Goal: Communication & Community: Share content

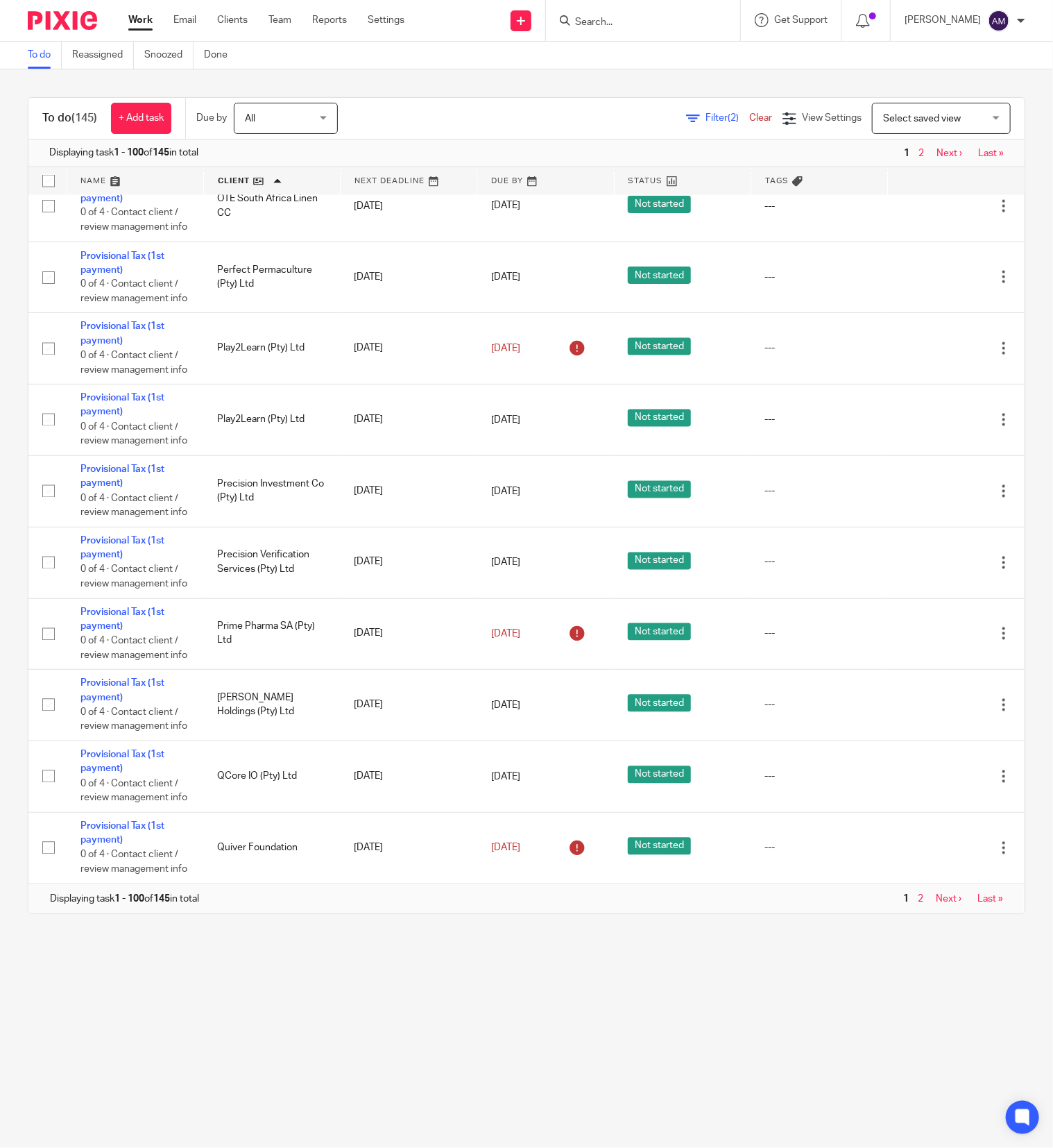
scroll to position [8068, 0]
click at [936, 895] on link "Next ›" at bounding box center [948, 899] width 25 height 10
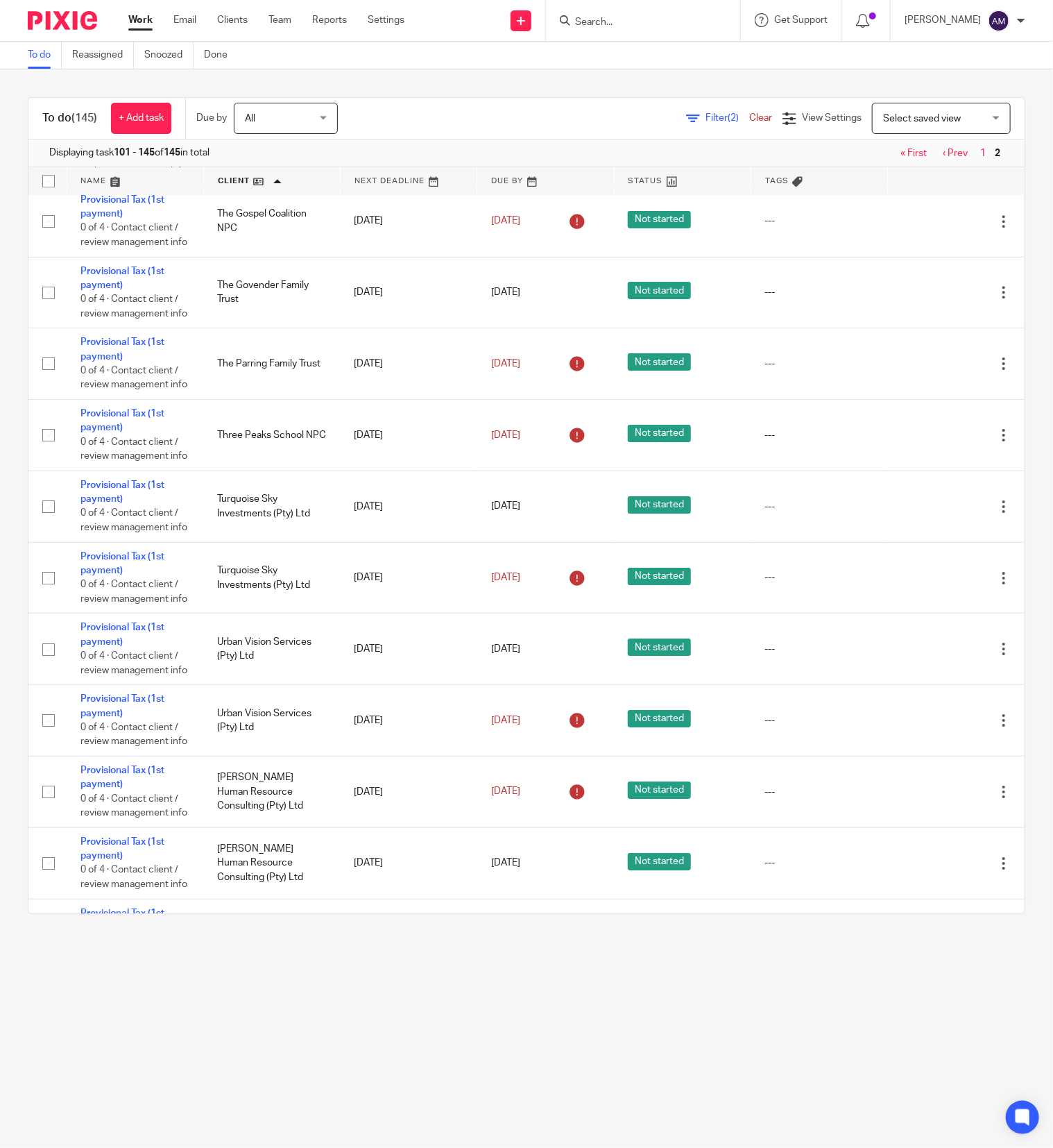
scroll to position [2082, 0]
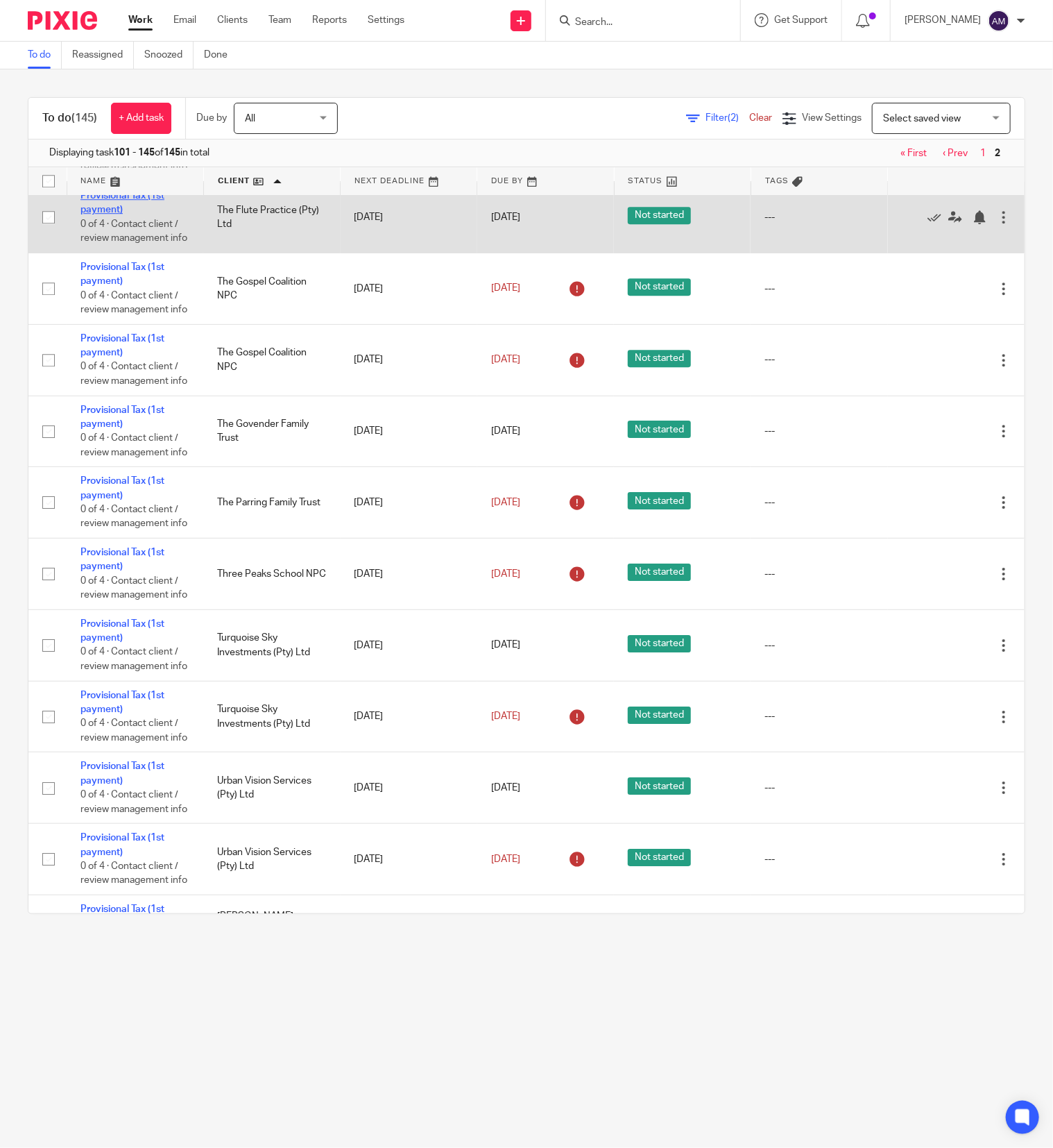
click at [107, 214] on link "Provisional Tax (1st payment)" at bounding box center [122, 202] width 84 height 23
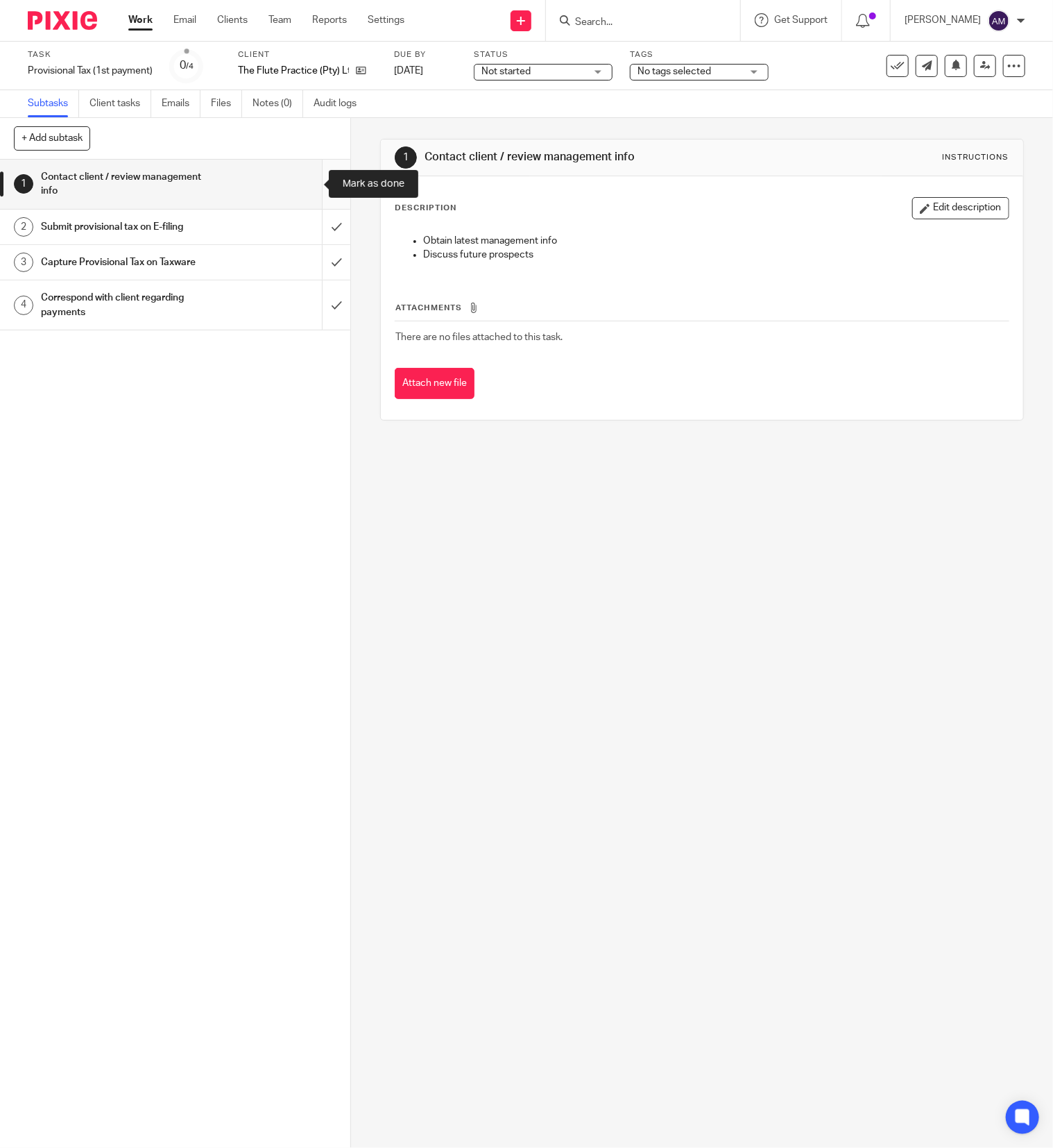
click at [308, 188] on input "submit" at bounding box center [175, 185] width 350 height 50
click at [308, 221] on input "submit" at bounding box center [175, 226] width 350 height 35
click at [306, 264] on input "submit" at bounding box center [175, 262] width 350 height 35
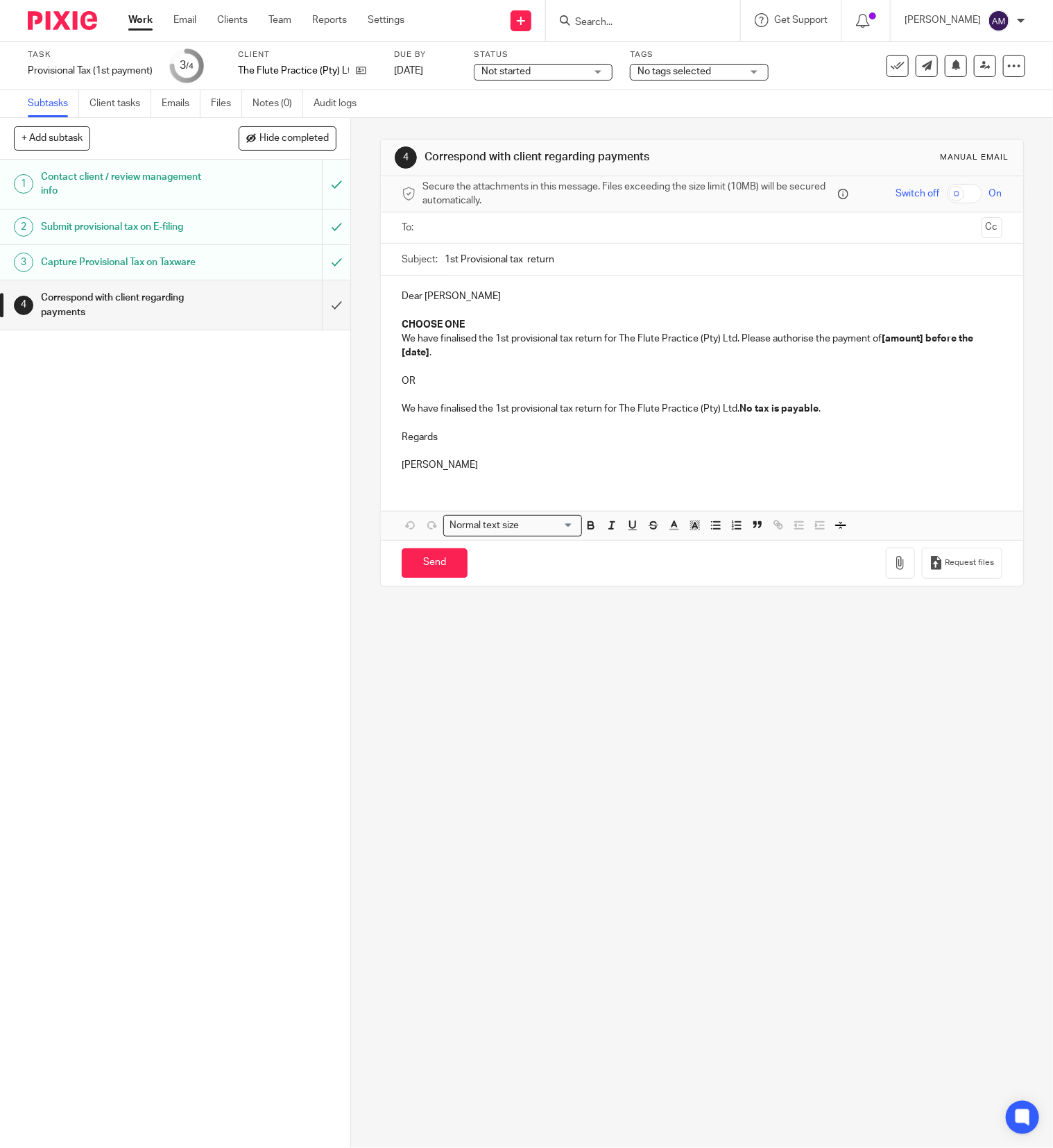
click at [489, 226] on input "text" at bounding box center [701, 228] width 548 height 16
click at [520, 262] on input "1st Provisional tax return" at bounding box center [723, 262] width 558 height 31
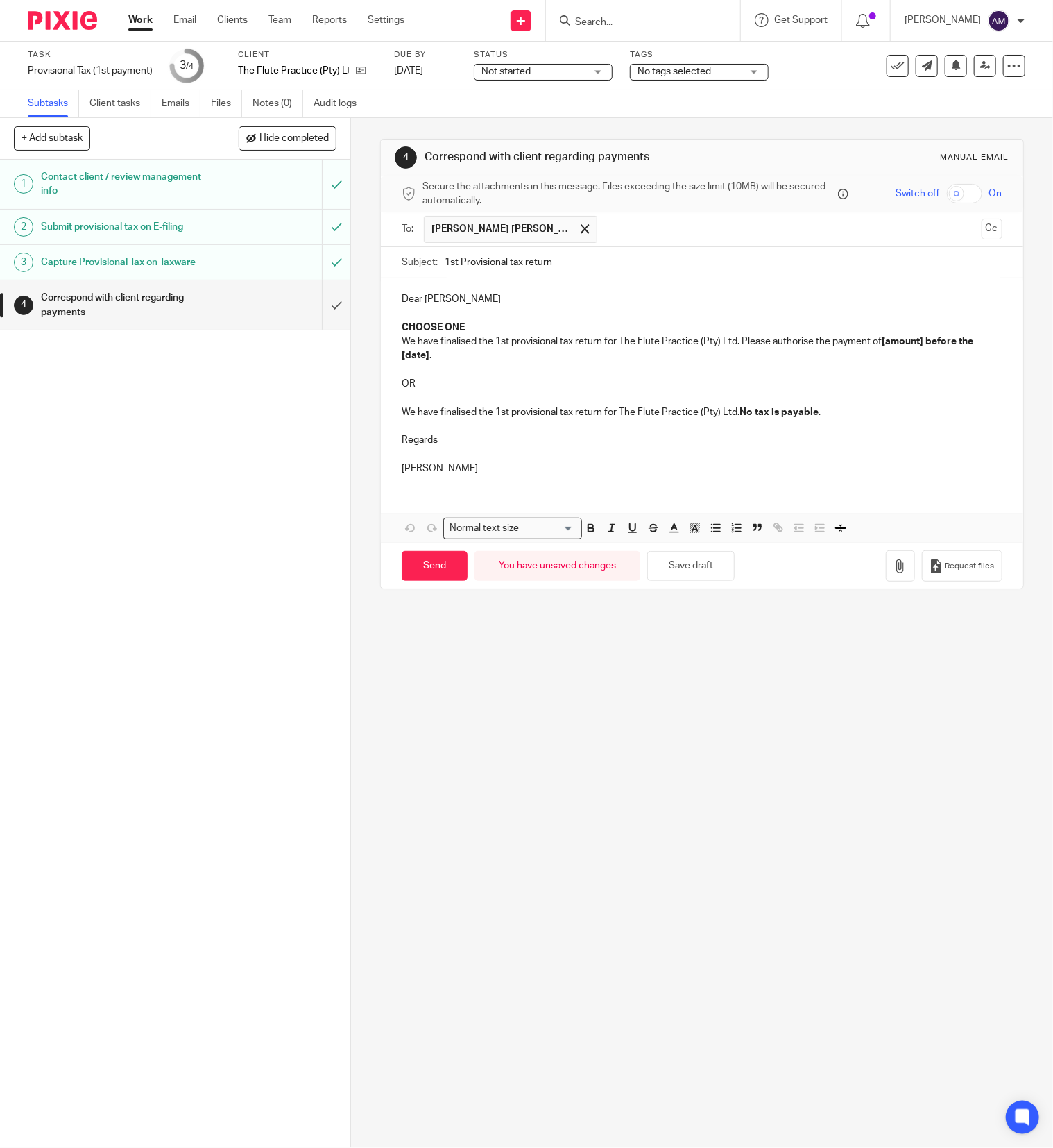
click at [557, 262] on input "1st Provisional tax return" at bounding box center [723, 262] width 558 height 31
type input "1st Provisional tax return 2026"
drag, startPoint x: 391, startPoint y: 327, endPoint x: 528, endPoint y: 323, distance: 137.1
click at [537, 326] on div "Dear Tatiana Anastasia CHOOSE ONE We have finalised the 1st provisional tax ret…" at bounding box center [702, 381] width 642 height 207
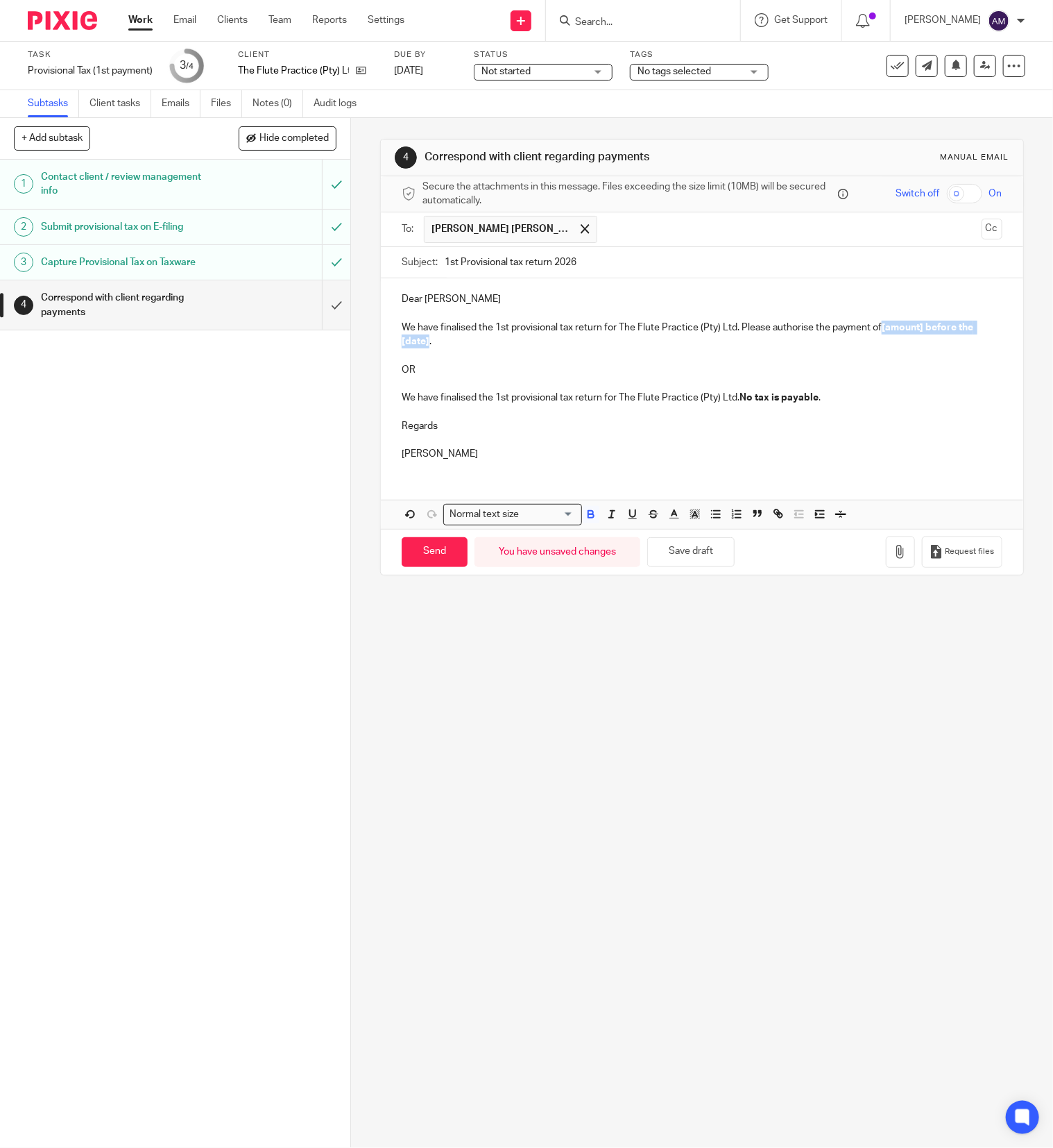
drag, startPoint x: 875, startPoint y: 332, endPoint x: 437, endPoint y: 343, distance: 438.1
click at [437, 343] on p "We have finalised the 1st provisional tax return for The Flute Practice (Pty) L…" at bounding box center [702, 335] width 601 height 28
drag, startPoint x: 391, startPoint y: 358, endPoint x: 861, endPoint y: 407, distance: 472.5
click at [851, 406] on div "Dear Tatiana Anastasia We have finalised the 1st provisional tax return for The…" at bounding box center [702, 374] width 642 height 193
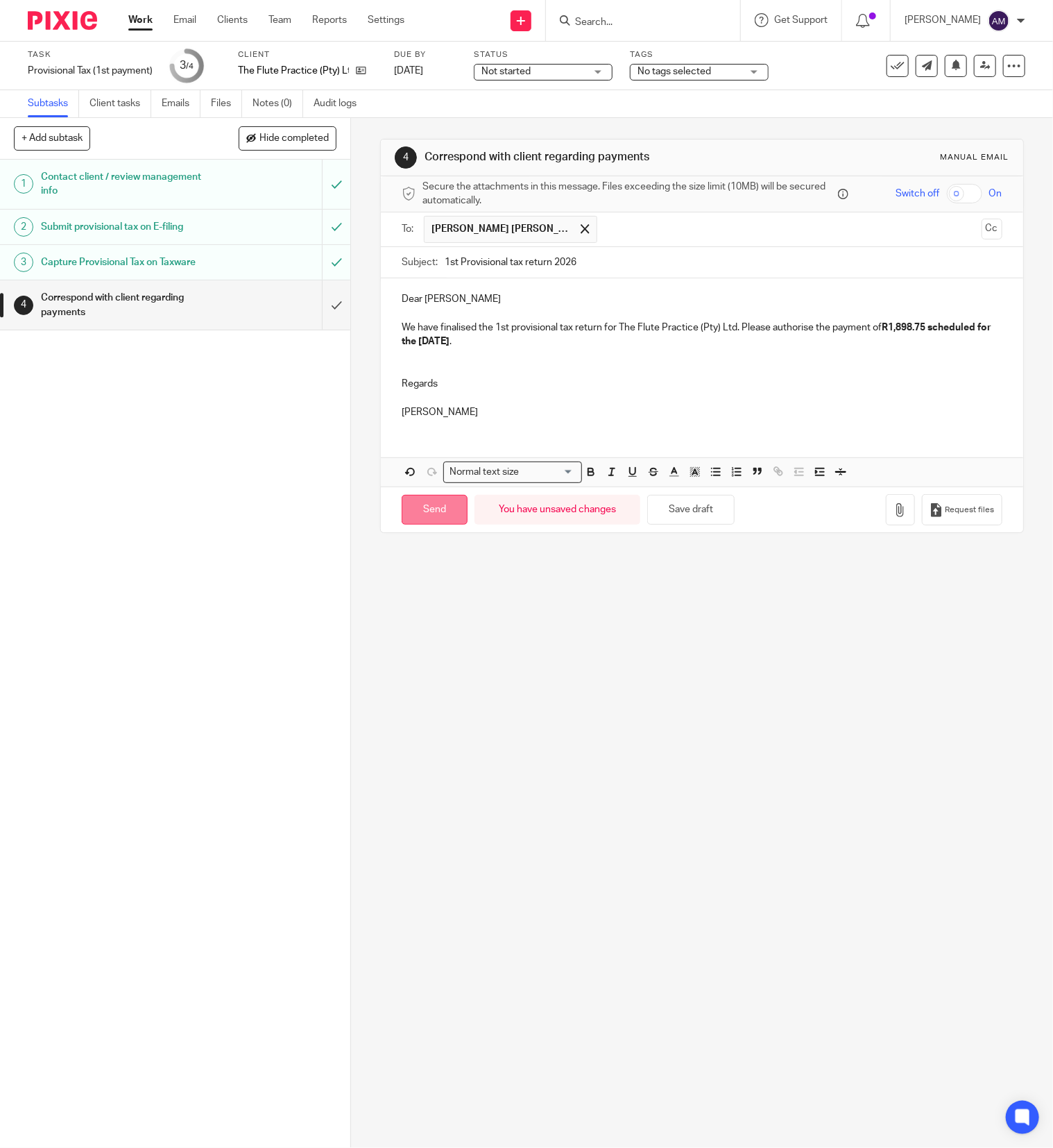
click at [424, 515] on input "Send" at bounding box center [434, 509] width 66 height 30
type input "Sent"
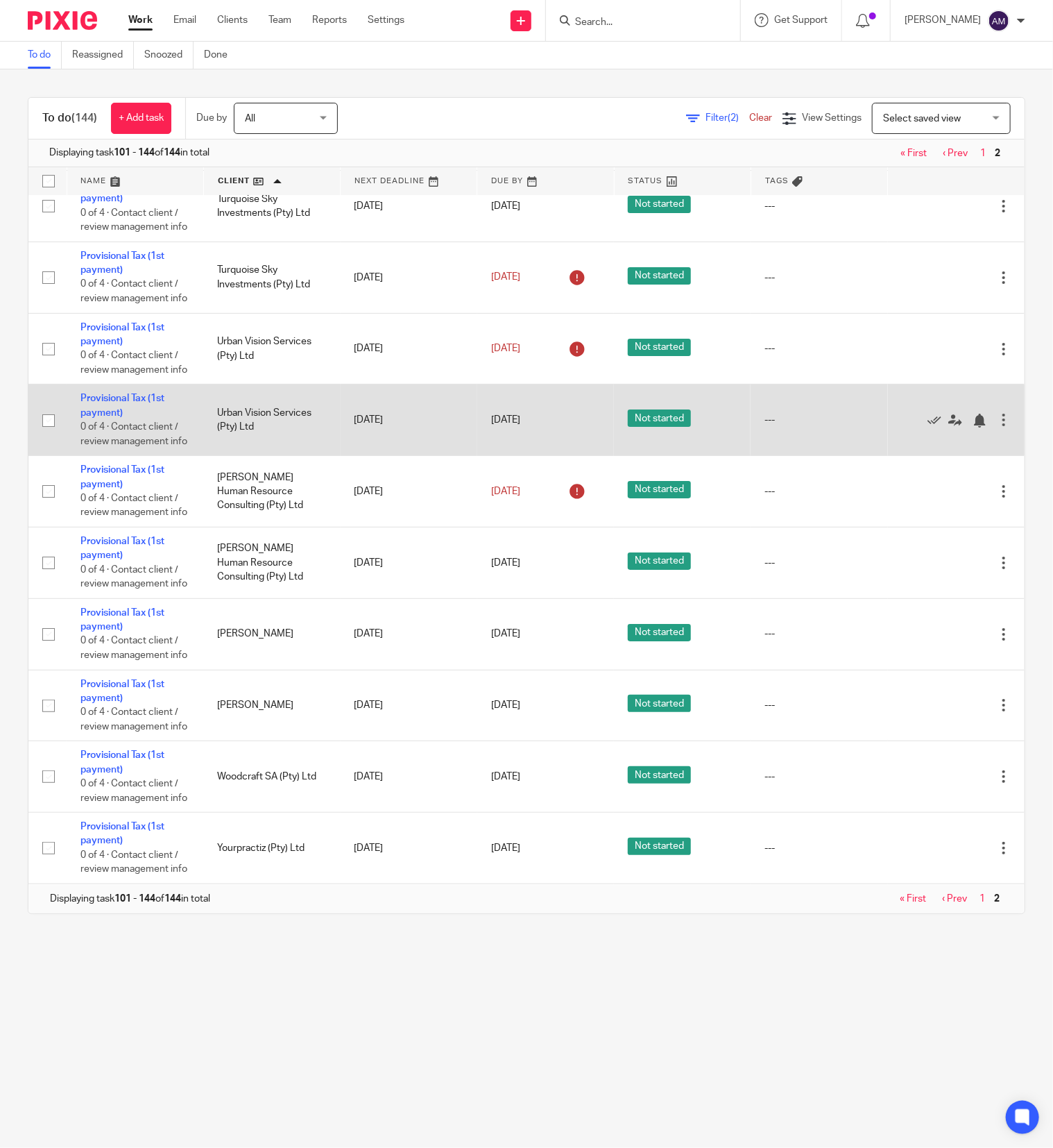
scroll to position [3164, 0]
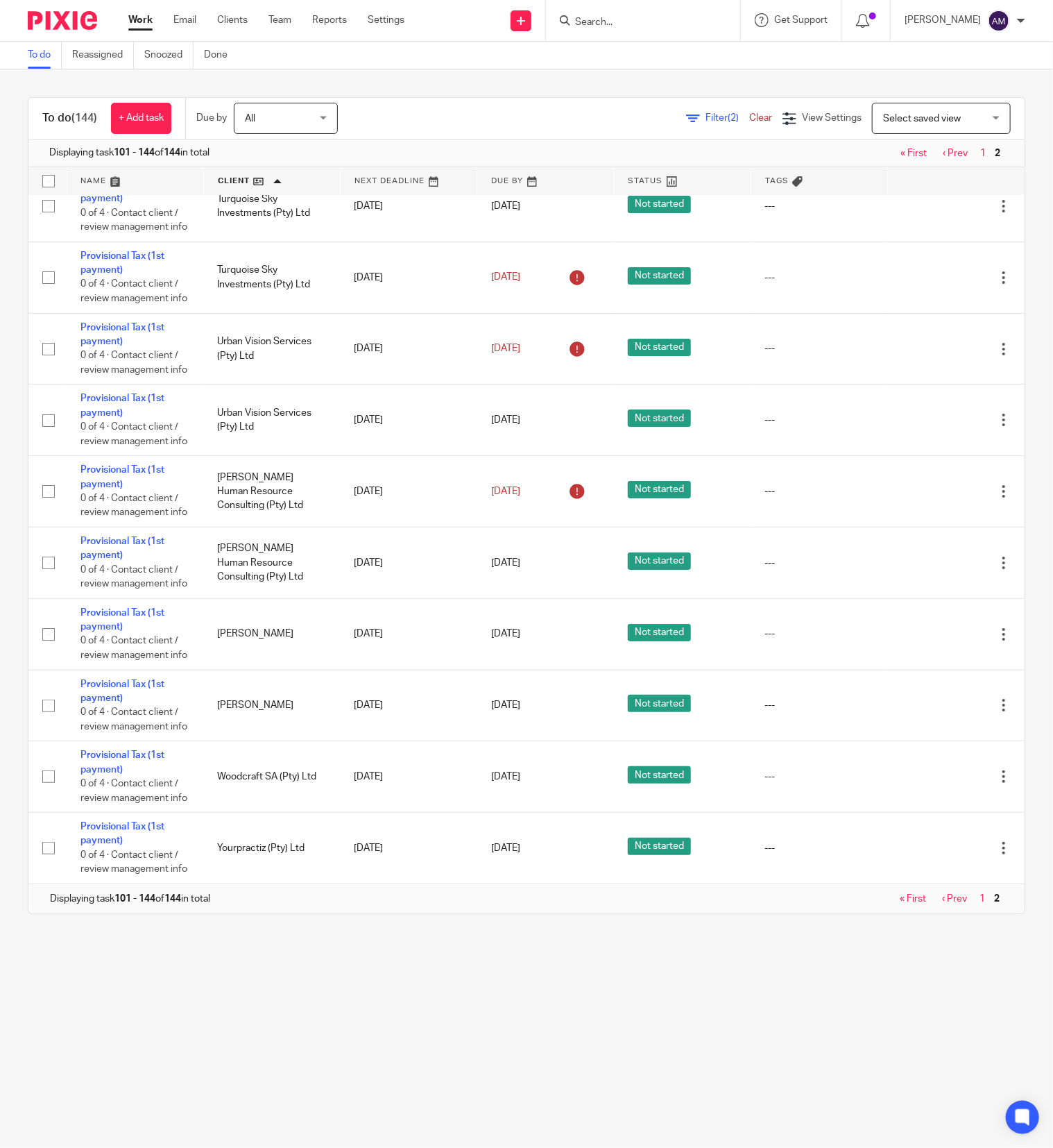
click at [979, 896] on link "1" at bounding box center [982, 899] width 6 height 10
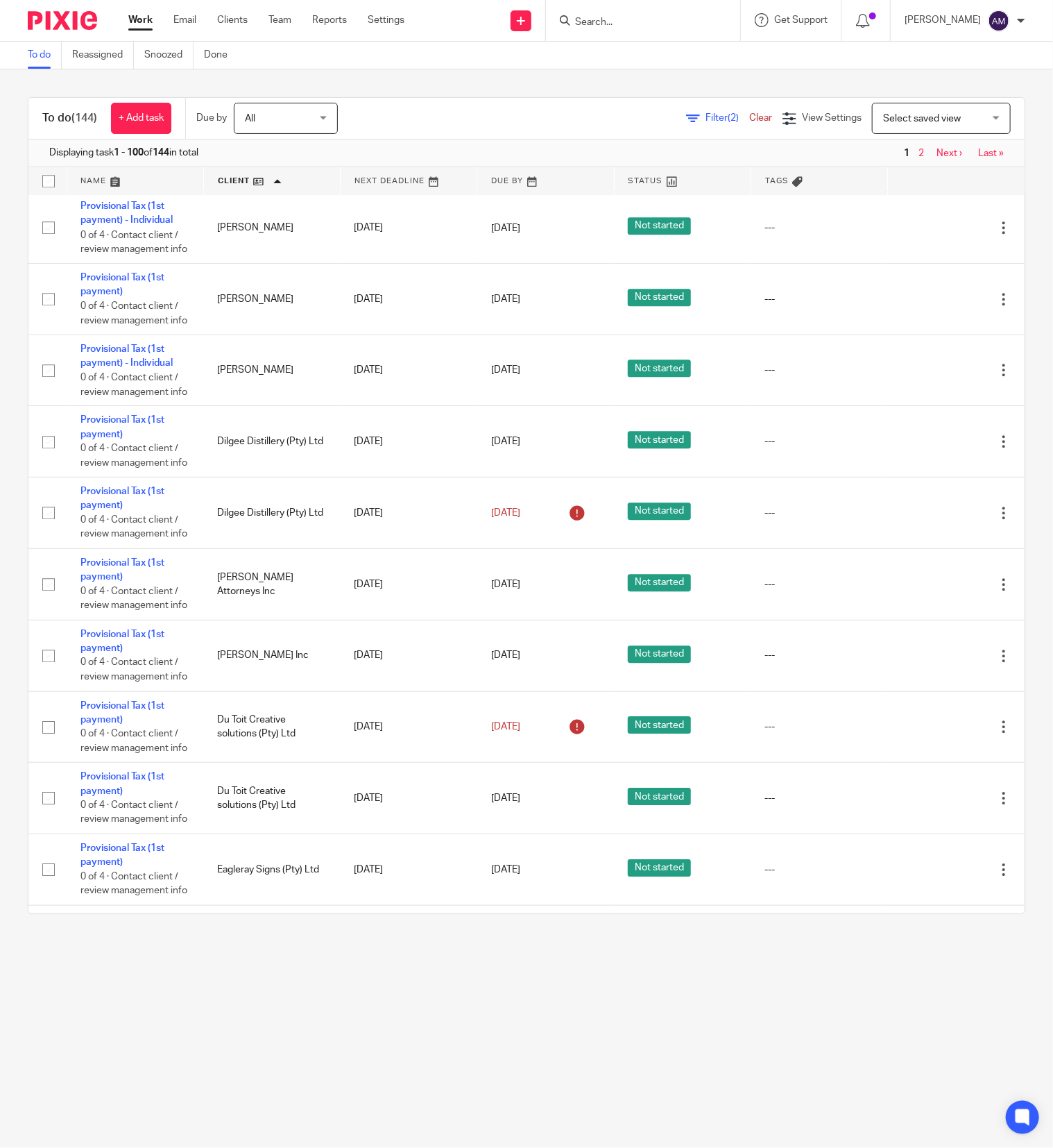
scroll to position [1804, 0]
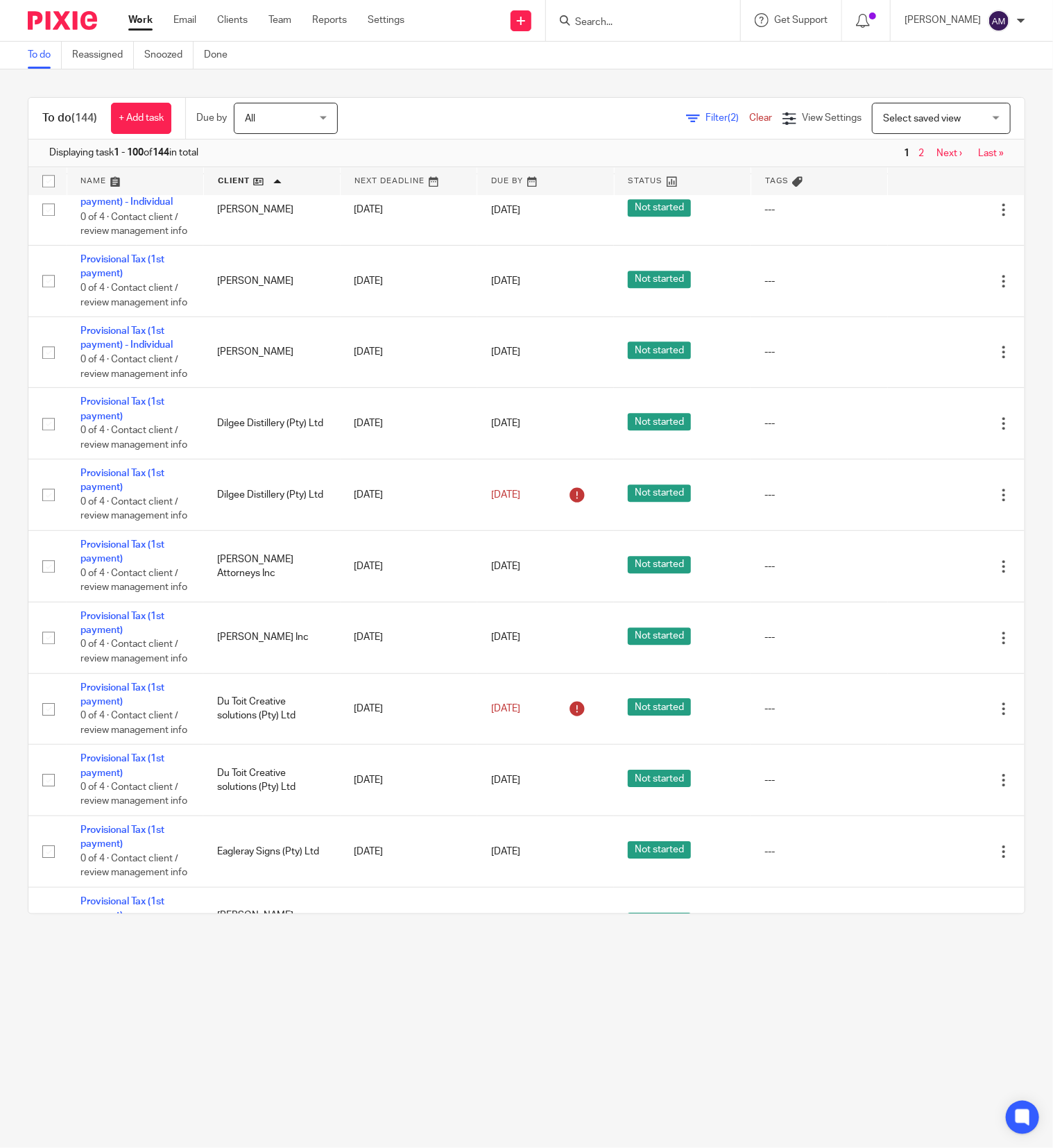
click at [100, 103] on td "Provisional Tax (1st payment) 0 of 4 · Contact client / review management info" at bounding box center [134, 66] width 136 height 71
click at [127, 64] on link "Provisional Tax (1st payment)" at bounding box center [122, 52] width 84 height 23
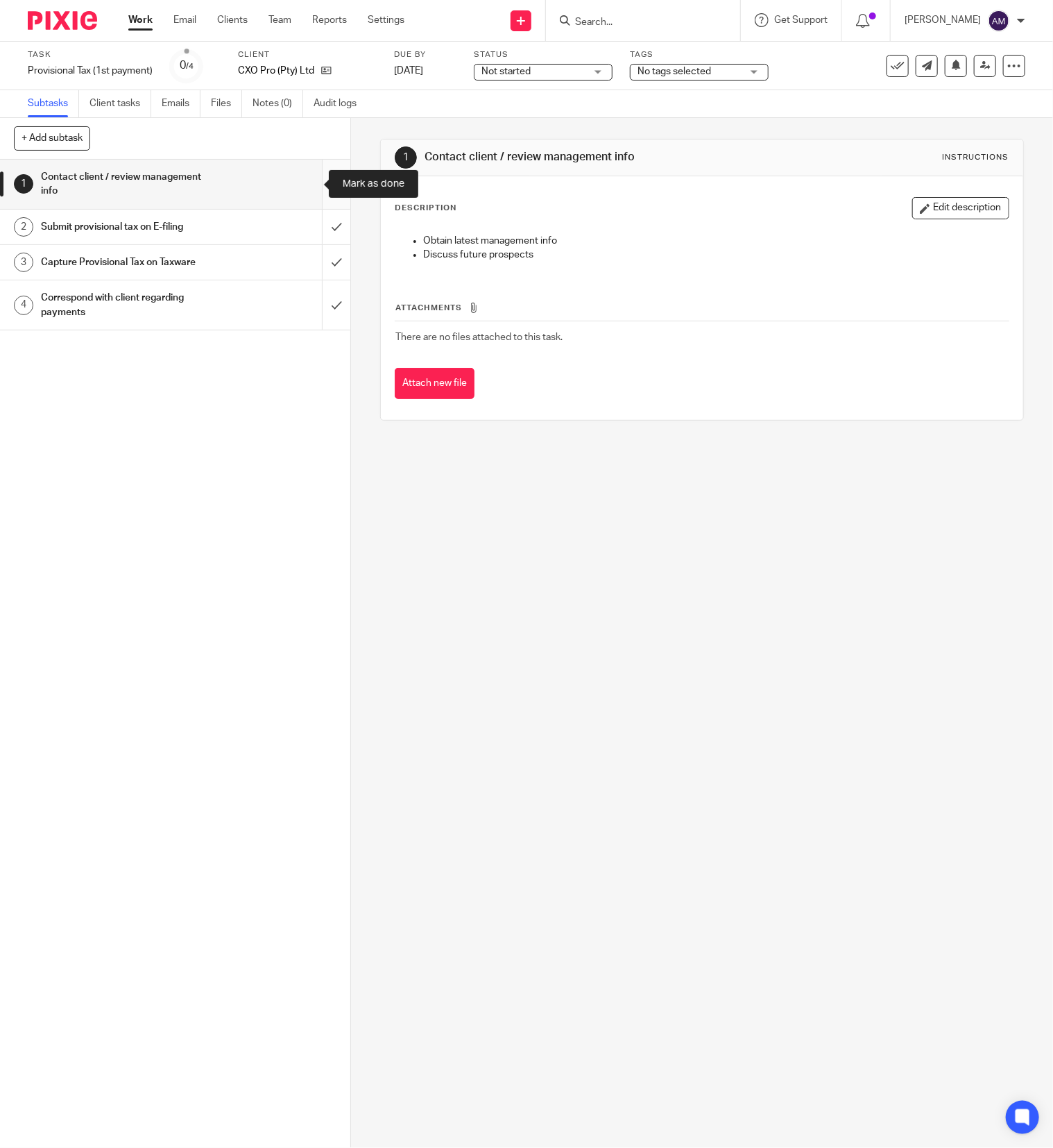
click at [306, 182] on input "submit" at bounding box center [175, 185] width 350 height 50
drag, startPoint x: 306, startPoint y: 223, endPoint x: 306, endPoint y: 258, distance: 35.0
click at [306, 223] on input "submit" at bounding box center [175, 226] width 350 height 35
click at [306, 262] on input "submit" at bounding box center [175, 262] width 350 height 35
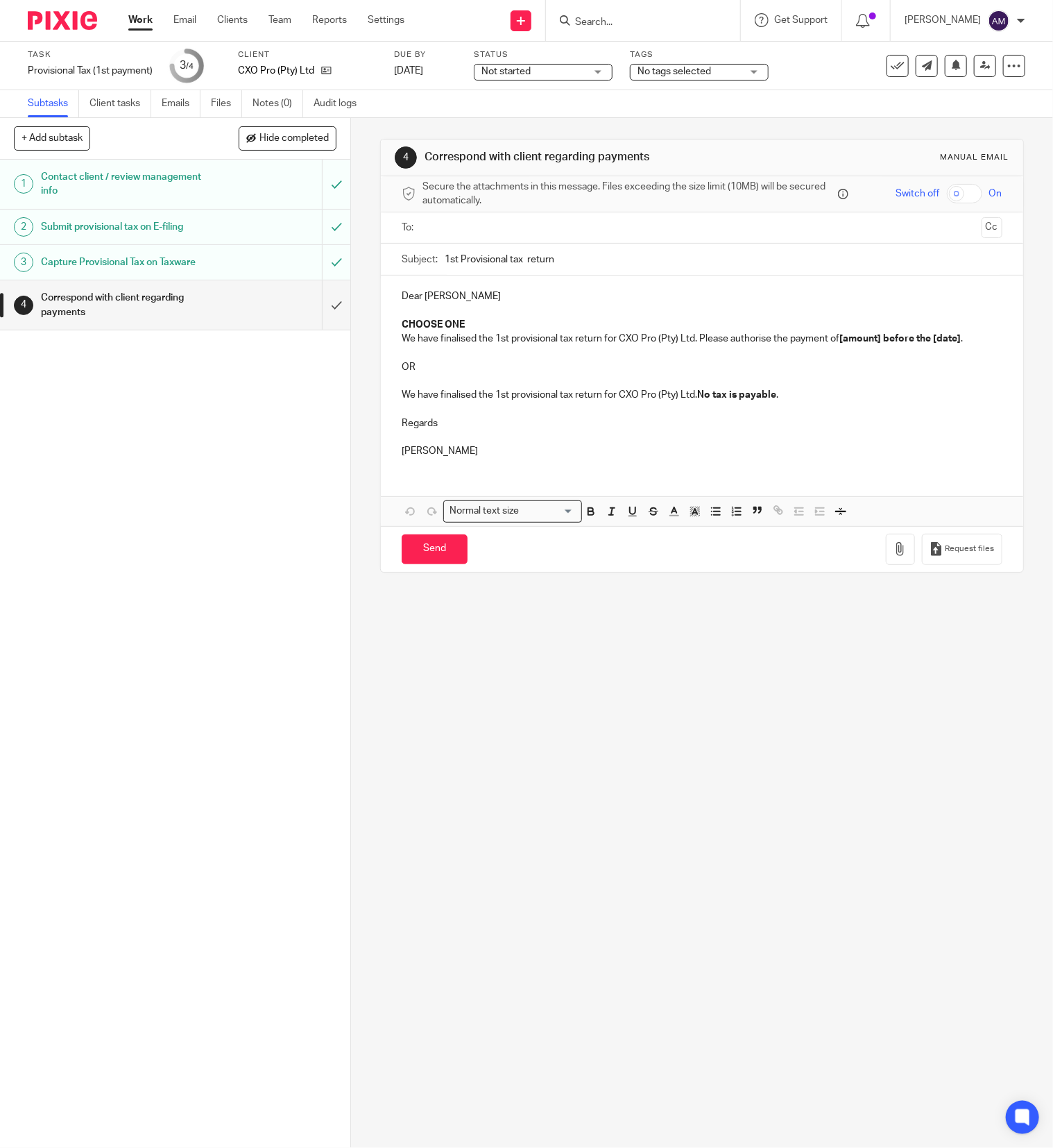
click at [489, 226] on input "text" at bounding box center [701, 228] width 548 height 16
click at [515, 262] on input "1st Provisional tax return" at bounding box center [723, 262] width 558 height 31
click at [574, 262] on input "1st Provisional tax return" at bounding box center [723, 262] width 558 height 31
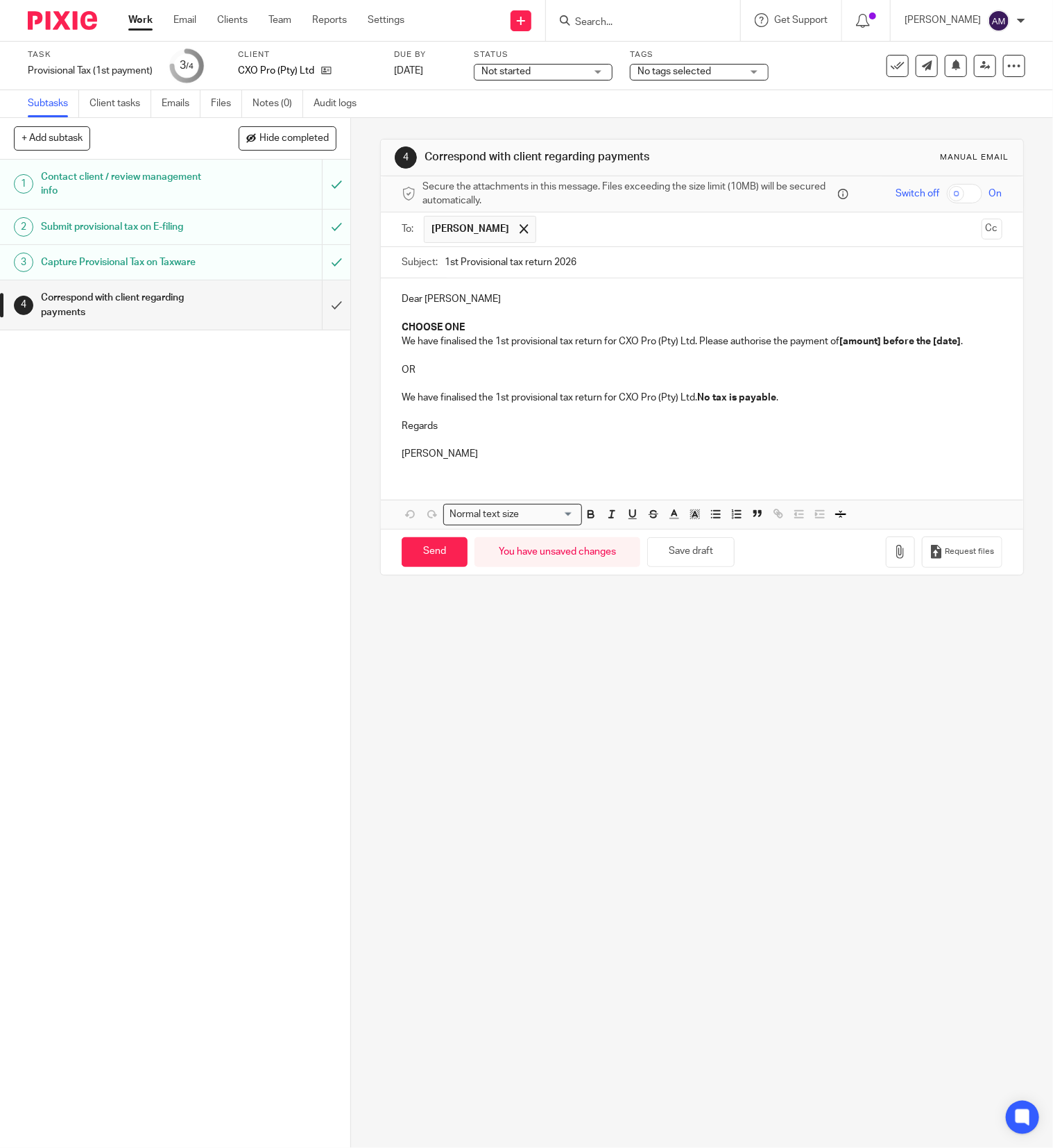
type input "1st Provisional tax return 2026"
drag, startPoint x: 391, startPoint y: 311, endPoint x: 400, endPoint y: 364, distance: 53.8
click at [400, 364] on div "Dear Crystal CHOOSE ONE We have finalised the 1st provisional tax return for CX…" at bounding box center [702, 374] width 642 height 193
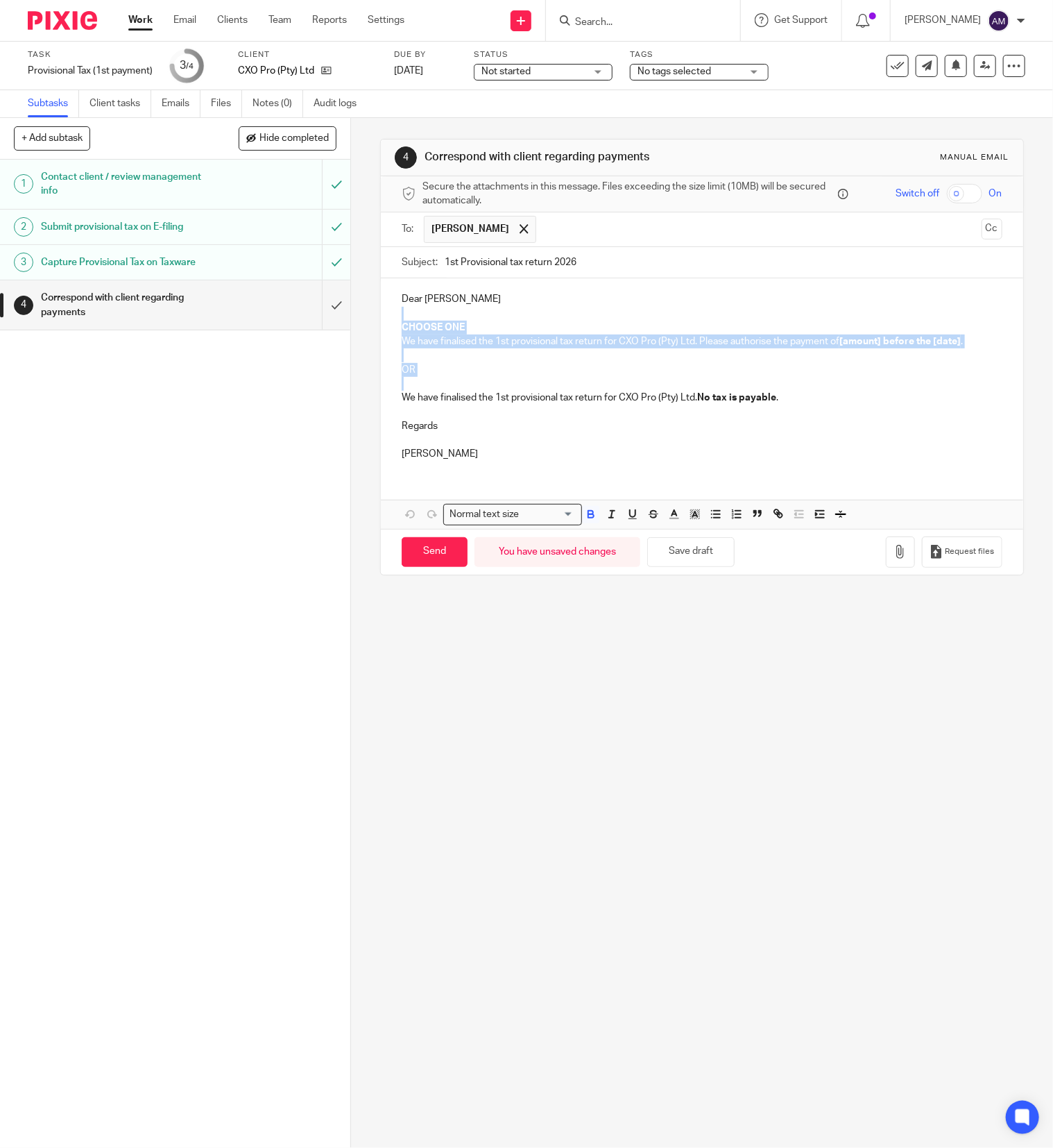
drag, startPoint x: 395, startPoint y: 312, endPoint x: 435, endPoint y: 385, distance: 83.2
click at [435, 385] on div "Dear Crystal CHOOSE ONE We have finalised the 1st provisional tax return for CX…" at bounding box center [702, 374] width 642 height 193
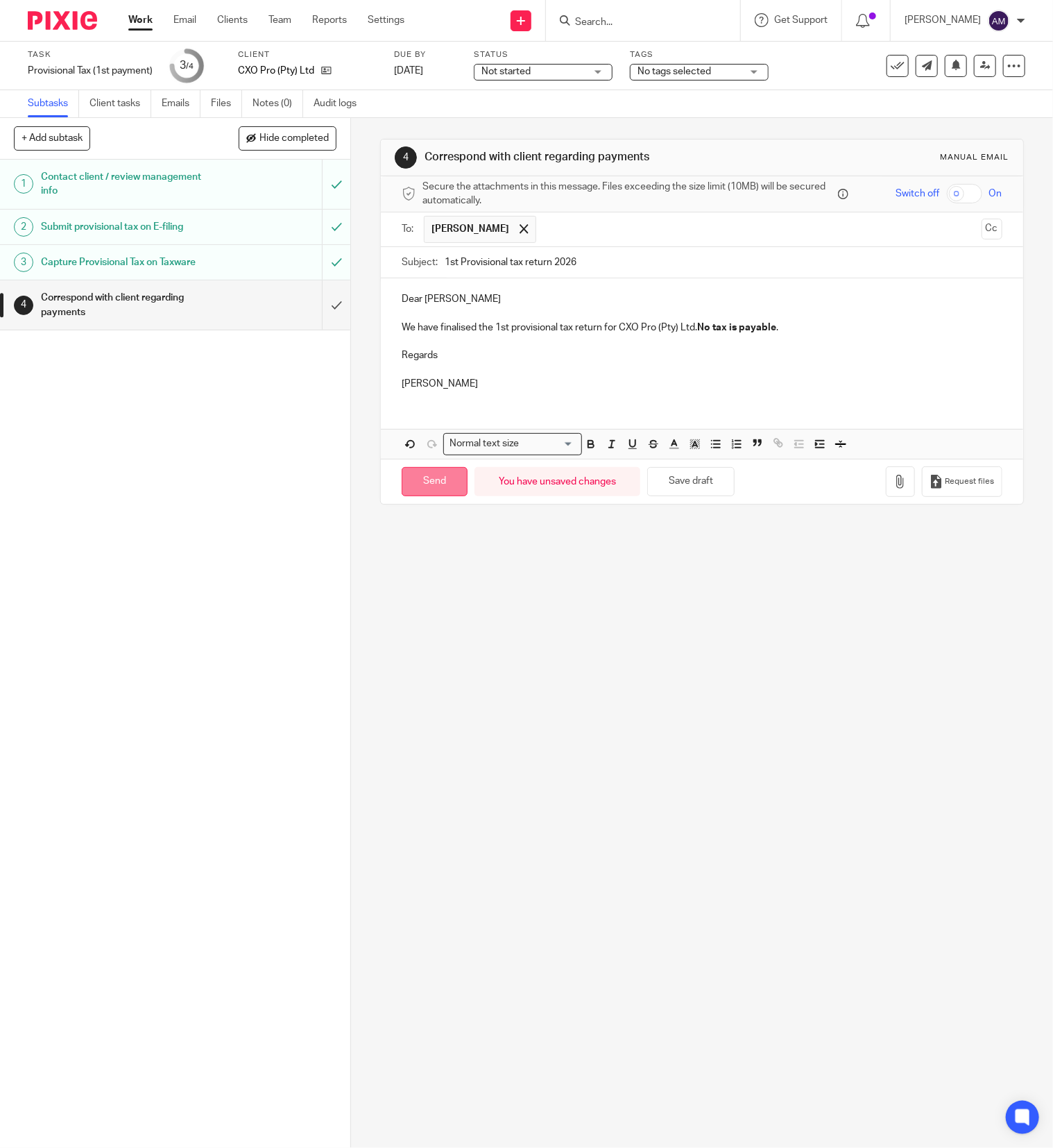
click at [436, 487] on input "Send" at bounding box center [434, 482] width 66 height 30
type input "Sent"
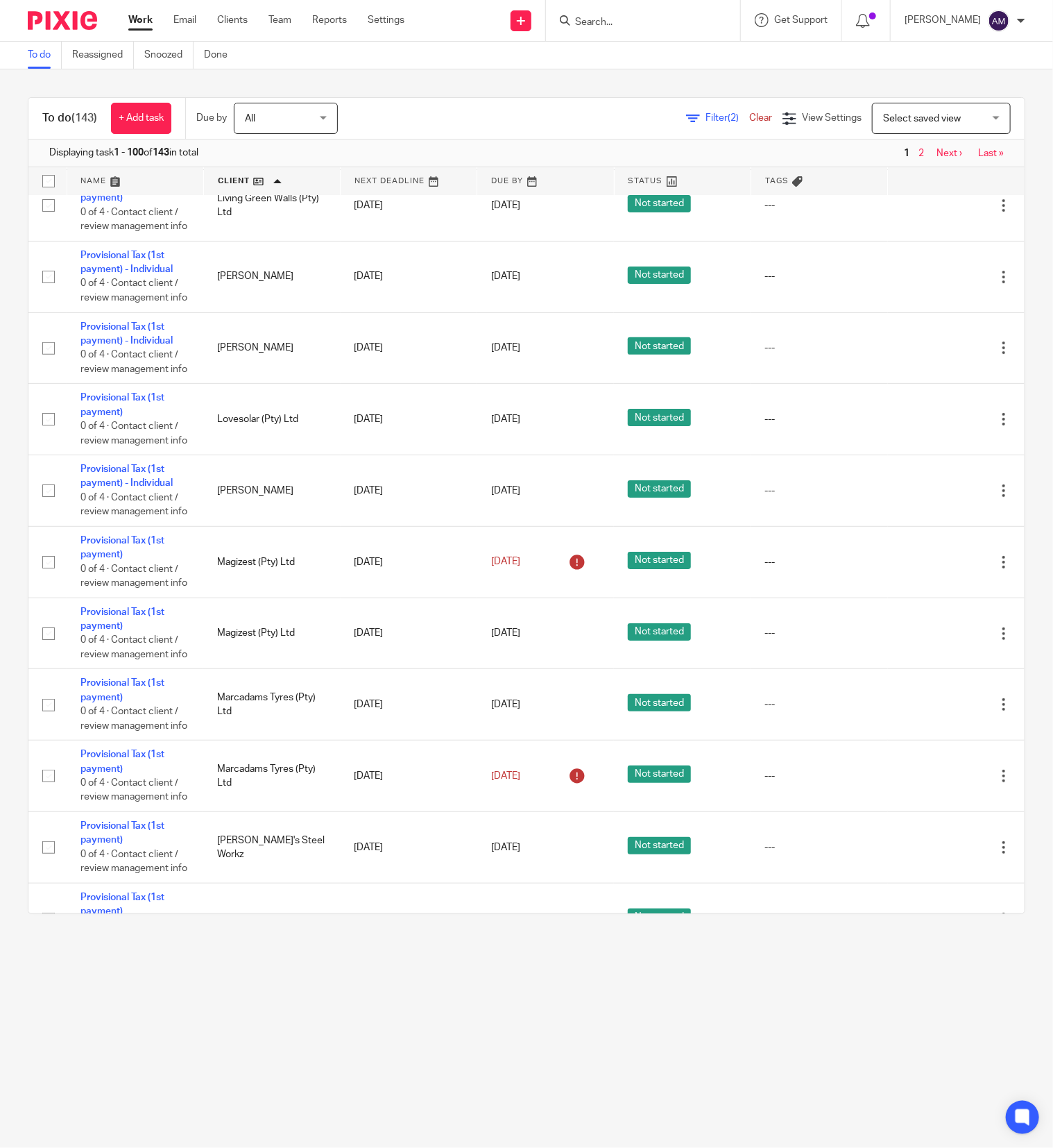
scroll to position [5135, 0]
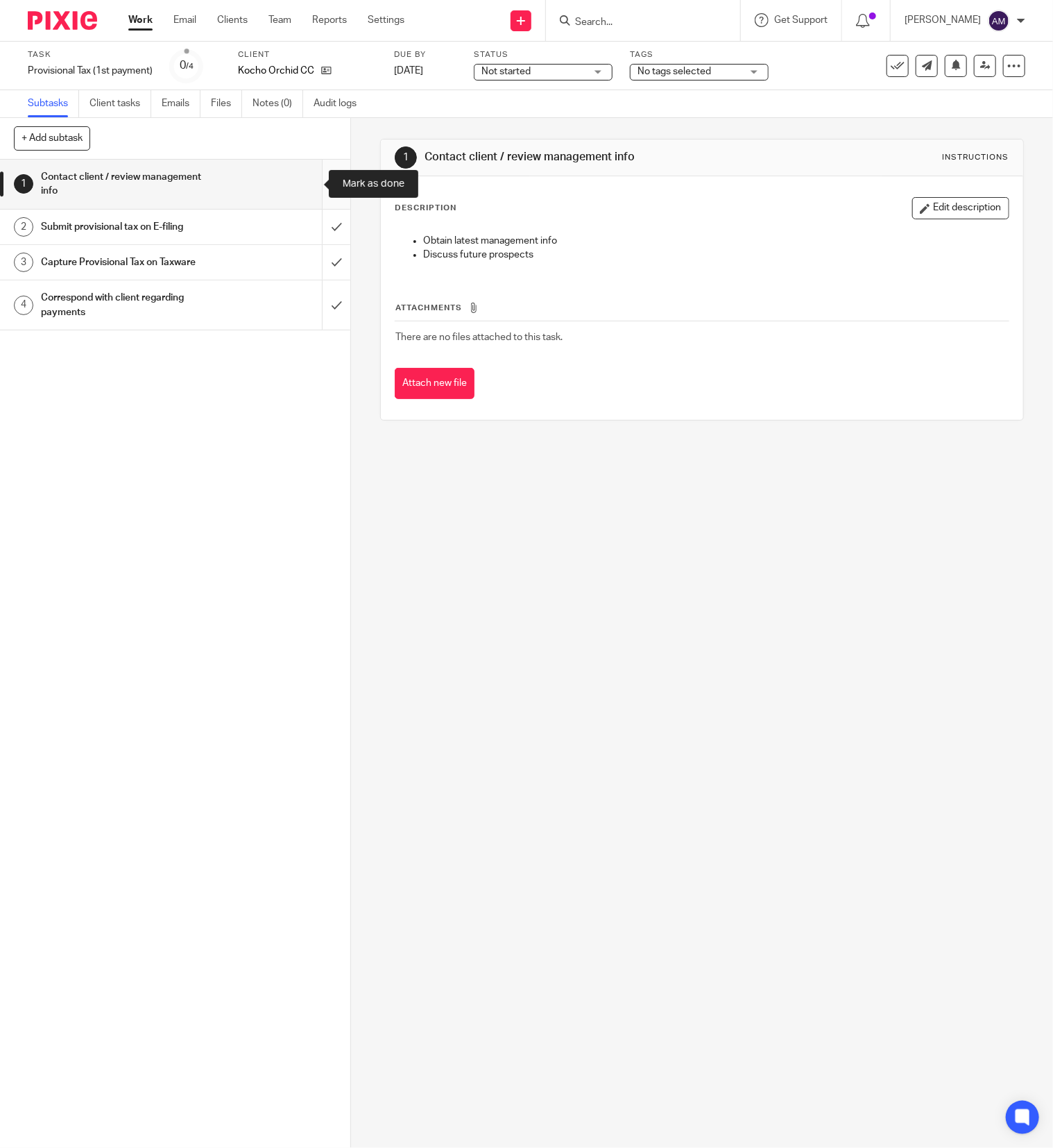
click at [308, 180] on input "submit" at bounding box center [175, 185] width 350 height 50
click at [308, 221] on input "submit" at bounding box center [175, 226] width 350 height 35
click at [304, 258] on input "submit" at bounding box center [175, 262] width 350 height 35
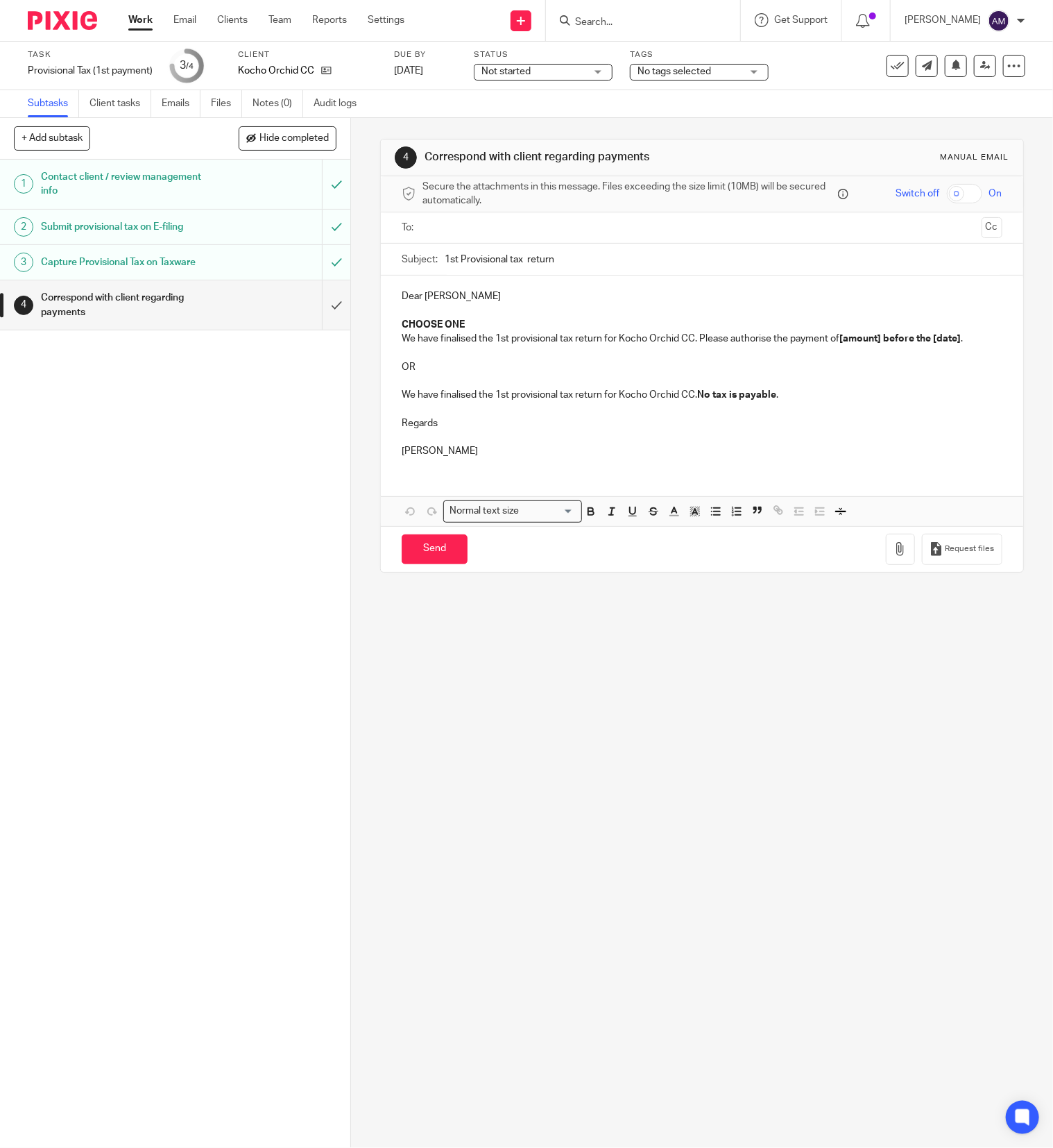
click at [533, 226] on input "text" at bounding box center [701, 228] width 548 height 16
click at [518, 265] on input "1st Provisional tax return" at bounding box center [723, 262] width 558 height 31
click at [588, 268] on input "1st Provisional tax return" at bounding box center [723, 262] width 558 height 31
type input "1st Provisional tax return 2026"
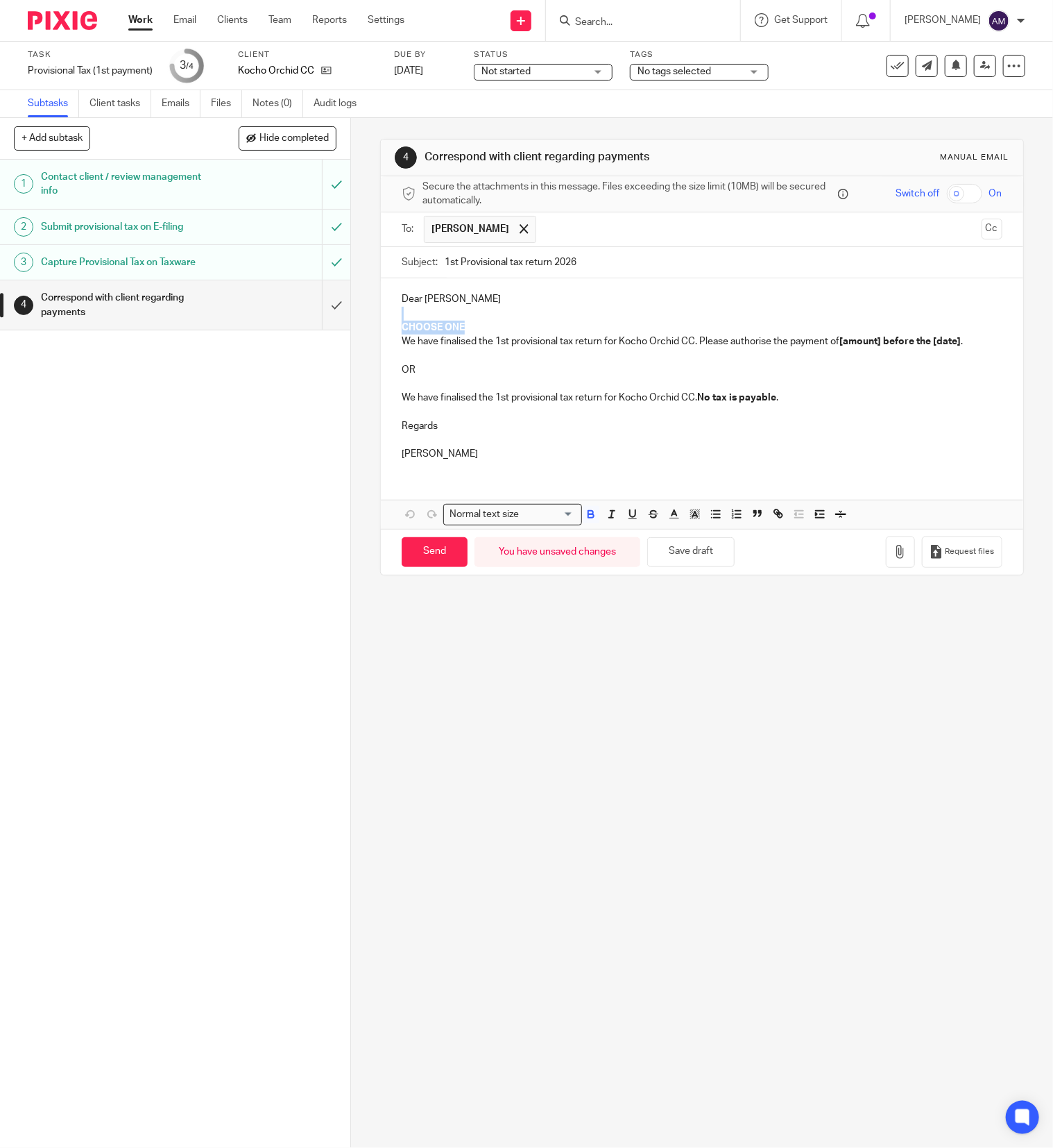
drag, startPoint x: 395, startPoint y: 313, endPoint x: 468, endPoint y: 328, distance: 74.5
click at [468, 328] on div "Dear [PERSON_NAME] CHOOSE ONE We have finalised the 1st provisional tax return …" at bounding box center [702, 374] width 642 height 193
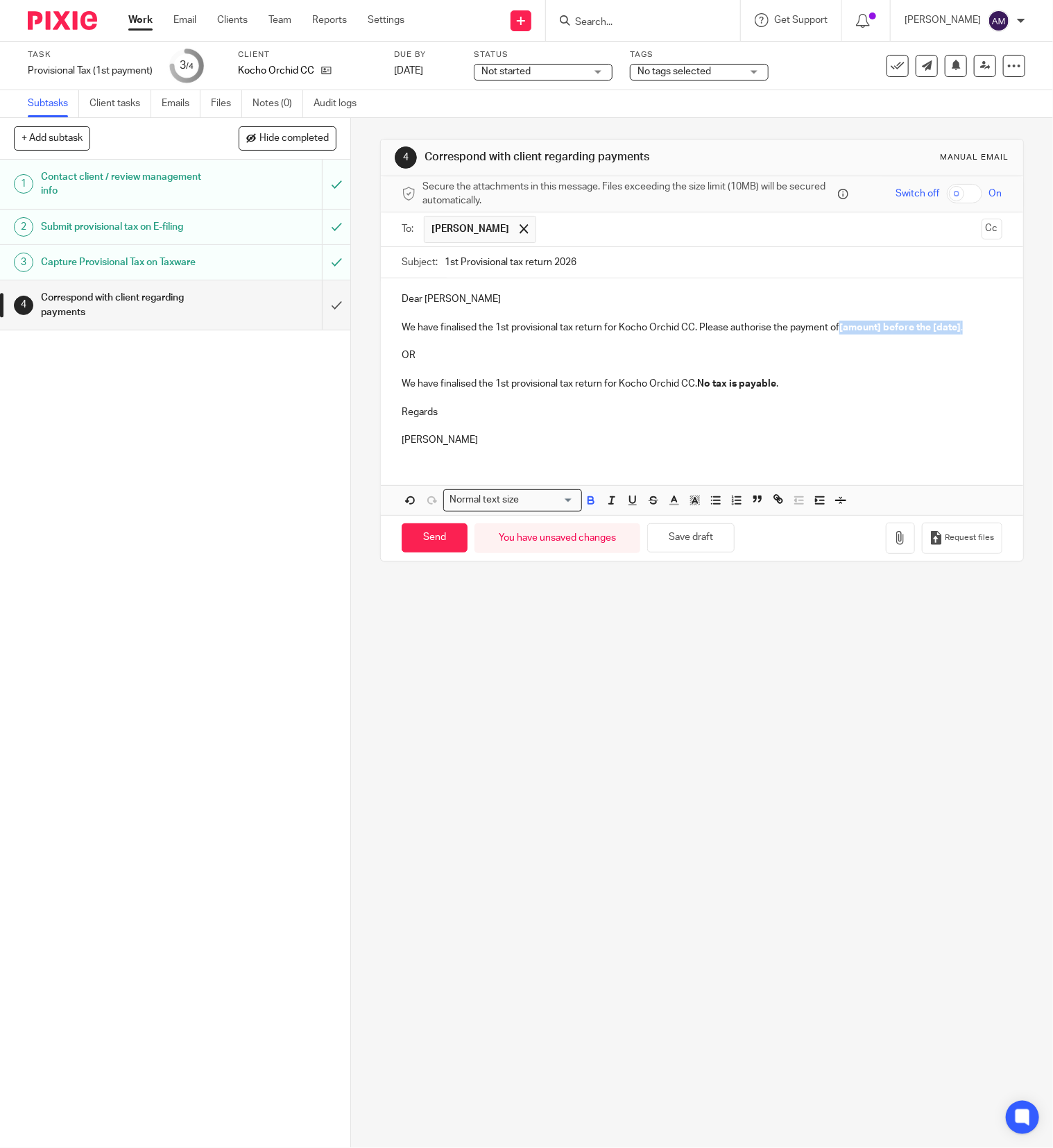
drag, startPoint x: 834, startPoint y: 330, endPoint x: 955, endPoint y: 327, distance: 121.0
click at [955, 327] on p "We have finalised the 1st provisional tax return for Kocho Orchid CC. Please au…" at bounding box center [702, 327] width 601 height 14
drag, startPoint x: 395, startPoint y: 356, endPoint x: 818, endPoint y: 405, distance: 425.8
click at [818, 405] on div "Dear [PERSON_NAME] We have finalised the 1st provisional tax return for Kocho O…" at bounding box center [702, 367] width 642 height 179
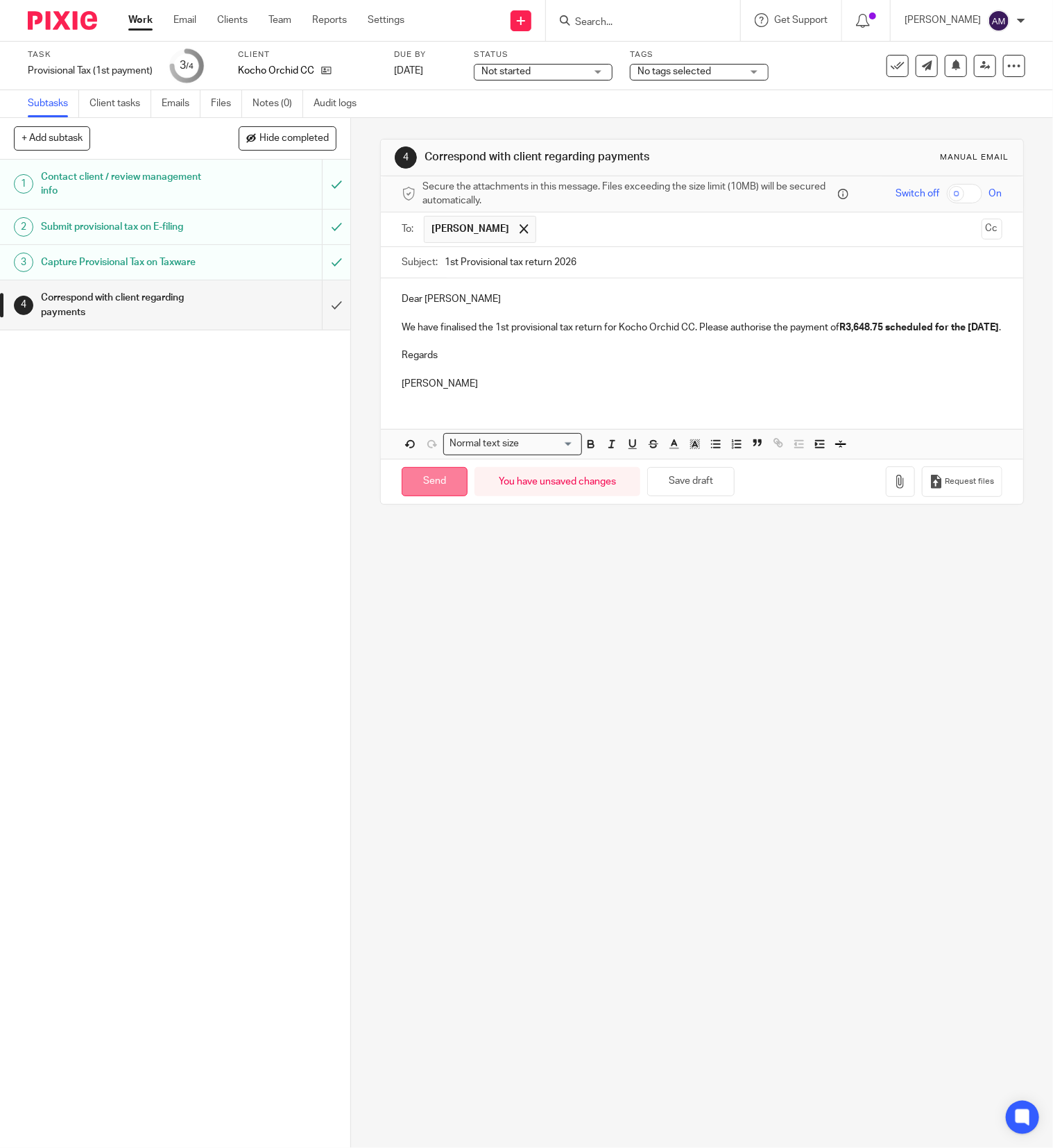
click at [419, 497] on input "Send" at bounding box center [434, 482] width 66 height 30
type input "Sent"
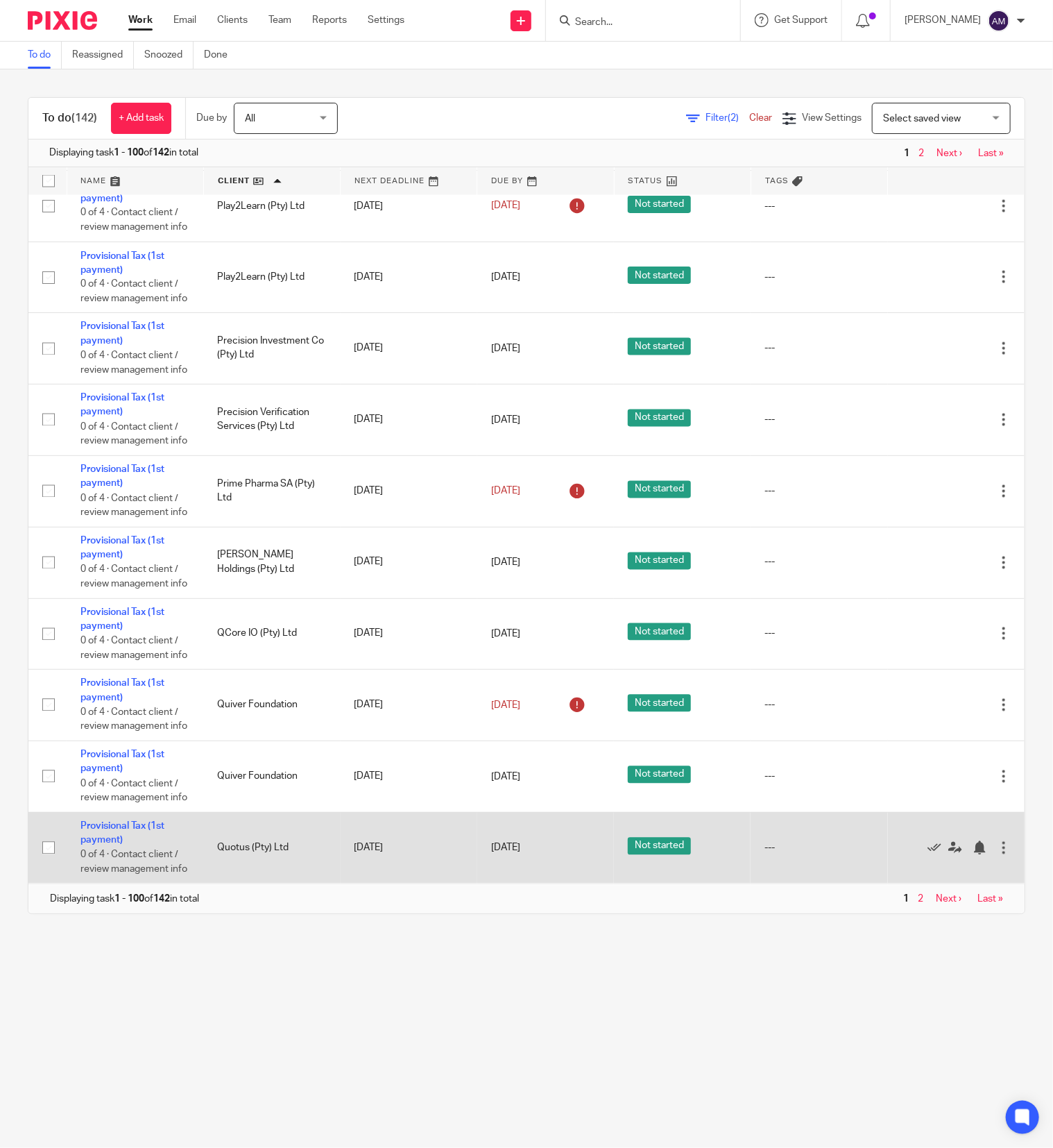
scroll to position [8068, 0]
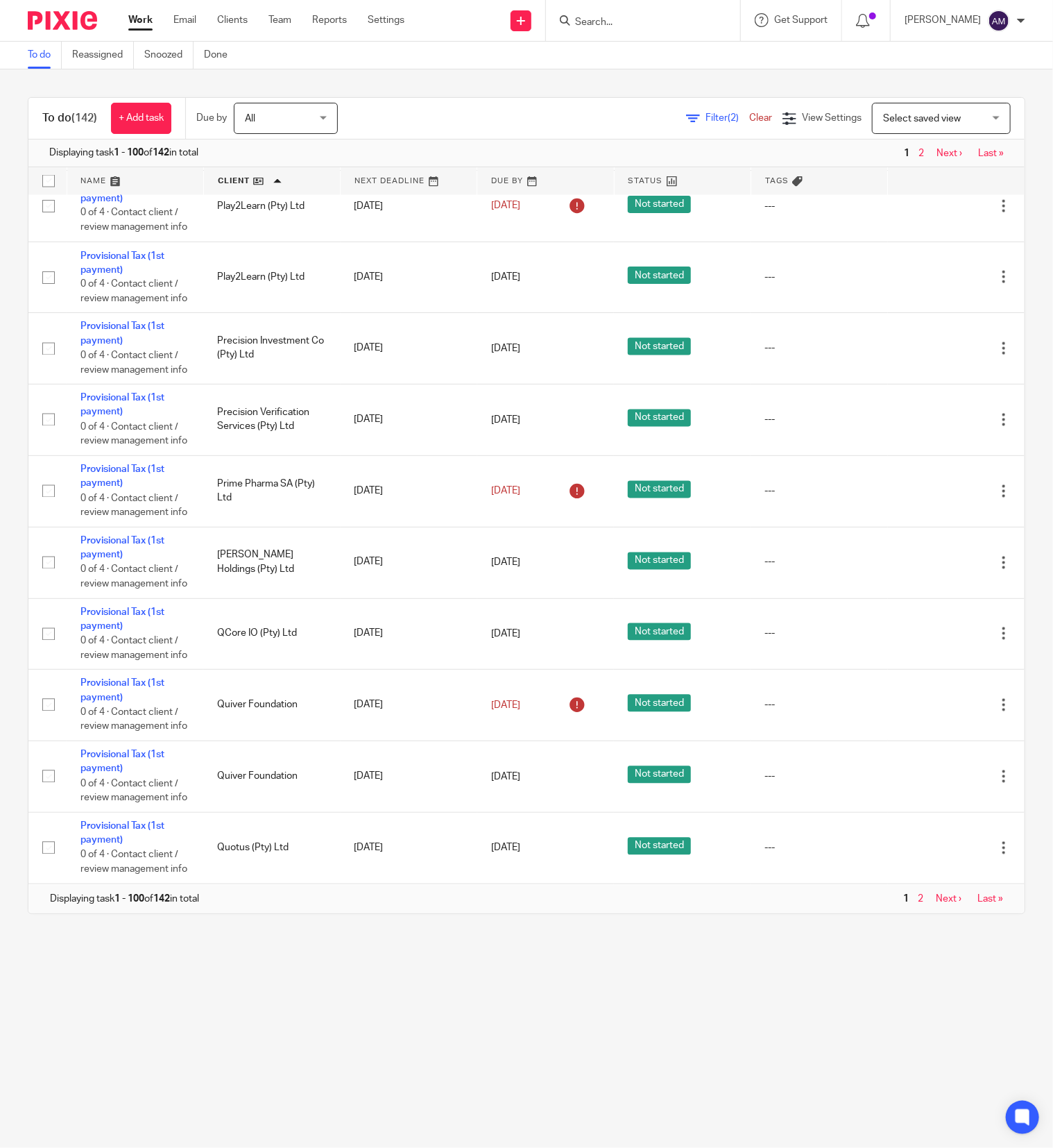
click at [936, 898] on link "Next ›" at bounding box center [948, 899] width 25 height 10
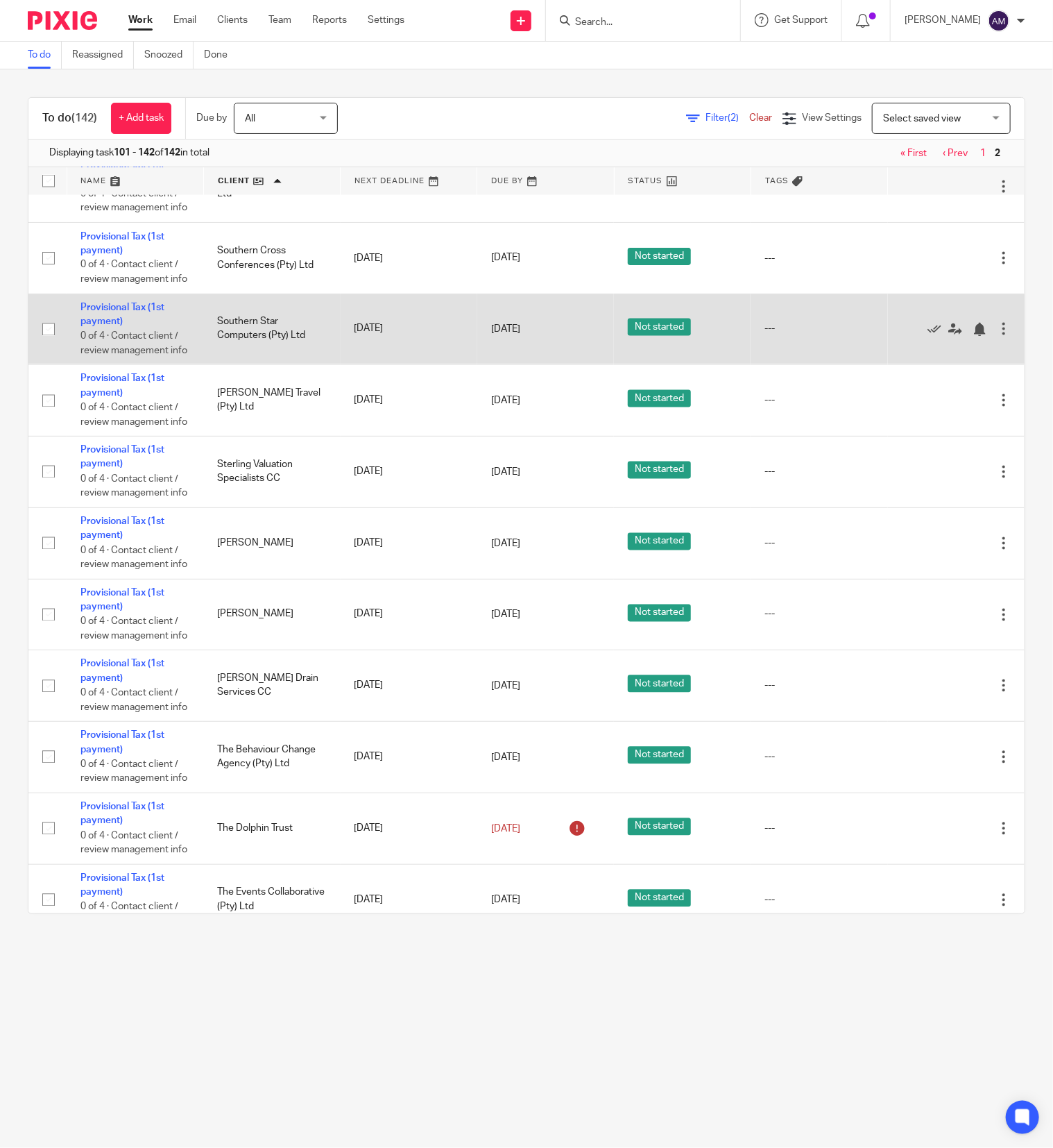
scroll to position [1046, 0]
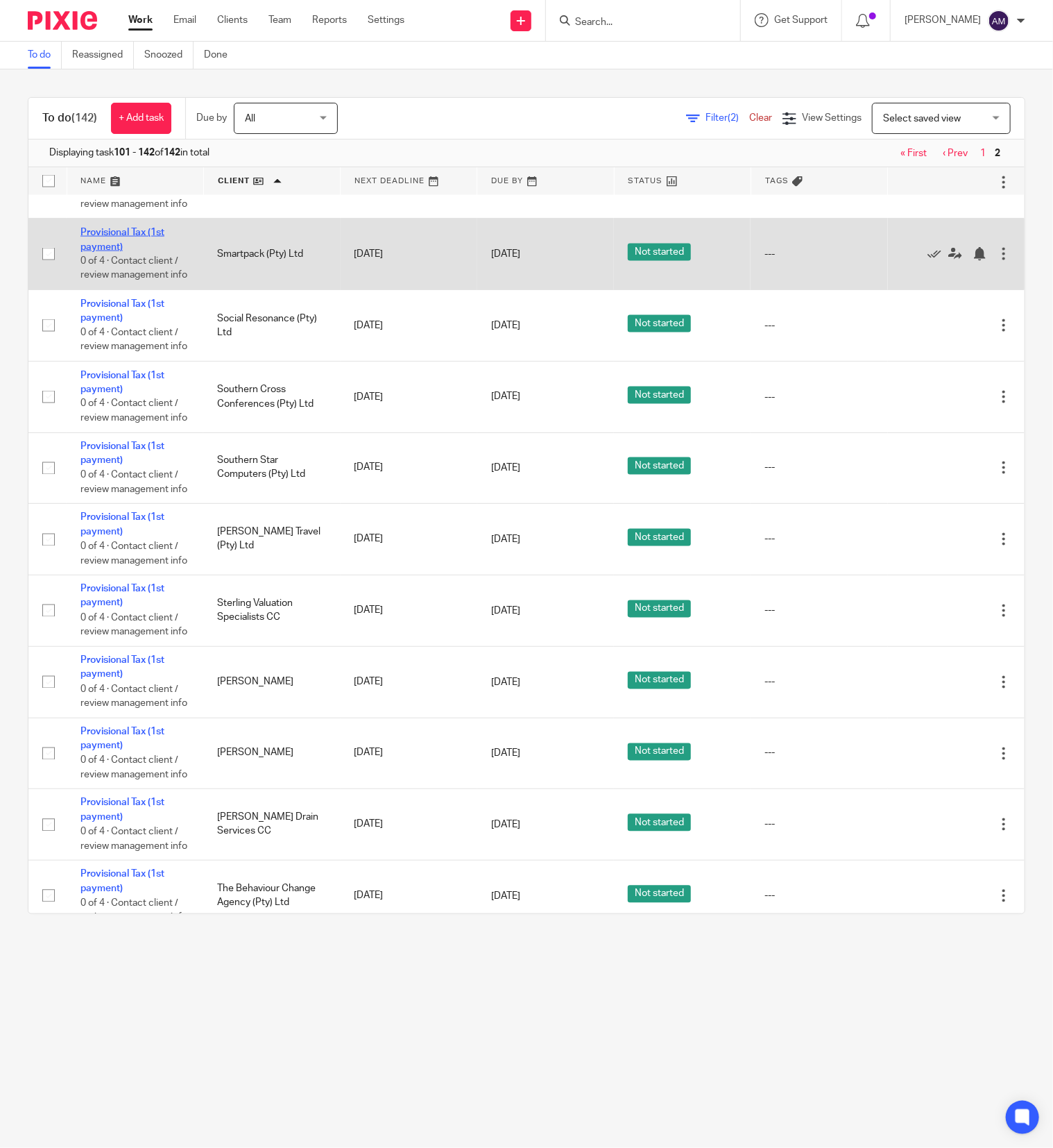
click at [128, 251] on link "Provisional Tax (1st payment)" at bounding box center [122, 239] width 84 height 23
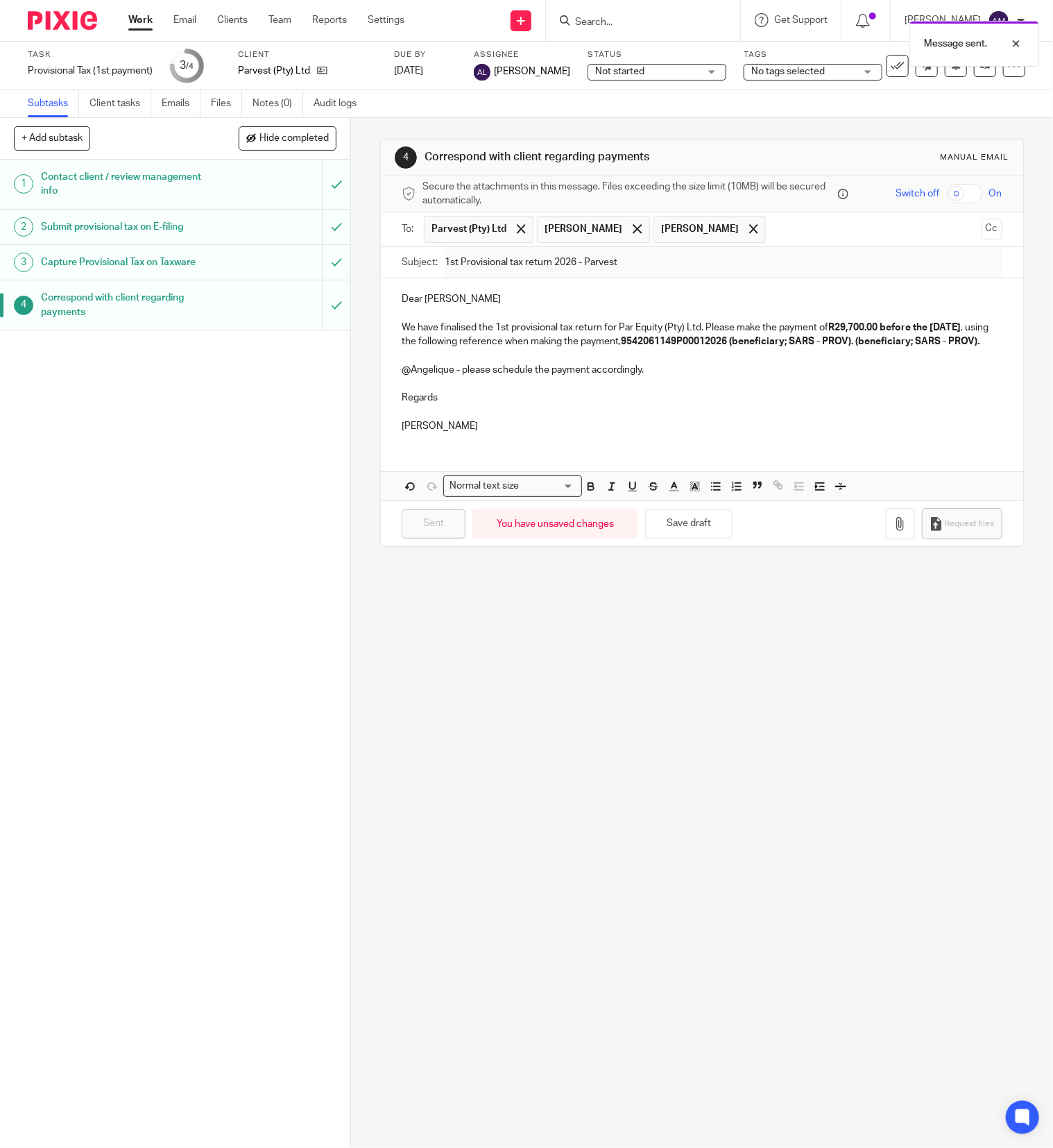
drag, startPoint x: 0, startPoint y: 0, endPoint x: 611, endPoint y: 21, distance: 611.4
click at [612, 21] on div "Message sent." at bounding box center [783, 40] width 513 height 53
click at [648, 21] on div "Message sent." at bounding box center [783, 40] width 513 height 53
click at [607, 21] on div "Message sent." at bounding box center [783, 40] width 513 height 53
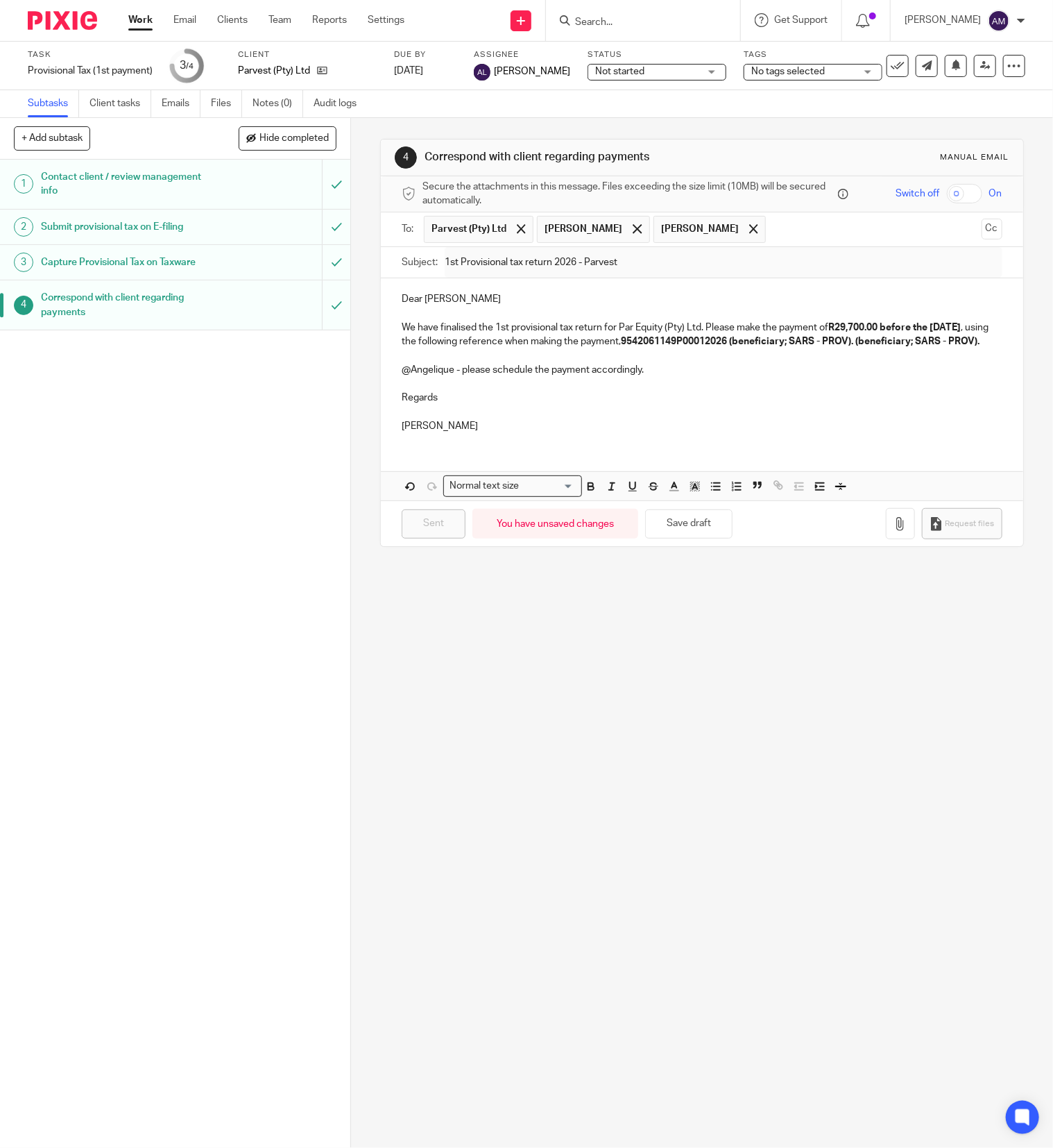
click at [607, 17] on input "Search" at bounding box center [636, 23] width 125 height 13
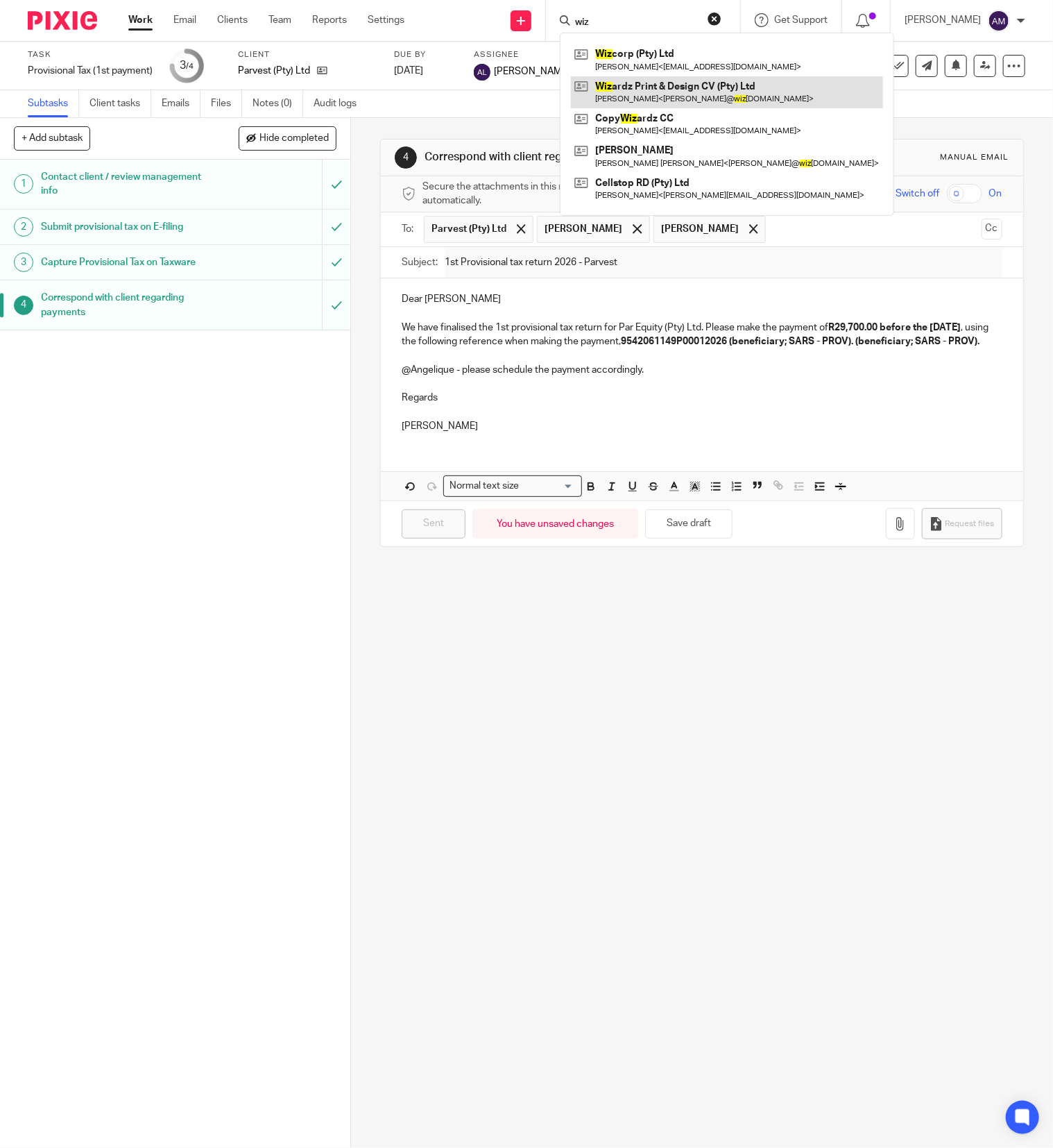
type input "wiz"
click at [705, 84] on link at bounding box center [726, 92] width 312 height 32
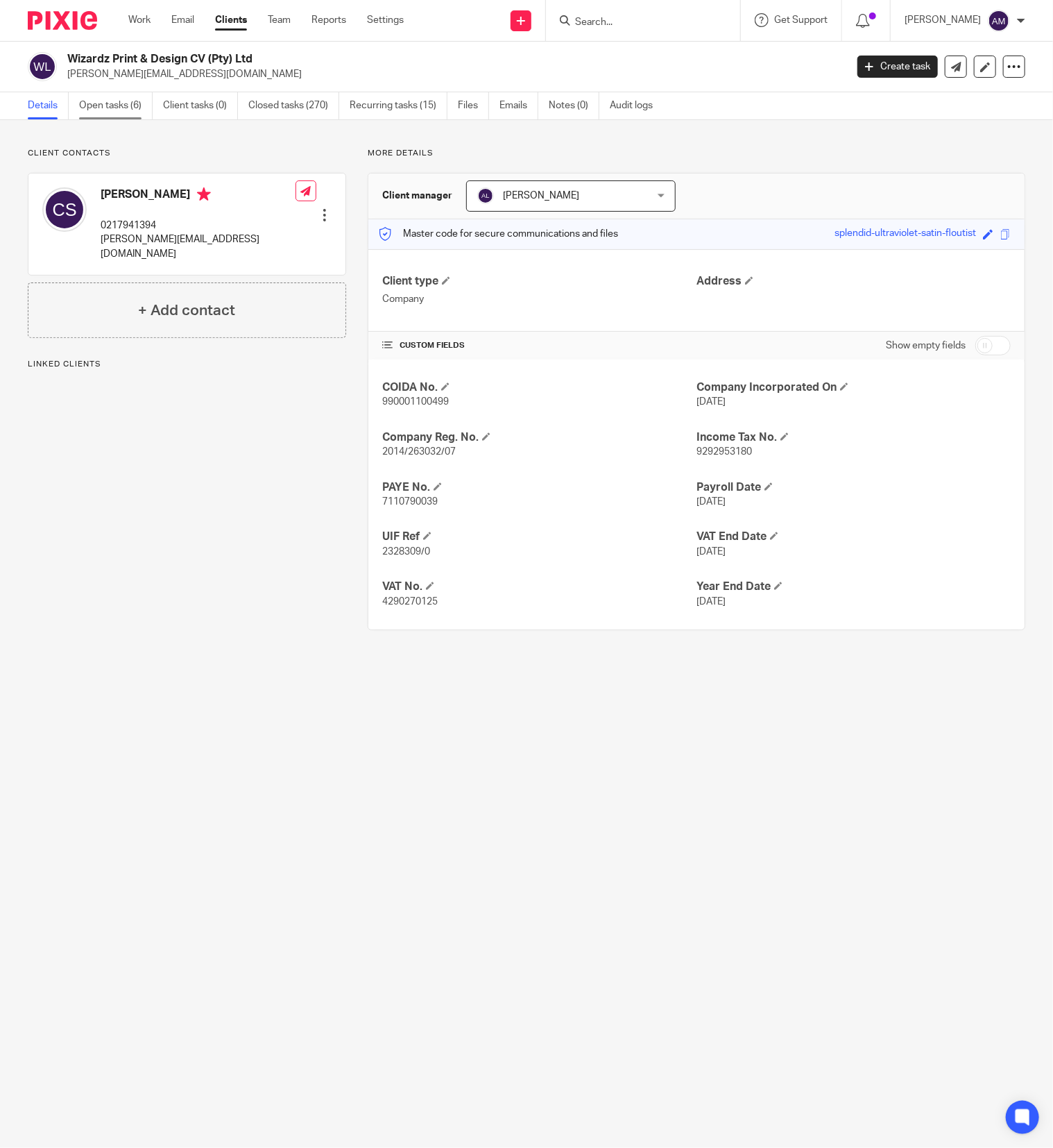
click at [124, 100] on link "Open tasks (6)" at bounding box center [116, 105] width 74 height 27
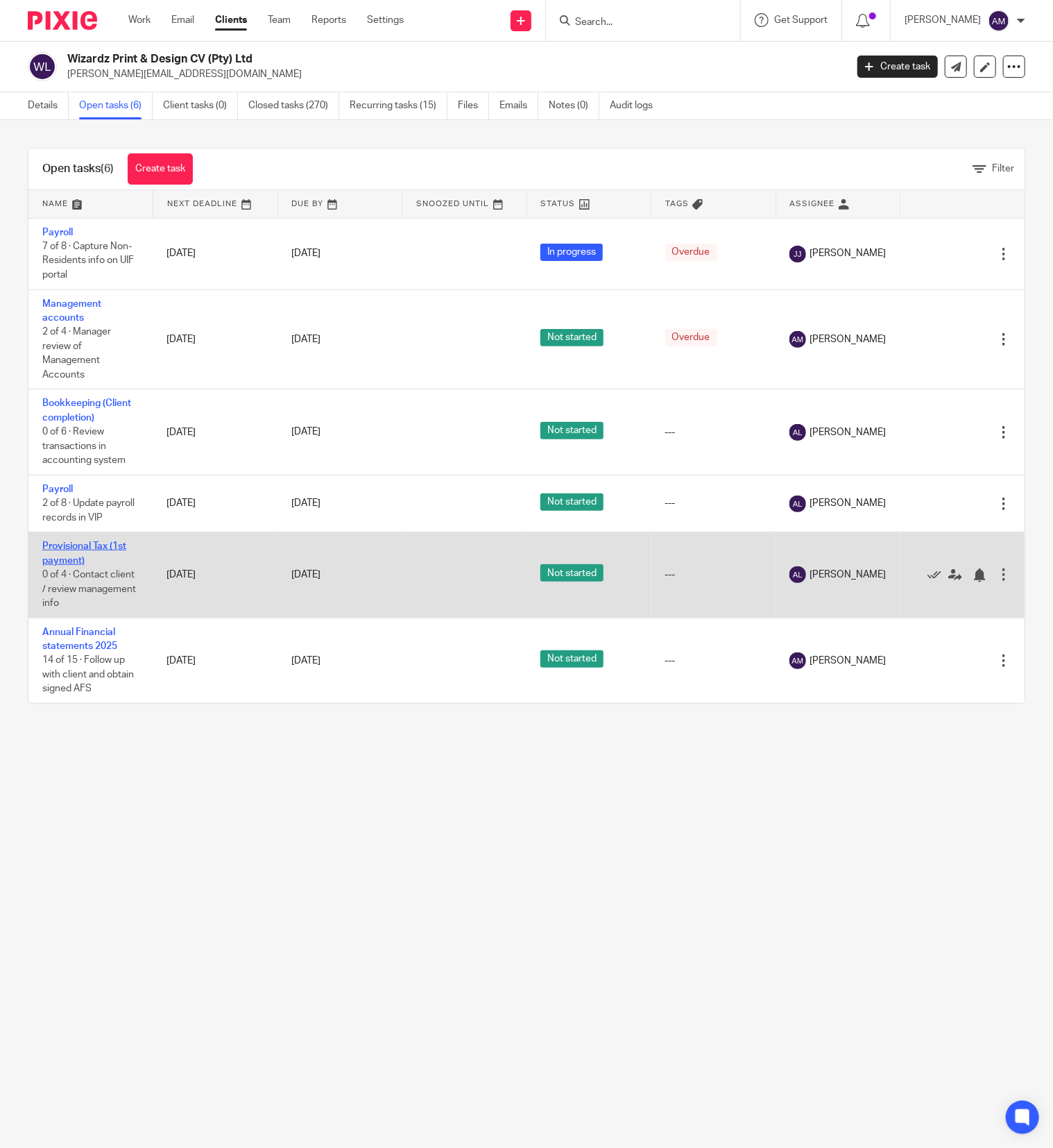
click at [94, 551] on link "Provisional Tax (1st payment)" at bounding box center [84, 552] width 84 height 23
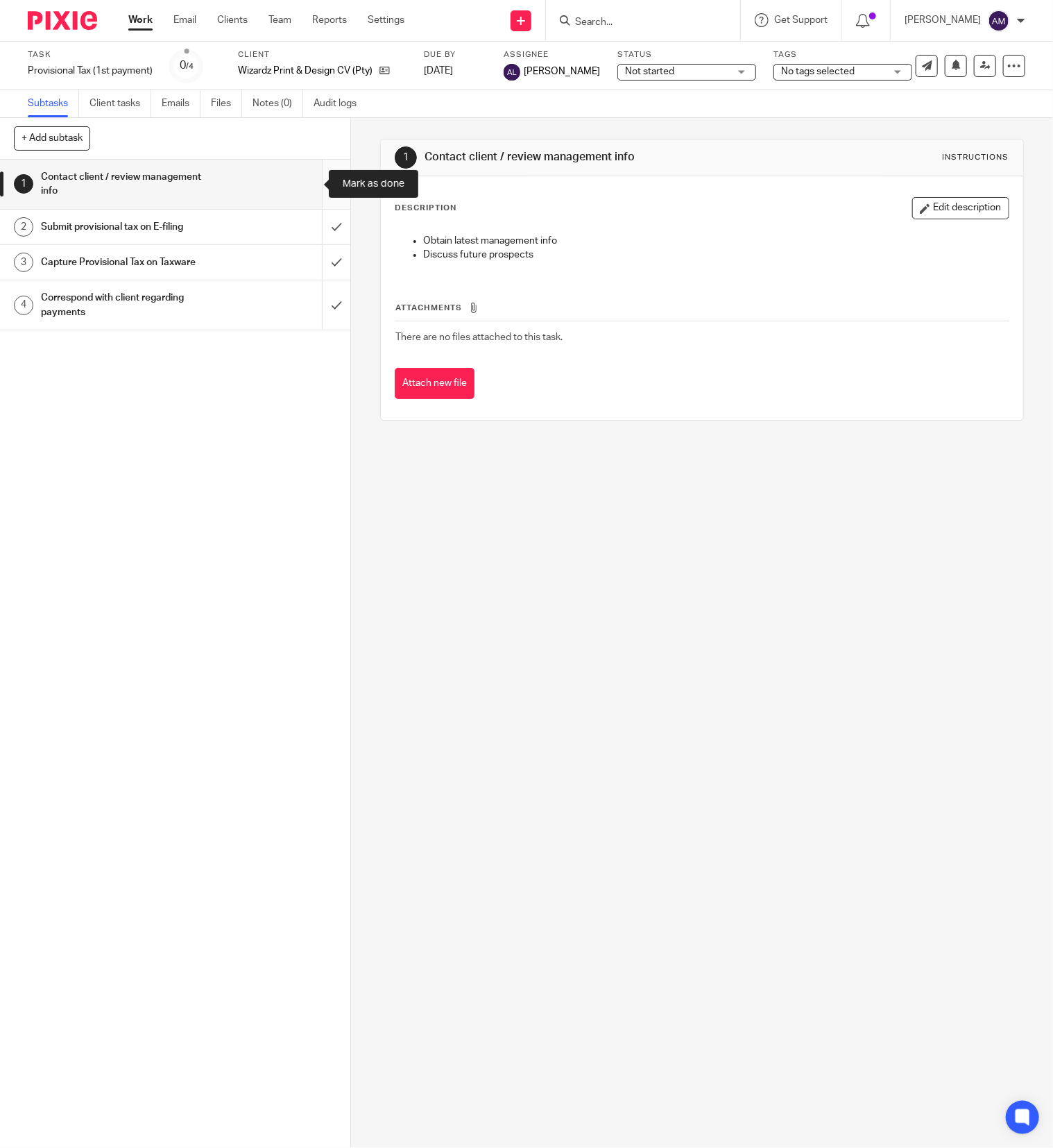
click input "submit"
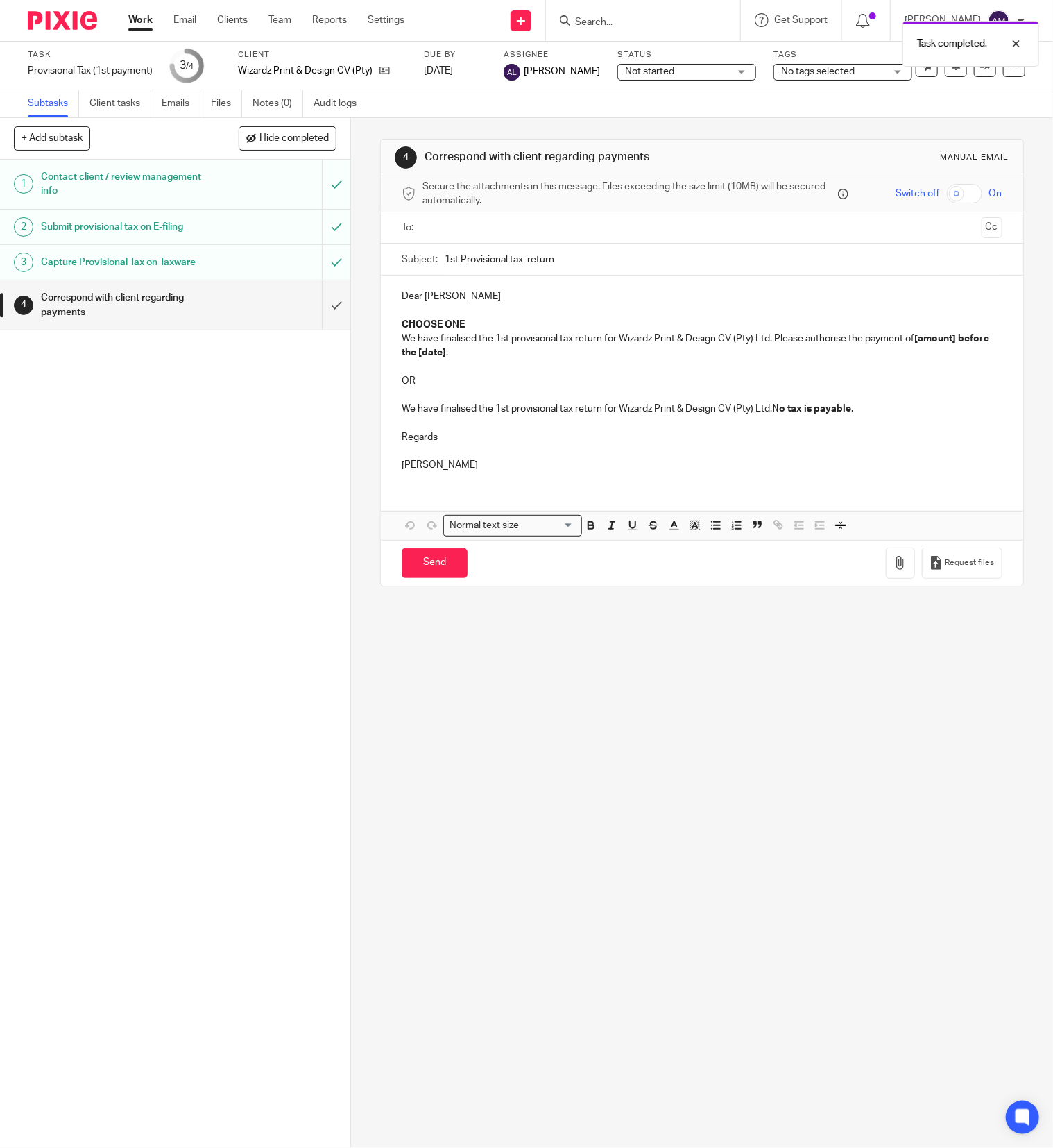
click at [533, 218] on ul at bounding box center [702, 228] width 558 height 23
click at [533, 224] on input "text" at bounding box center [701, 228] width 548 height 16
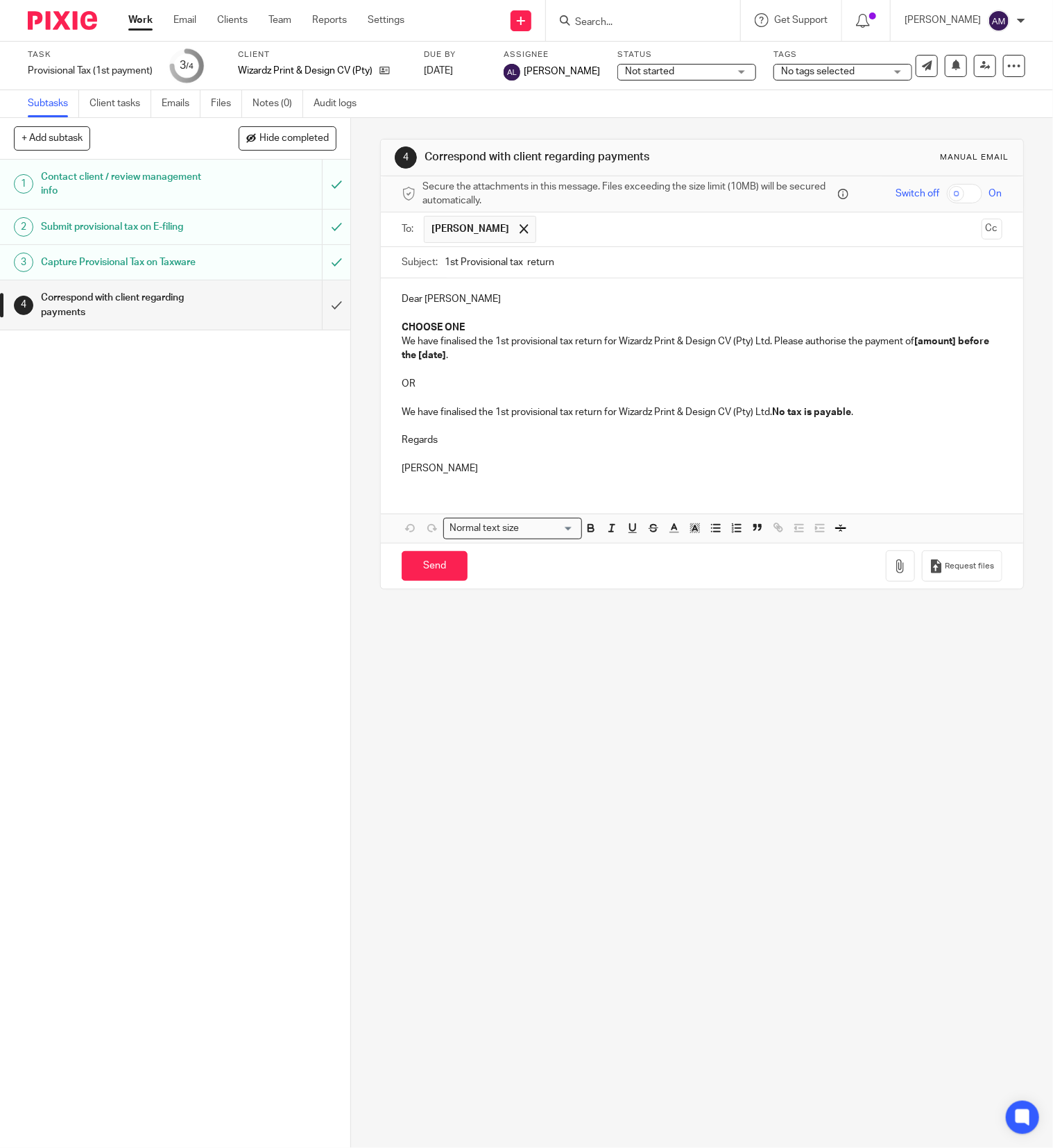
click at [517, 262] on input "1st Provisional tax return" at bounding box center [723, 262] width 558 height 31
click at [576, 260] on input "1st Provisional tax return" at bounding box center [723, 262] width 558 height 31
type input "1st Provisional tax return 2026"
drag, startPoint x: 395, startPoint y: 311, endPoint x: 489, endPoint y: 325, distance: 95.0
click at [489, 325] on div "Dear Chris CHOOSE ONE We have finalised the 1st provisional tax return for Wiza…" at bounding box center [702, 381] width 642 height 207
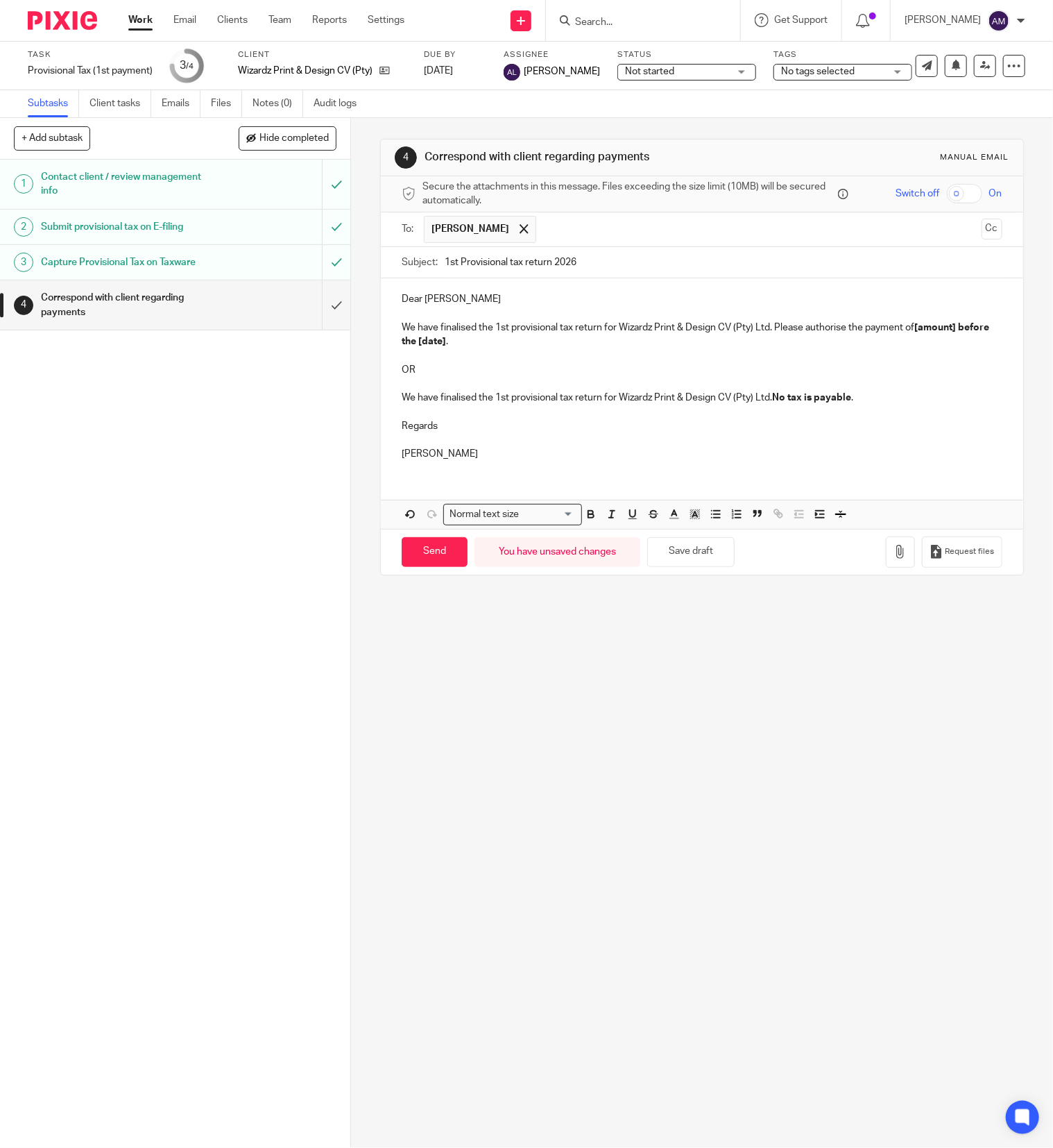
click at [909, 329] on p "We have finalised the 1st provisional tax return for Wizardz Print & Design CV …" at bounding box center [702, 335] width 601 height 28
drag, startPoint x: 910, startPoint y: 329, endPoint x: 470, endPoint y: 344, distance: 440.3
click at [470, 344] on p "We have finalised the 1st provisional tax return for Wizardz Print & Design CV …" at bounding box center [702, 335] width 601 height 28
drag, startPoint x: 391, startPoint y: 358, endPoint x: 894, endPoint y: 407, distance: 505.4
click at [894, 407] on div "Dear Chris We have finalised the 1st provisional tax return for Wizardz Print &…" at bounding box center [702, 374] width 642 height 193
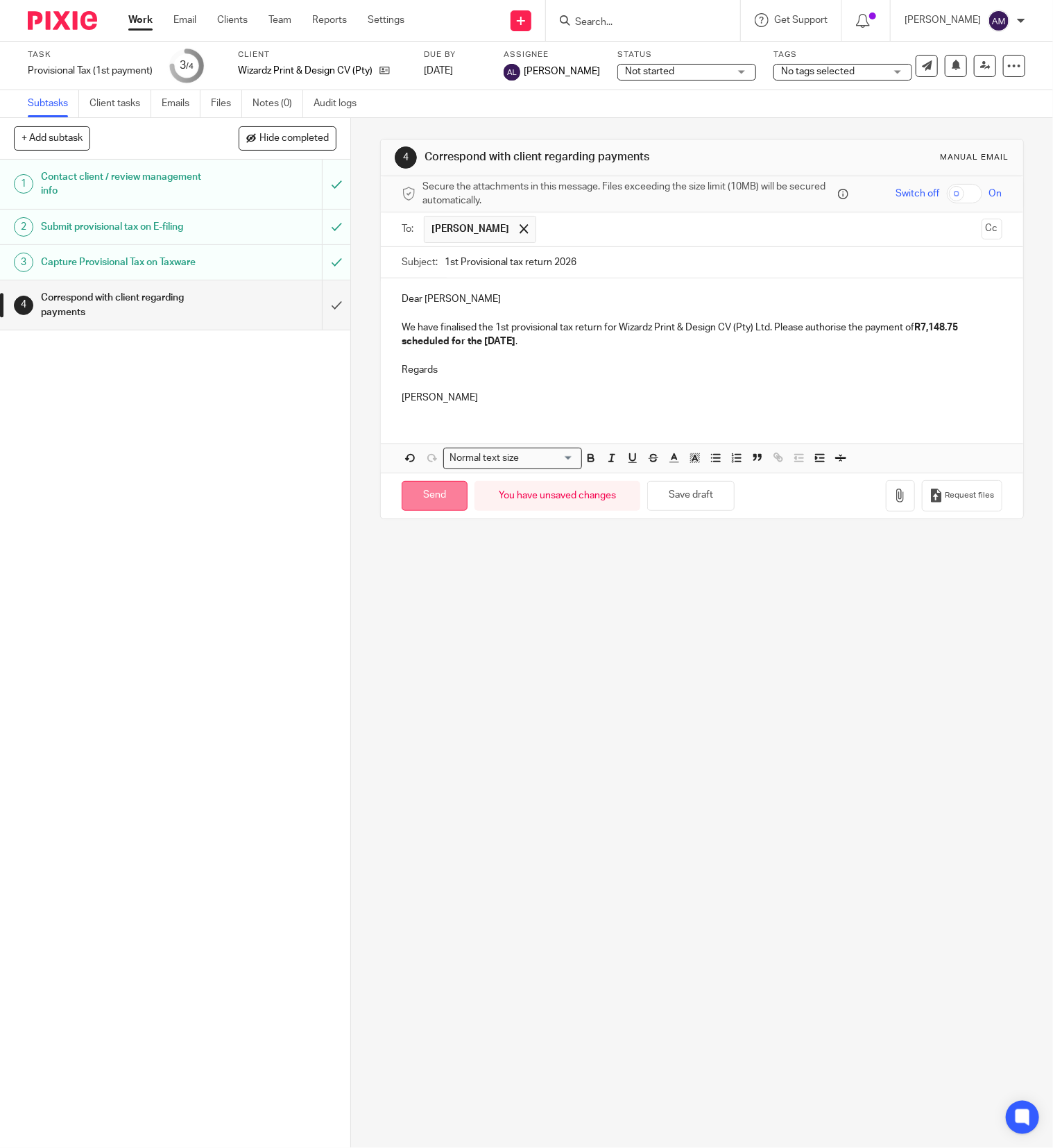
click at [433, 504] on input "Send" at bounding box center [434, 496] width 66 height 30
type input "Sent"
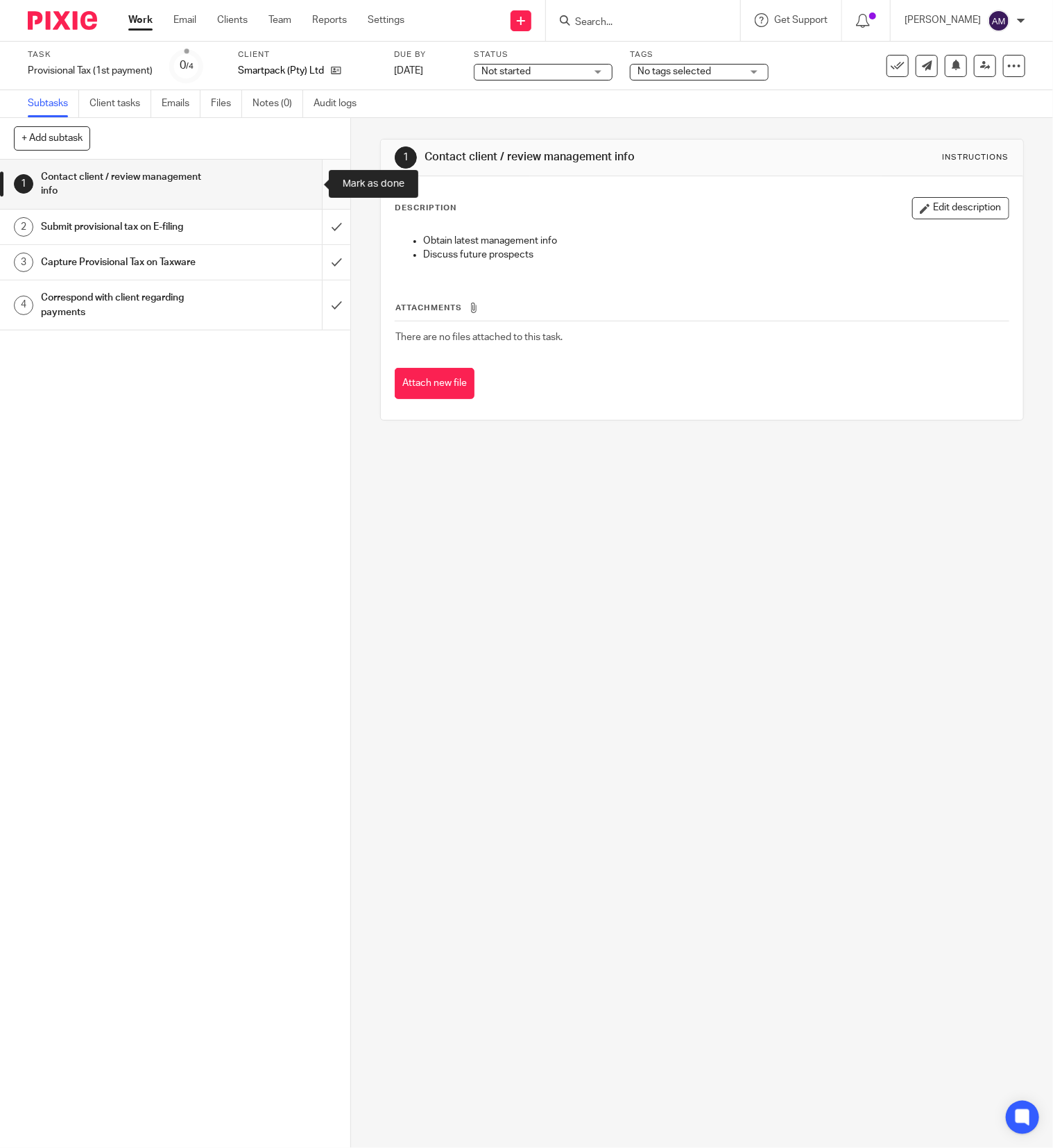
click at [303, 182] on input "submit" at bounding box center [175, 185] width 350 height 50
click at [313, 224] on input "submit" at bounding box center [175, 226] width 350 height 35
click at [310, 257] on input "submit" at bounding box center [175, 262] width 350 height 35
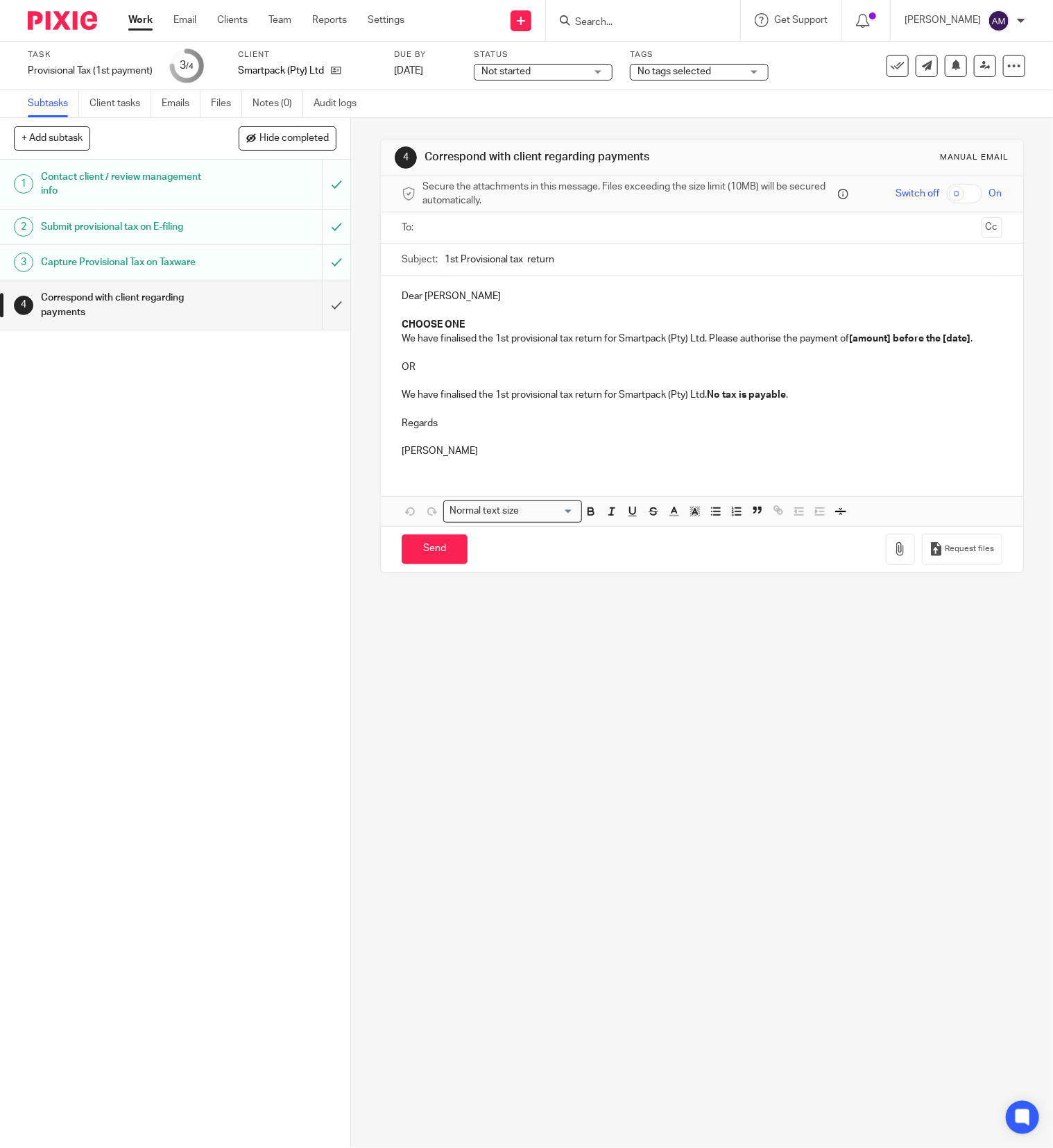
click at [444, 231] on input "text" at bounding box center [701, 228] width 548 height 16
click at [524, 265] on input "1st Provisional tax return" at bounding box center [723, 262] width 558 height 31
click at [569, 260] on input "1st Provisional tax return" at bounding box center [723, 262] width 558 height 31
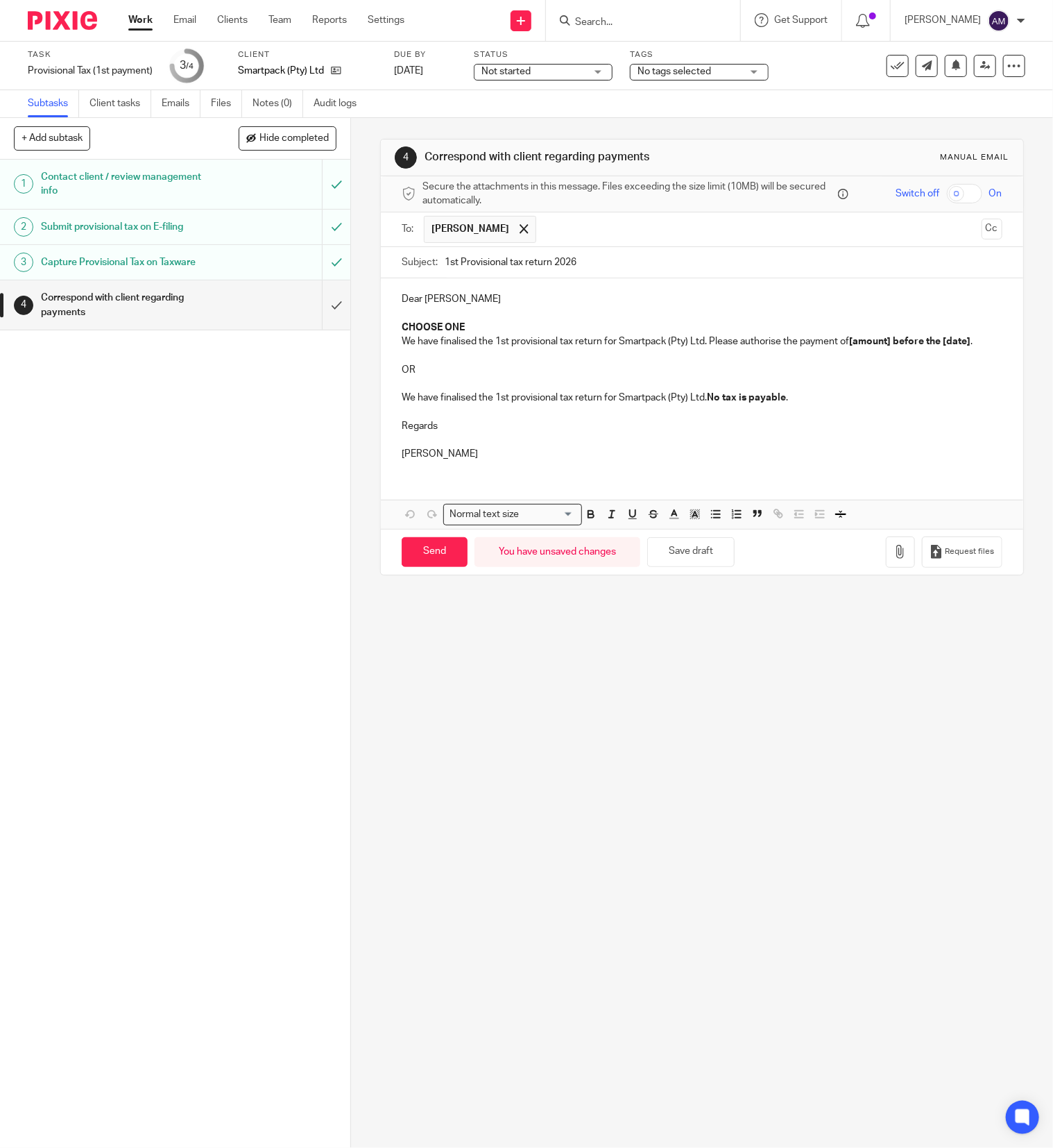
type input "1st Provisional tax return 2026"
drag, startPoint x: 395, startPoint y: 315, endPoint x: 482, endPoint y: 328, distance: 88.0
click at [480, 329] on div "Dear [PERSON_NAME] CHOOSE ONE We have finalised the 1st provisional tax return …" at bounding box center [702, 374] width 642 height 193
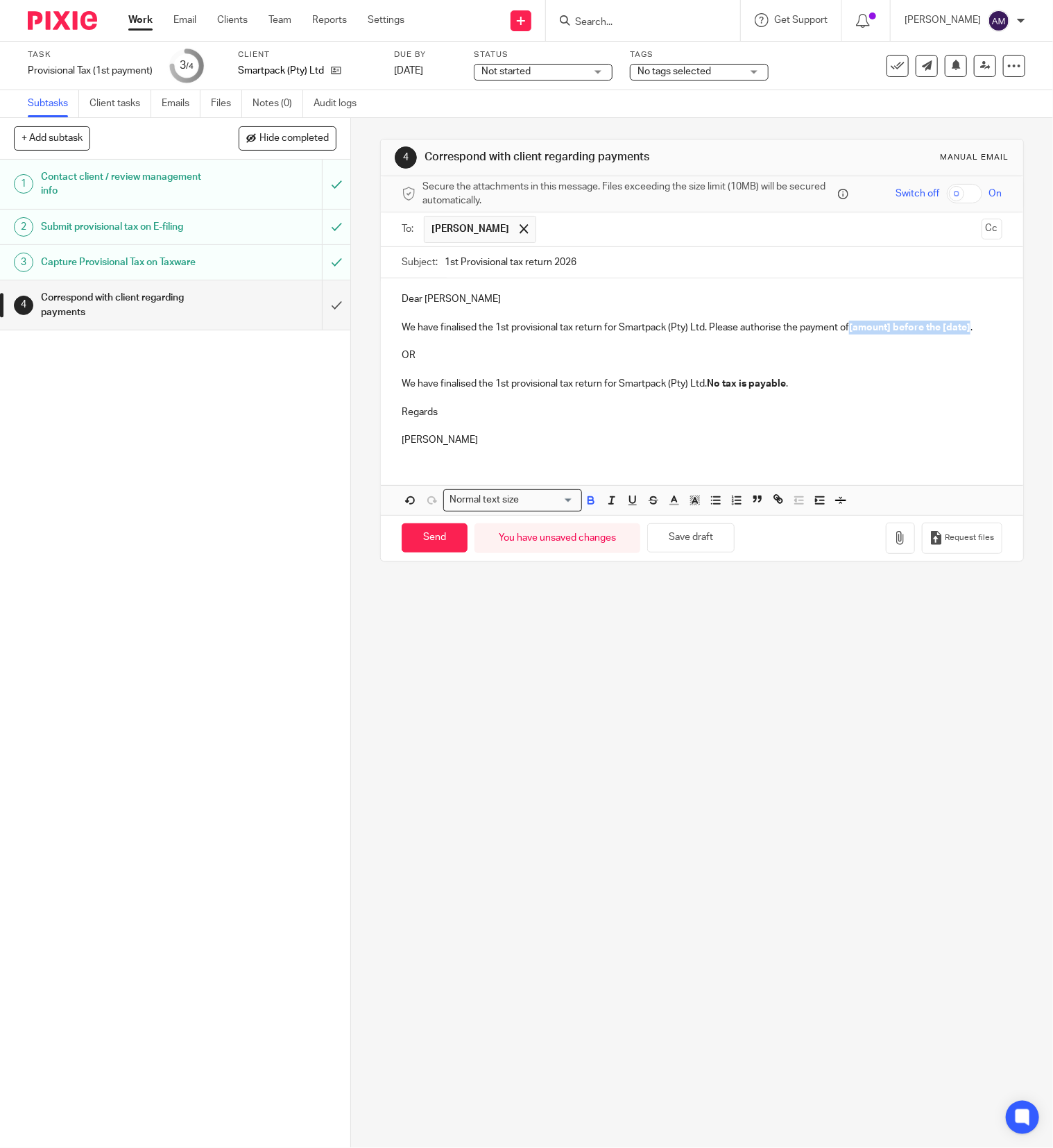
drag, startPoint x: 844, startPoint y: 332, endPoint x: 420, endPoint y: 345, distance: 424.2
click at [420, 335] on p "We have finalised the 1st provisional tax return for Smartpack (Pty) Ltd. Pleas…" at bounding box center [702, 327] width 601 height 14
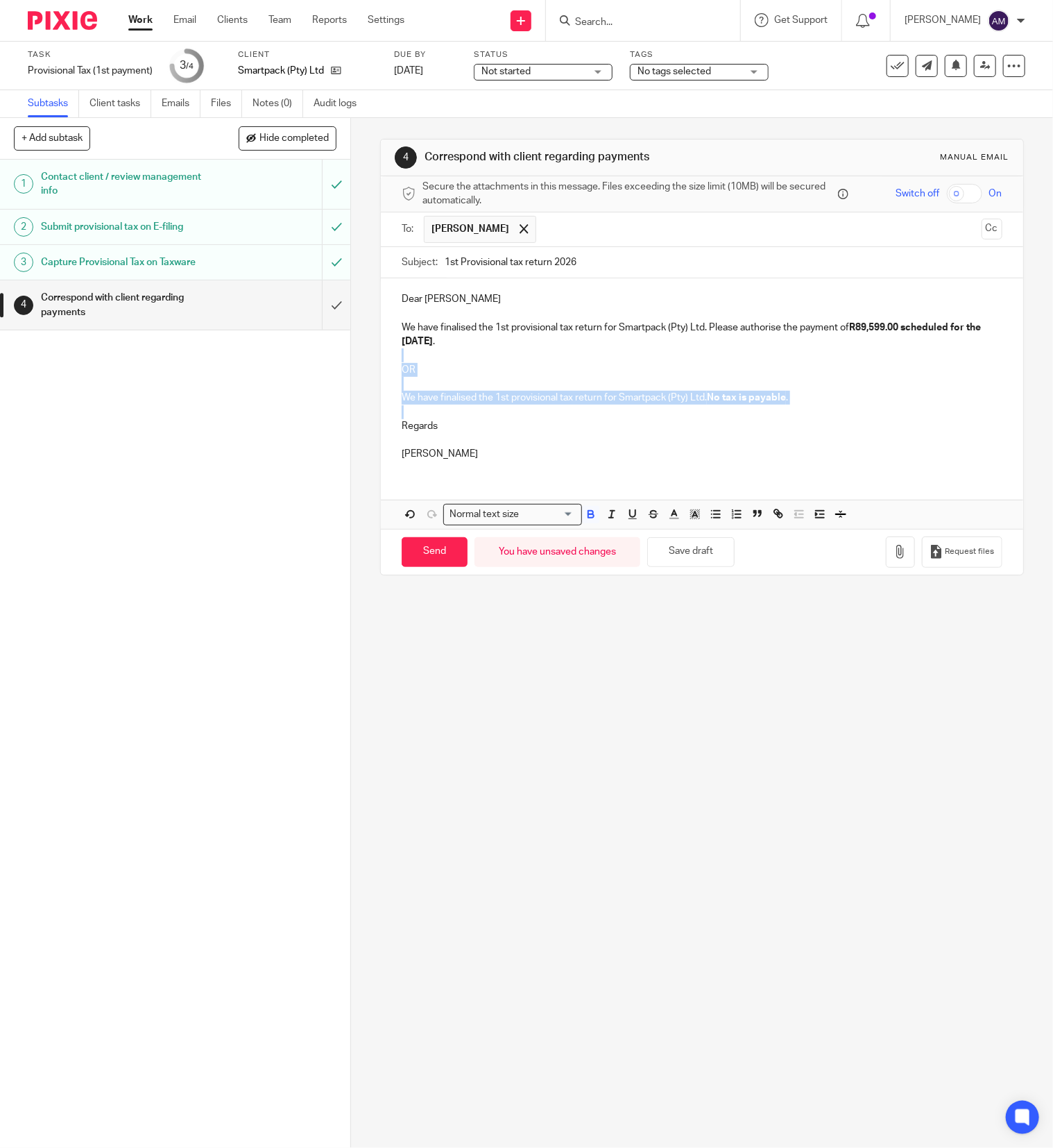
drag, startPoint x: 395, startPoint y: 358, endPoint x: 800, endPoint y: 416, distance: 409.1
click at [800, 416] on div "Dear [PERSON_NAME] We have finalised the 1st provisional tax return for Smartpa…" at bounding box center [702, 374] width 642 height 193
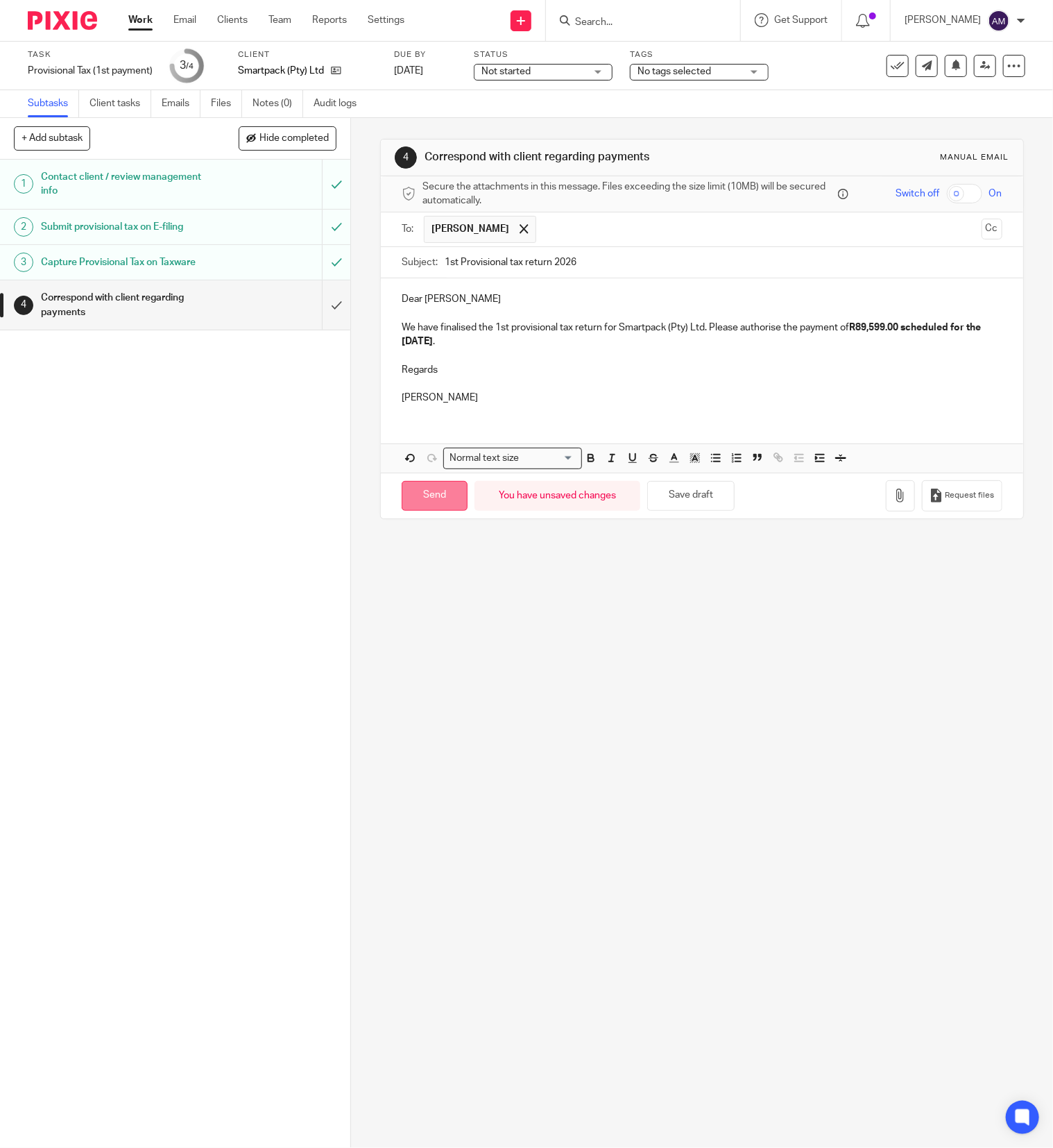
click at [433, 498] on input "Send" at bounding box center [434, 496] width 66 height 30
type input "Sent"
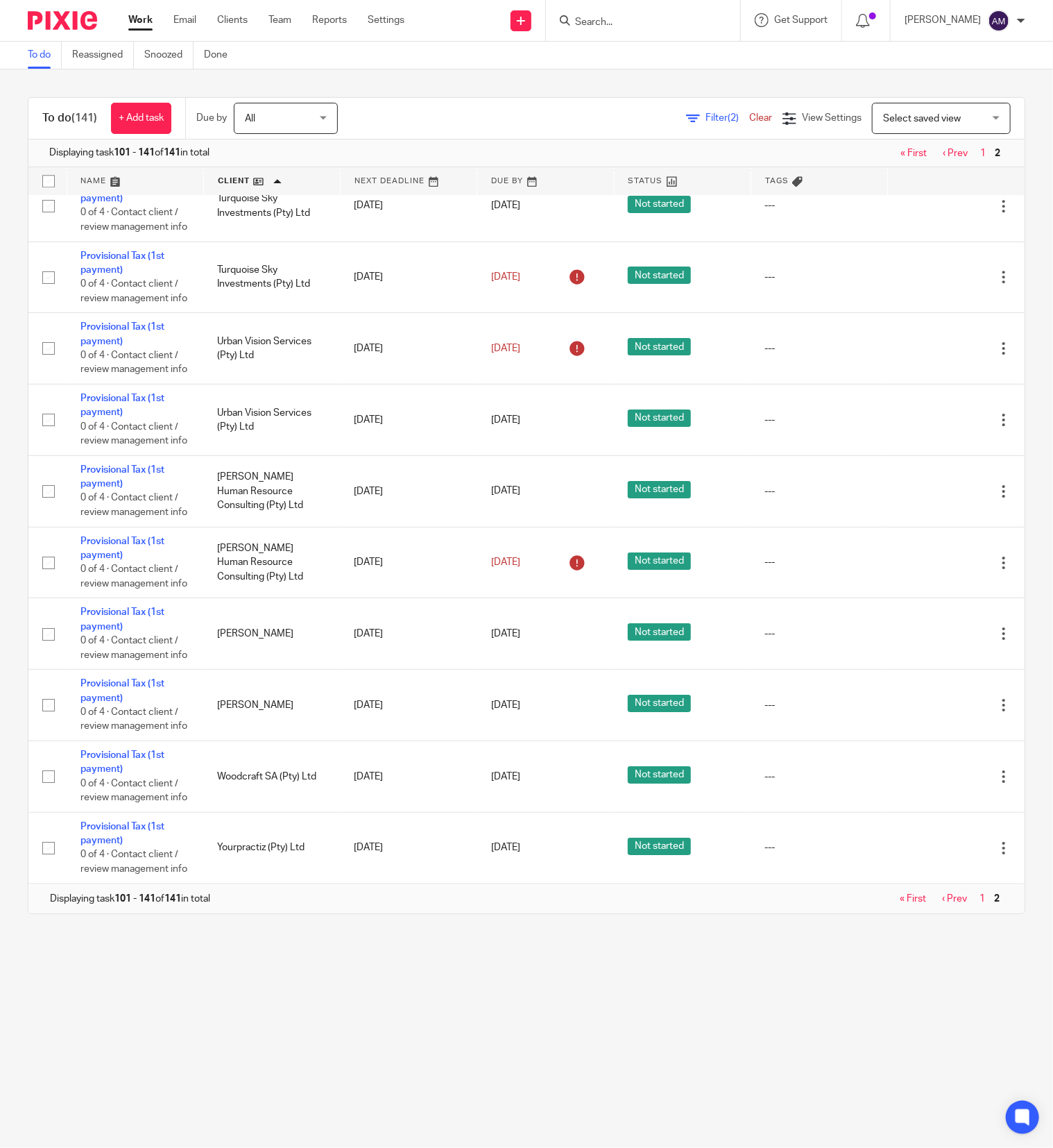
scroll to position [2902, 0]
click at [900, 896] on link "« First" at bounding box center [912, 899] width 26 height 10
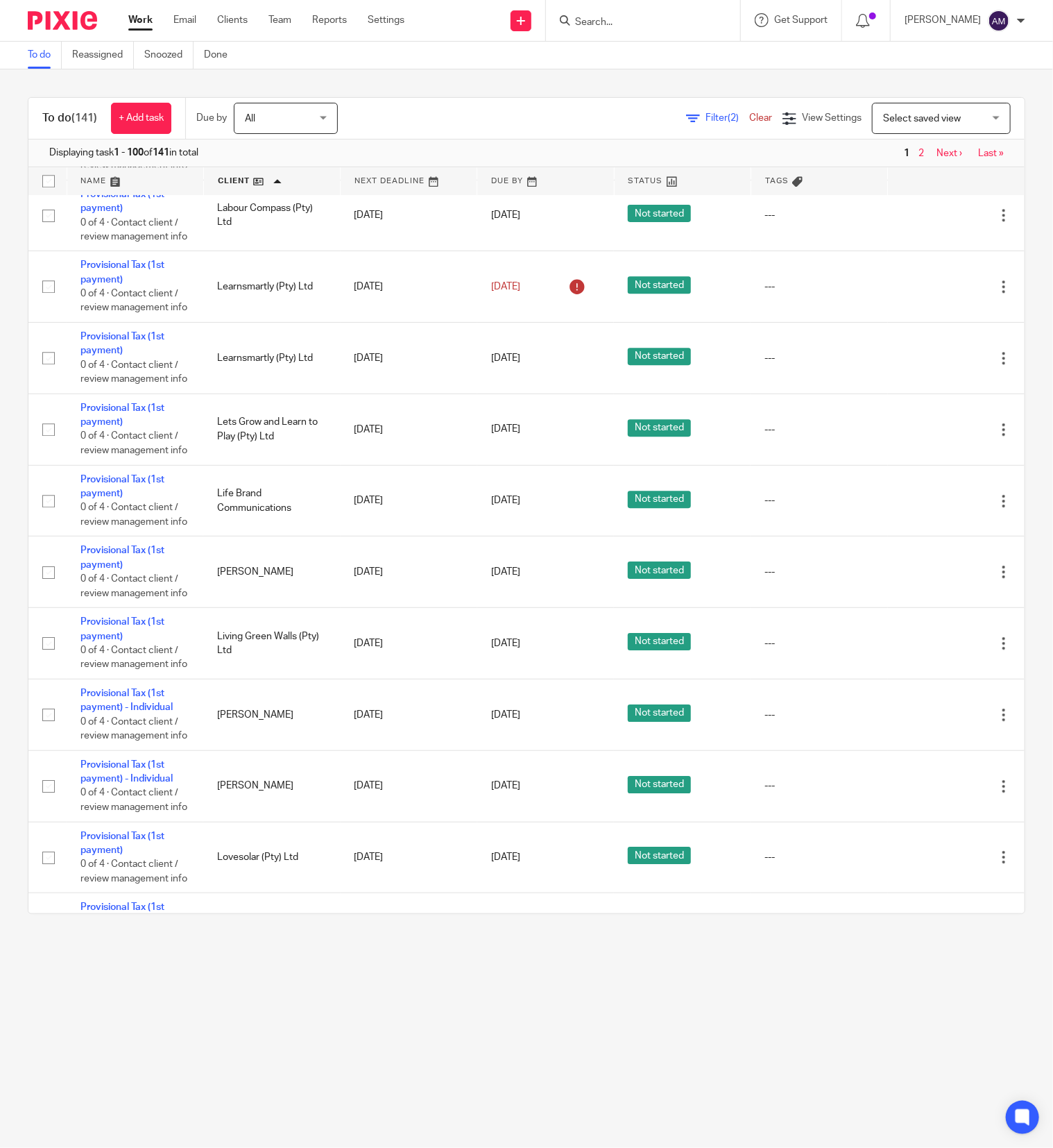
scroll to position [5551, 0]
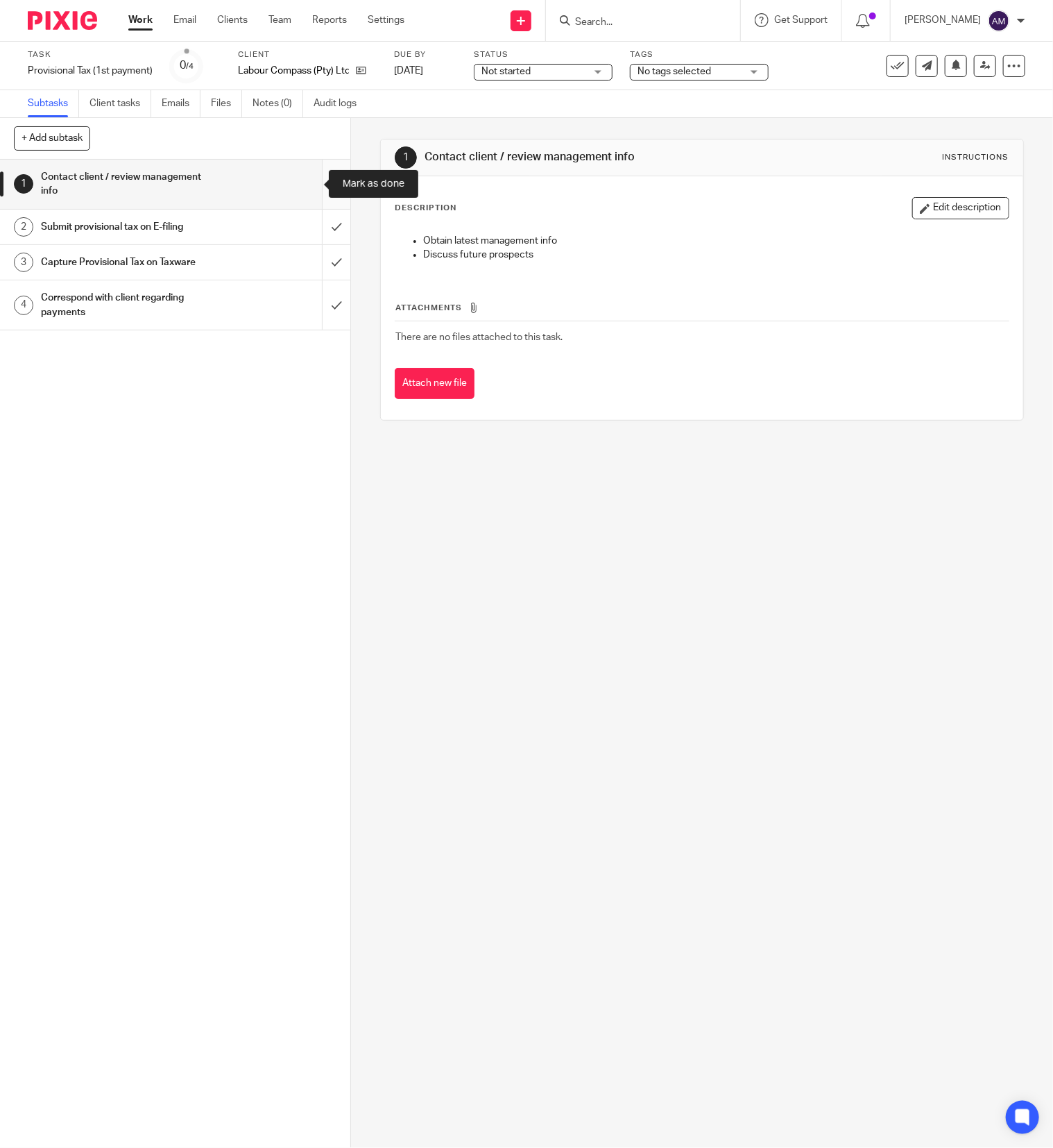
click at [306, 180] on input "submit" at bounding box center [175, 185] width 350 height 50
click at [306, 219] on input "submit" at bounding box center [175, 226] width 350 height 35
click at [303, 264] on input "submit" at bounding box center [175, 262] width 350 height 35
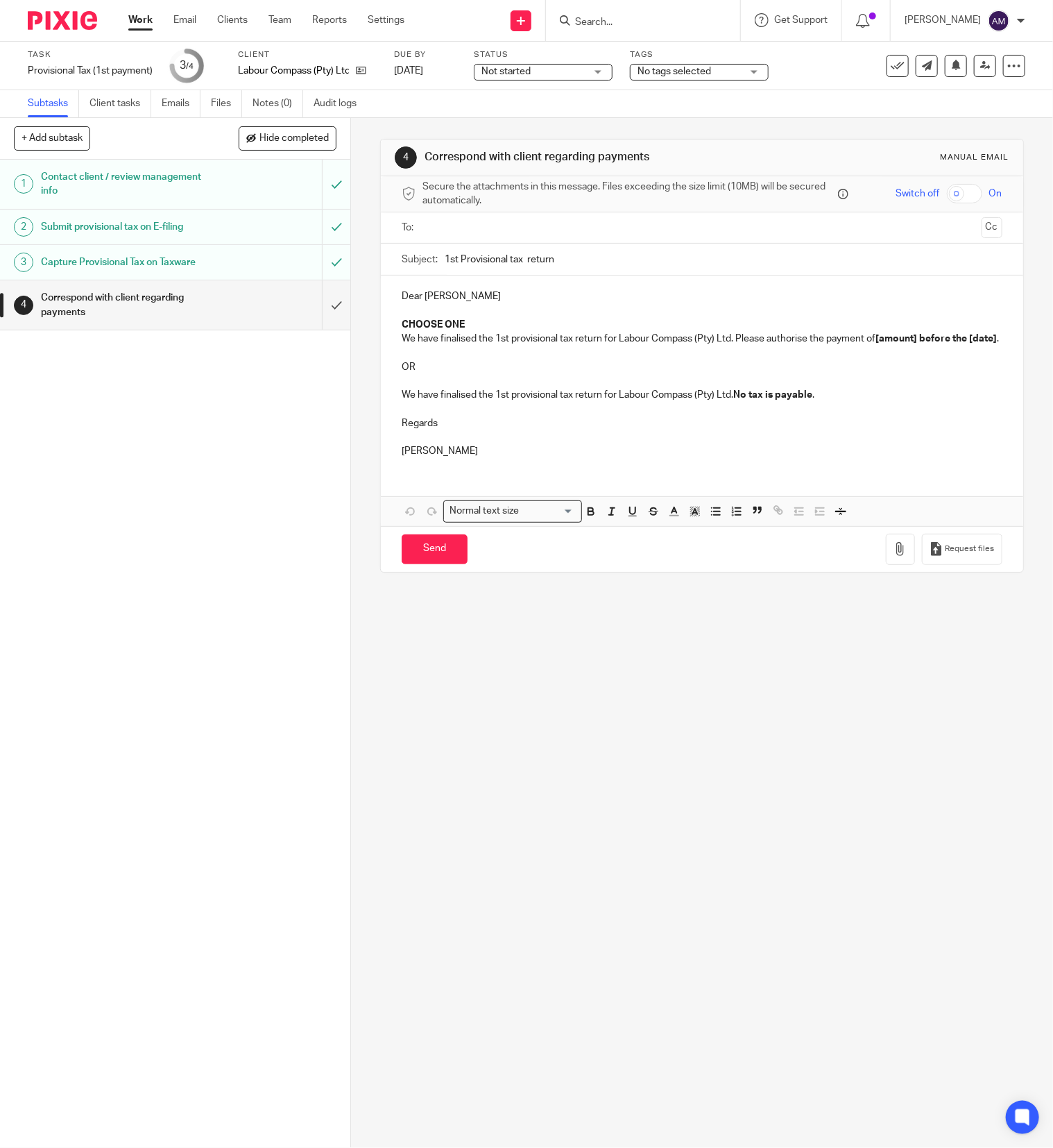
click at [476, 221] on input "text" at bounding box center [701, 228] width 548 height 16
click at [515, 262] on input "1st Provisional tax return" at bounding box center [723, 262] width 558 height 31
click at [577, 258] on input "1st Provisional tax return" at bounding box center [723, 262] width 558 height 31
type input "1st Provisional tax return 2026"
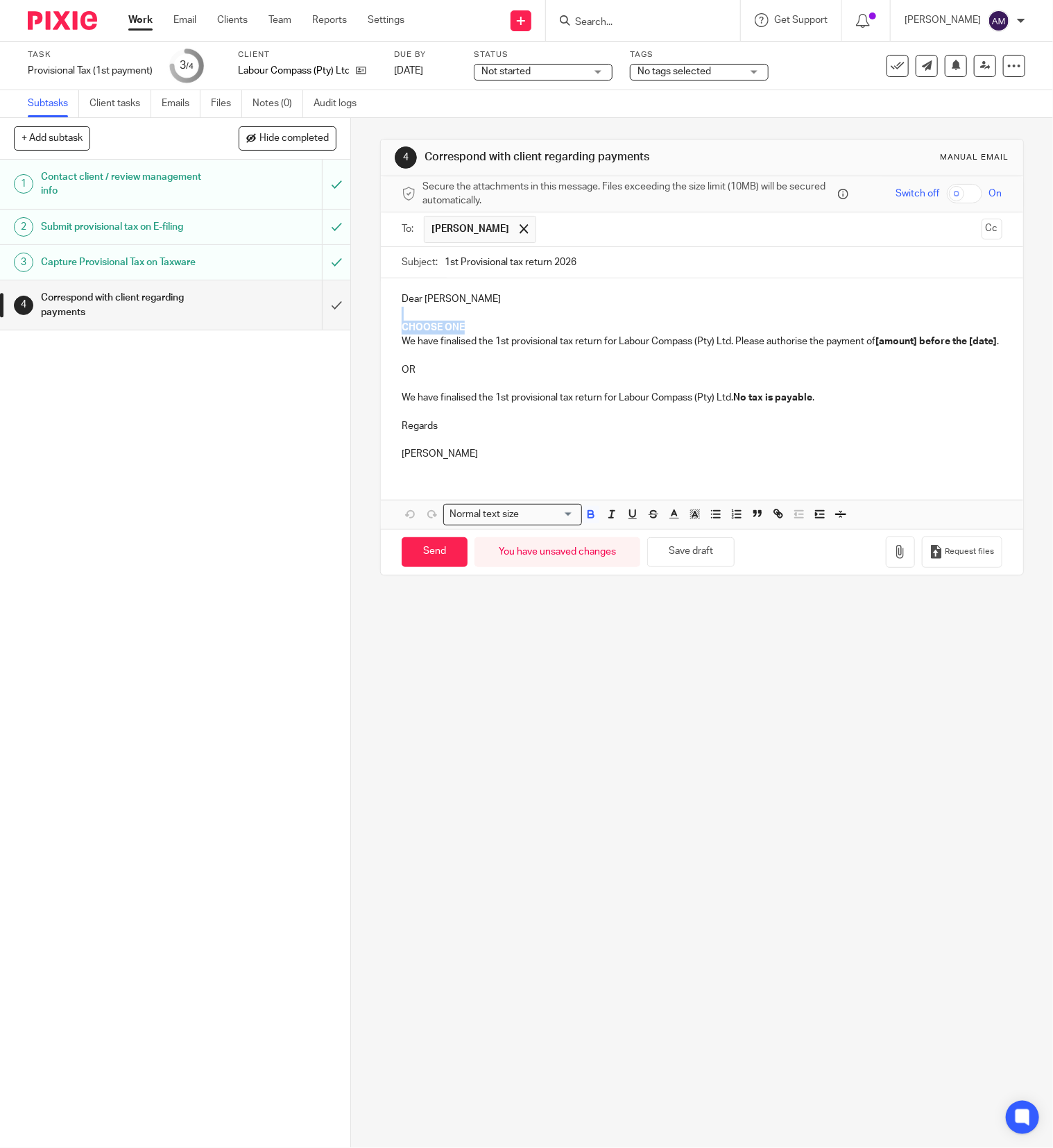
drag, startPoint x: 391, startPoint y: 313, endPoint x: 478, endPoint y: 326, distance: 88.0
click at [478, 326] on div "Dear Jerome CHOOSE ONE We have finalised the 1st provisional tax return for Lab…" at bounding box center [702, 374] width 642 height 193
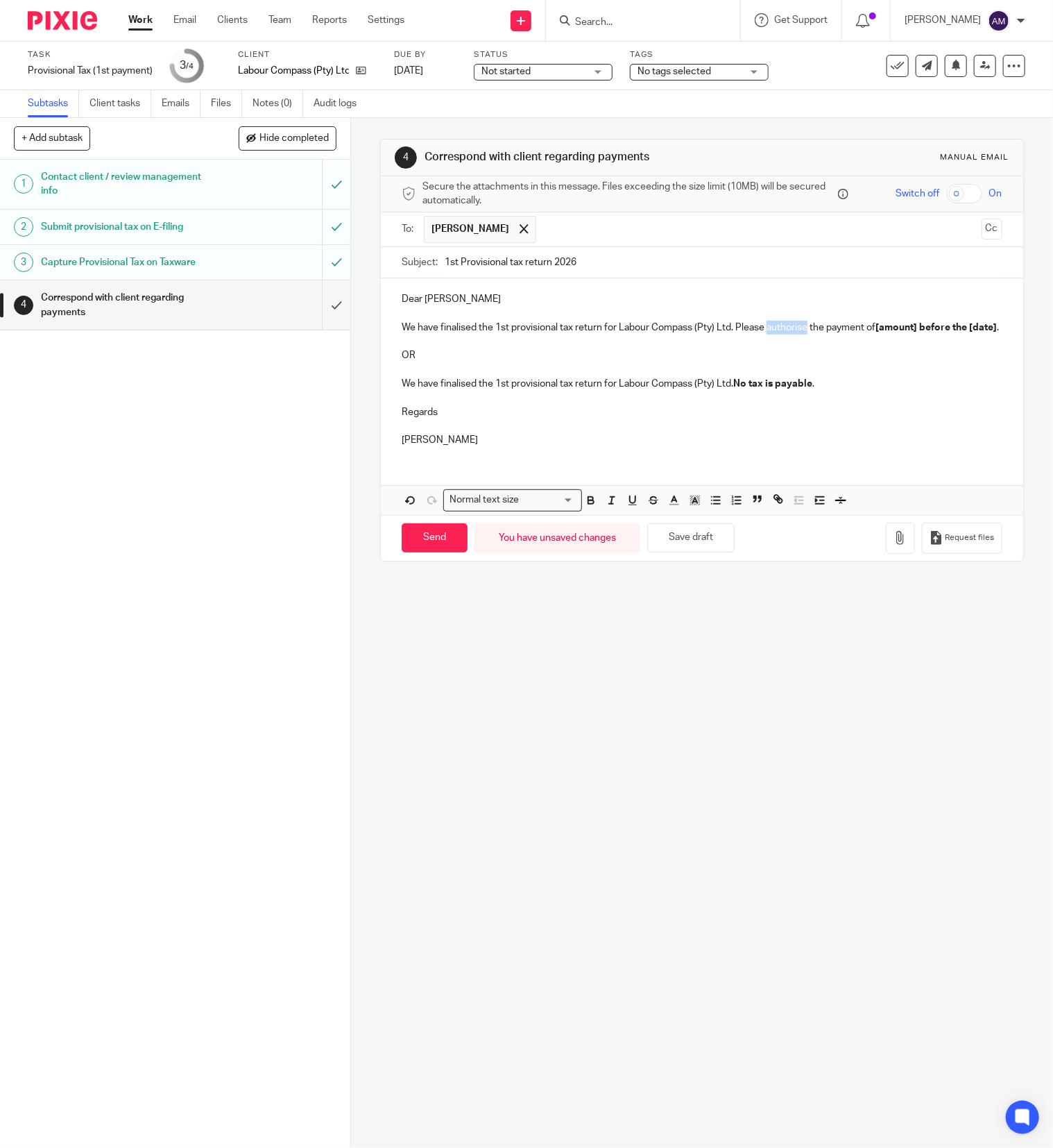
drag, startPoint x: 761, startPoint y: 328, endPoint x: 801, endPoint y: 329, distance: 40.0
click at [801, 329] on p "We have finalised the 1st provisional tax return for Labour Compass (Pty) Ltd. …" at bounding box center [702, 327] width 601 height 14
drag, startPoint x: 856, startPoint y: 330, endPoint x: 896, endPoint y: 329, distance: 40.0
click at [896, 329] on strong "[amount] before the [date]" at bounding box center [919, 327] width 122 height 10
drag, startPoint x: 395, startPoint y: 338, endPoint x: 414, endPoint y: 340, distance: 19.1
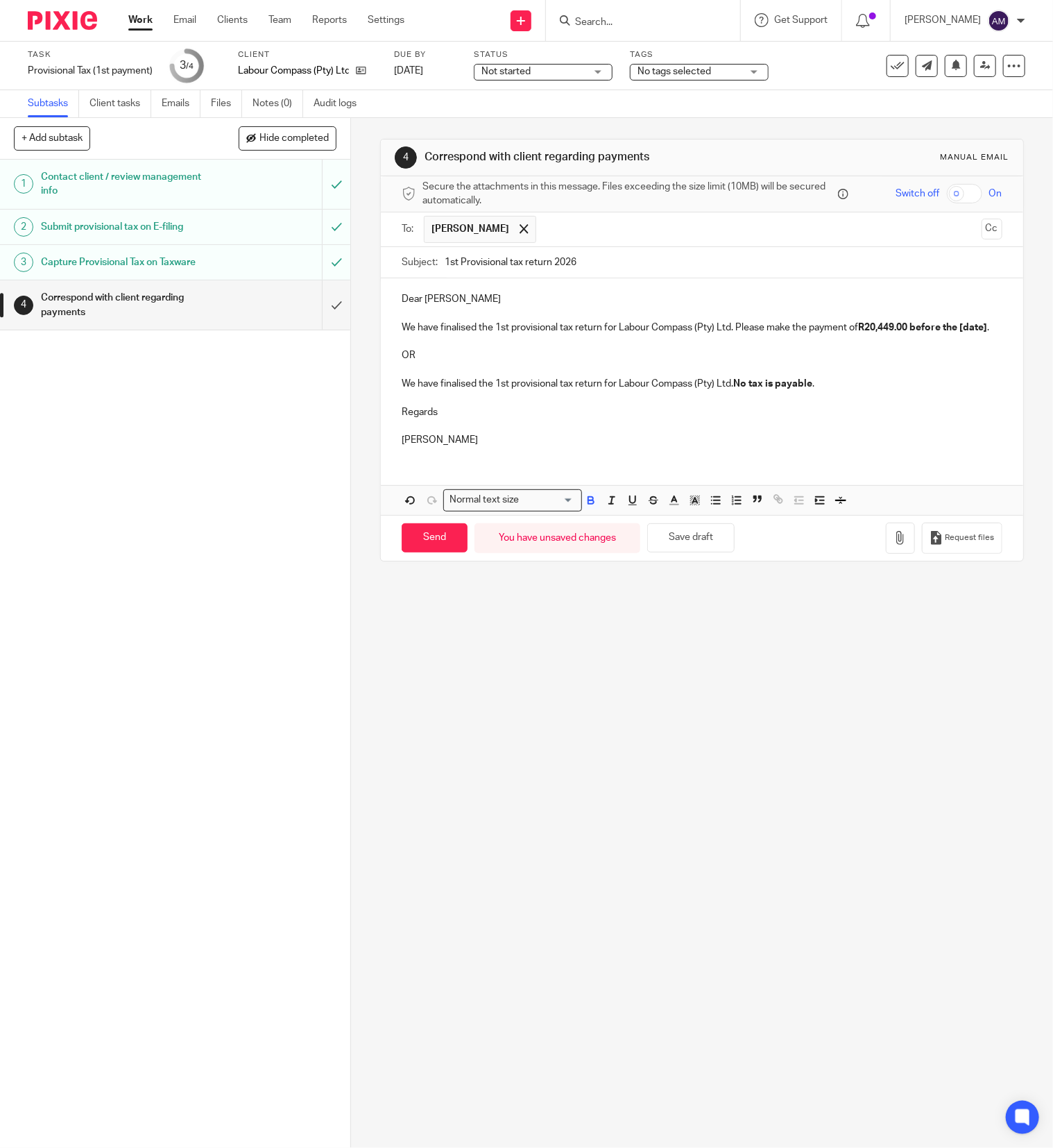
click at [859, 332] on strong "R20,449.00 before the [date]" at bounding box center [923, 327] width 129 height 10
drag, startPoint x: 390, startPoint y: 342, endPoint x: 436, endPoint y: 342, distance: 46.0
click at [421, 345] on div "Dear Jerome We have finalised the 1st provisional tax return for Labour Compass…" at bounding box center [702, 367] width 642 height 179
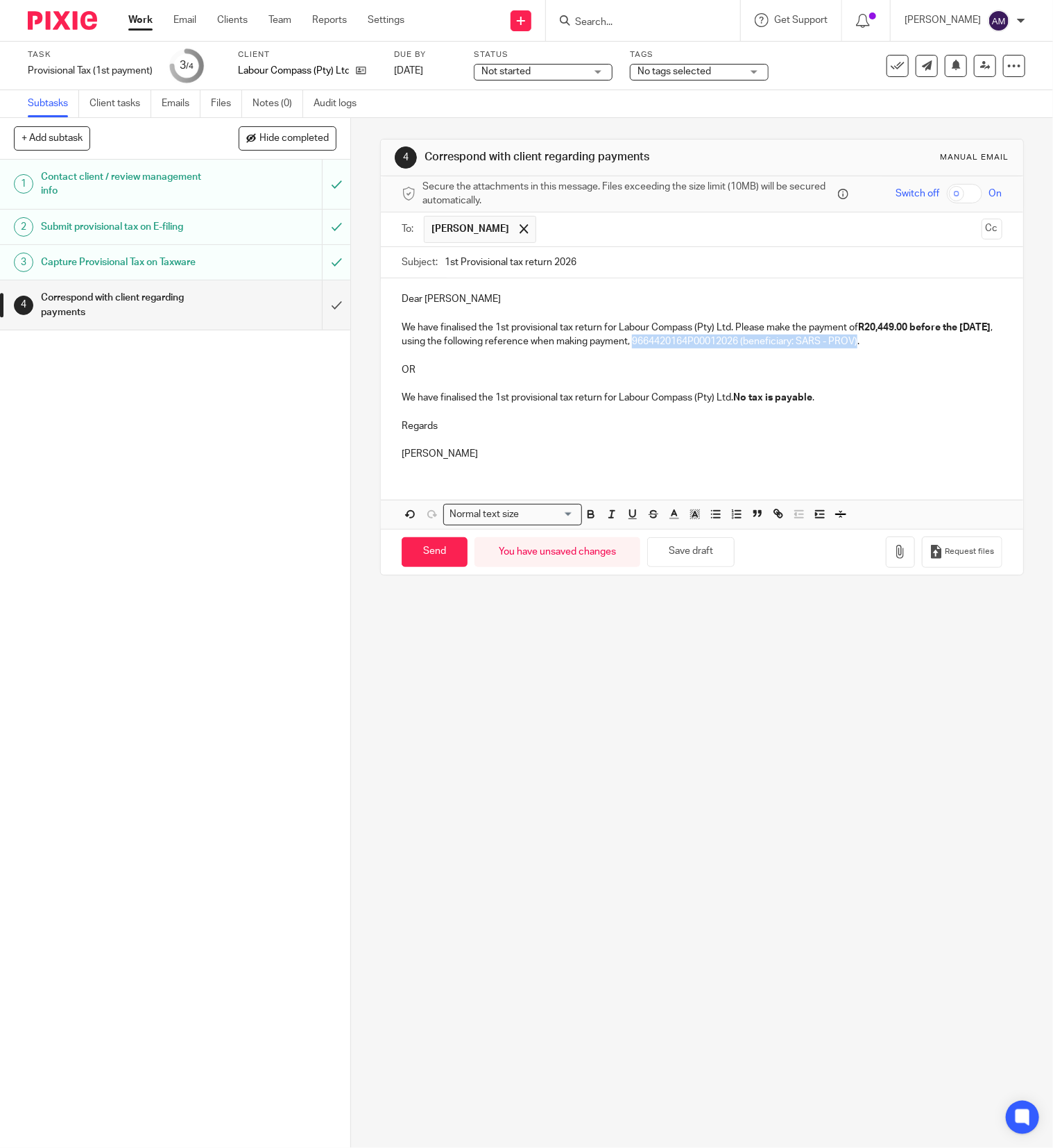
drag, startPoint x: 677, startPoint y: 345, endPoint x: 902, endPoint y: 344, distance: 225.0
click at [902, 344] on p "We have finalised the 1st provisional tax return for Labour Compass (Pty) Ltd. …" at bounding box center [702, 335] width 601 height 28
drag, startPoint x: 389, startPoint y: 356, endPoint x: 839, endPoint y: 399, distance: 452.0
click at [839, 399] on div "Dear Jerome We have finalised the 1st provisional tax return for Labour Compass…" at bounding box center [702, 374] width 642 height 193
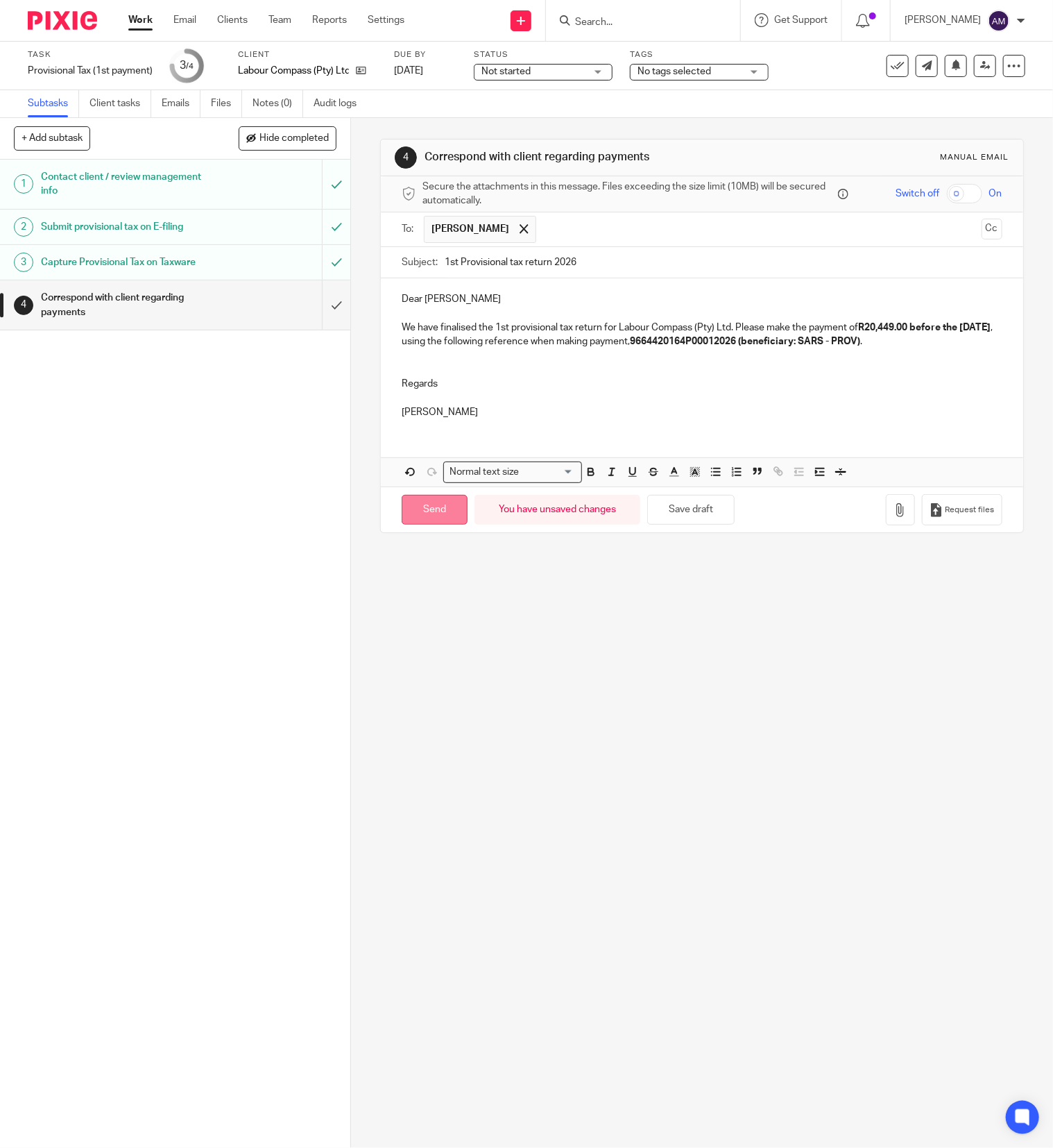
click at [429, 518] on input "Send" at bounding box center [434, 509] width 66 height 30
type input "Sent"
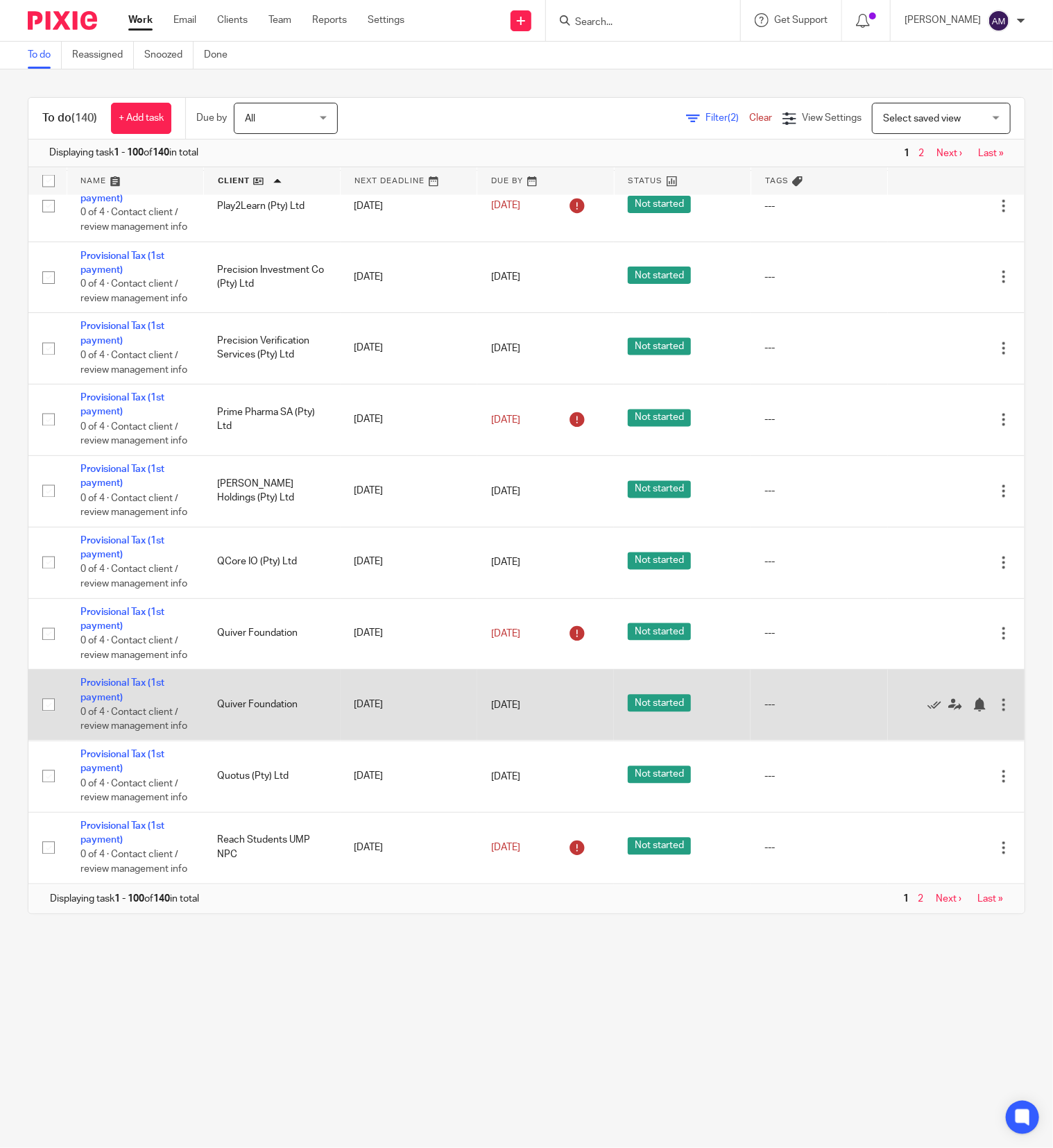
scroll to position [8068, 0]
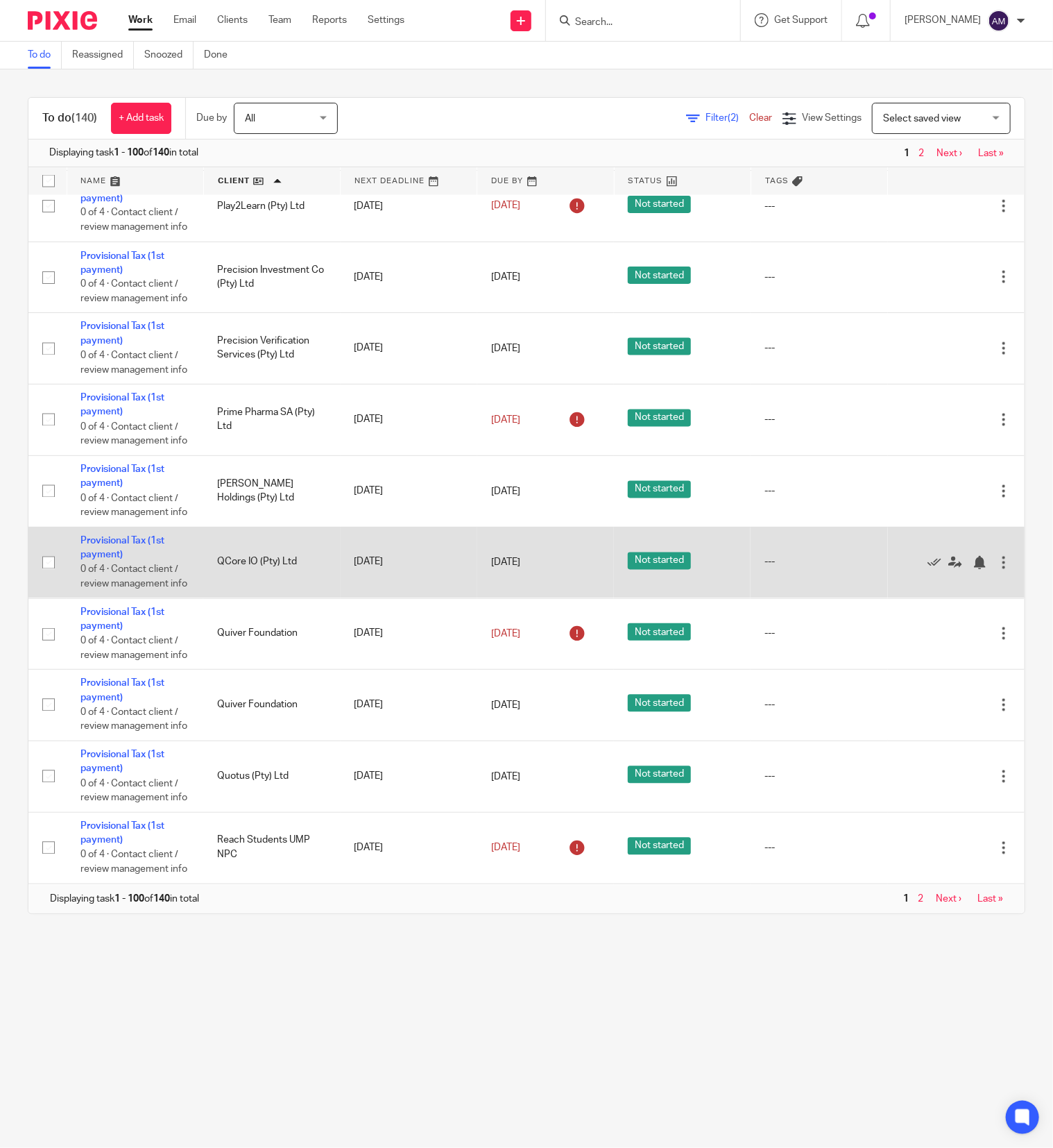
click at [103, 527] on td "Provisional Tax (1st payment) 0 of 4 · Contact client / review management info" at bounding box center [134, 562] width 136 height 71
click at [107, 536] on link "Provisional Tax (1st payment)" at bounding box center [122, 547] width 84 height 23
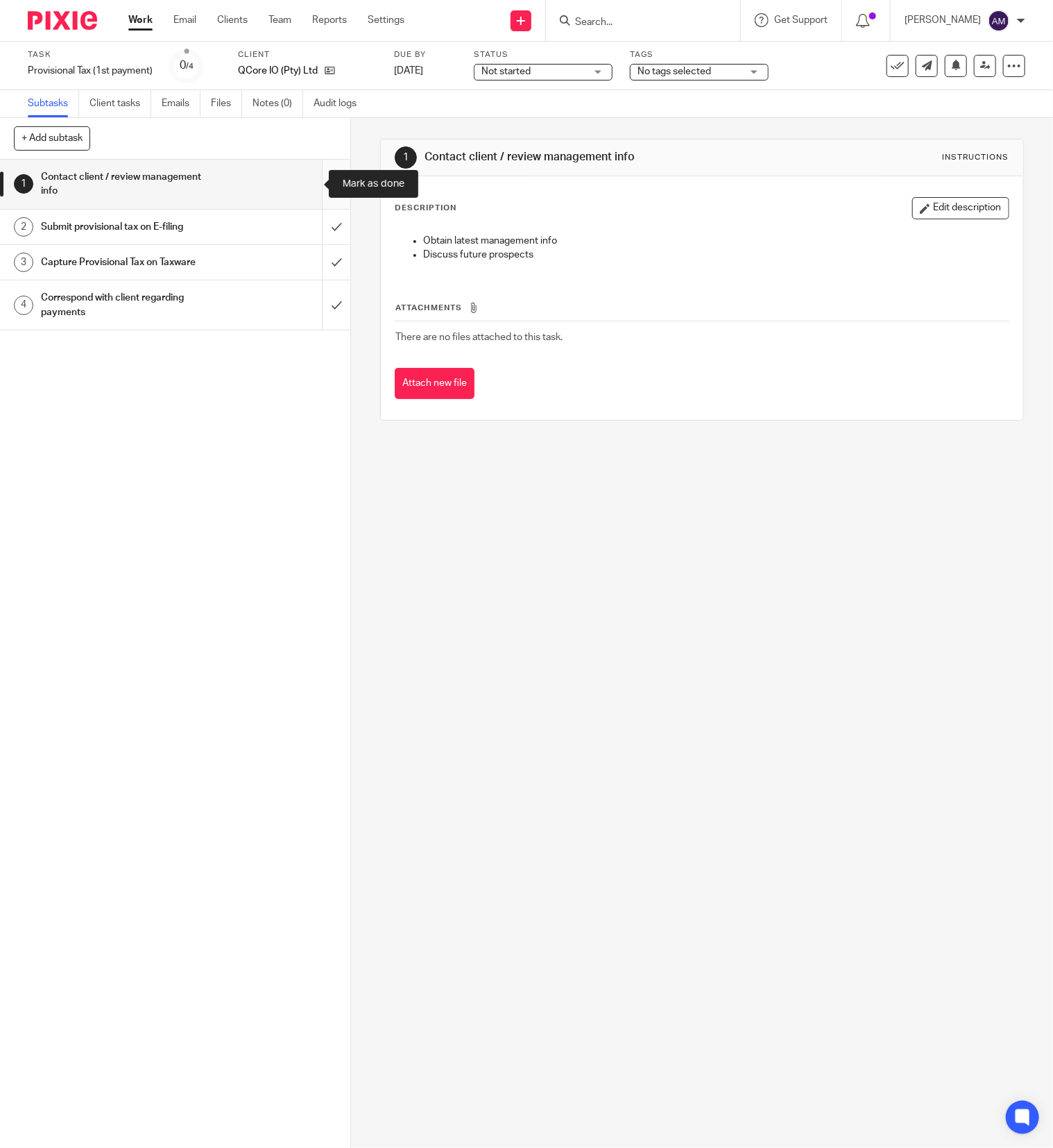
click at [303, 188] on input "submit" at bounding box center [175, 185] width 350 height 50
click at [306, 226] on input "submit" at bounding box center [175, 226] width 350 height 35
click at [306, 260] on input "submit" at bounding box center [175, 262] width 350 height 35
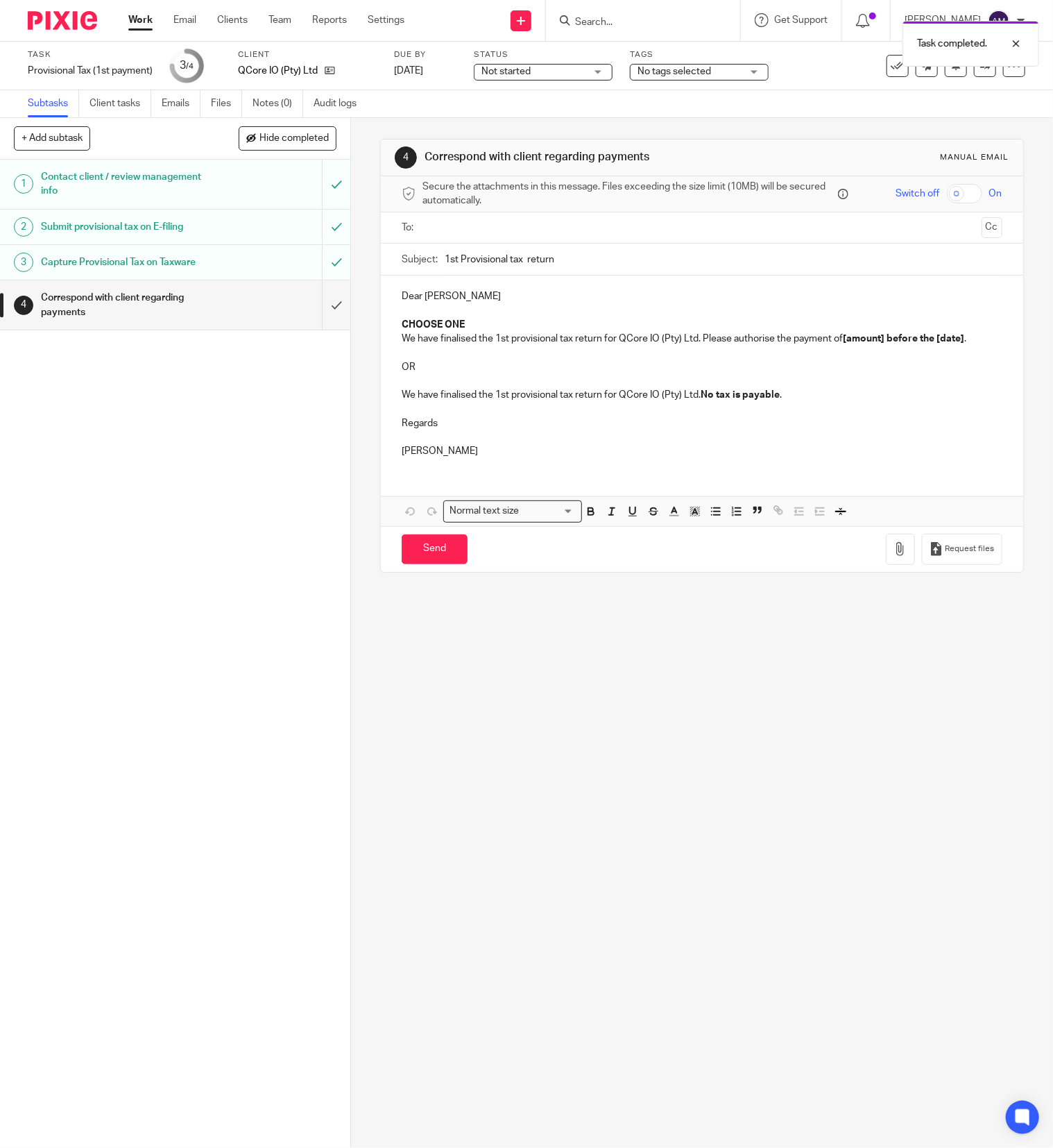
click at [494, 231] on input "text" at bounding box center [701, 228] width 548 height 16
click at [518, 262] on input "1st Provisional tax return" at bounding box center [723, 262] width 558 height 31
click at [571, 260] on input "1st Provisional tax return" at bounding box center [723, 262] width 558 height 31
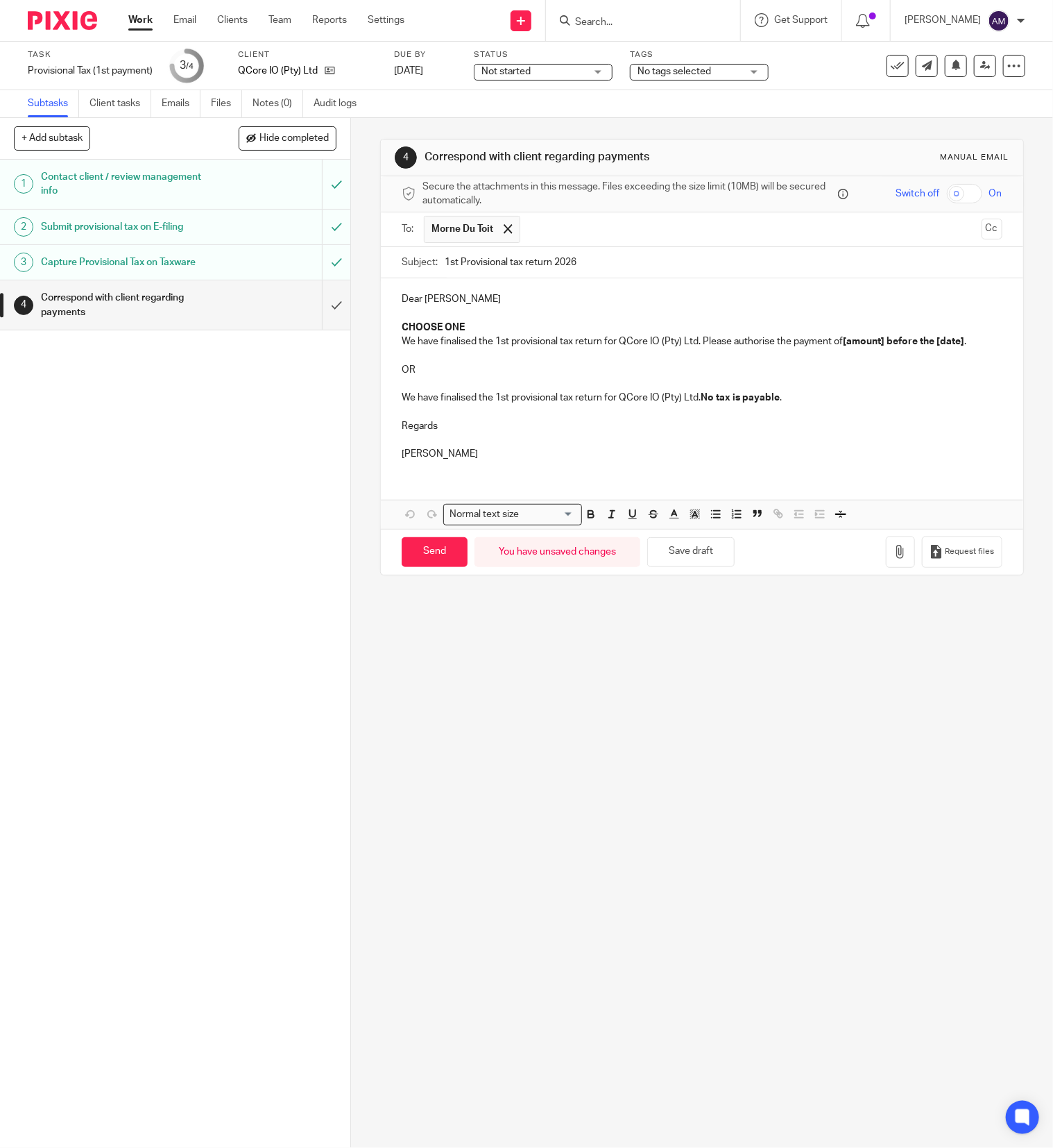
type input "1st Provisional tax return 2026"
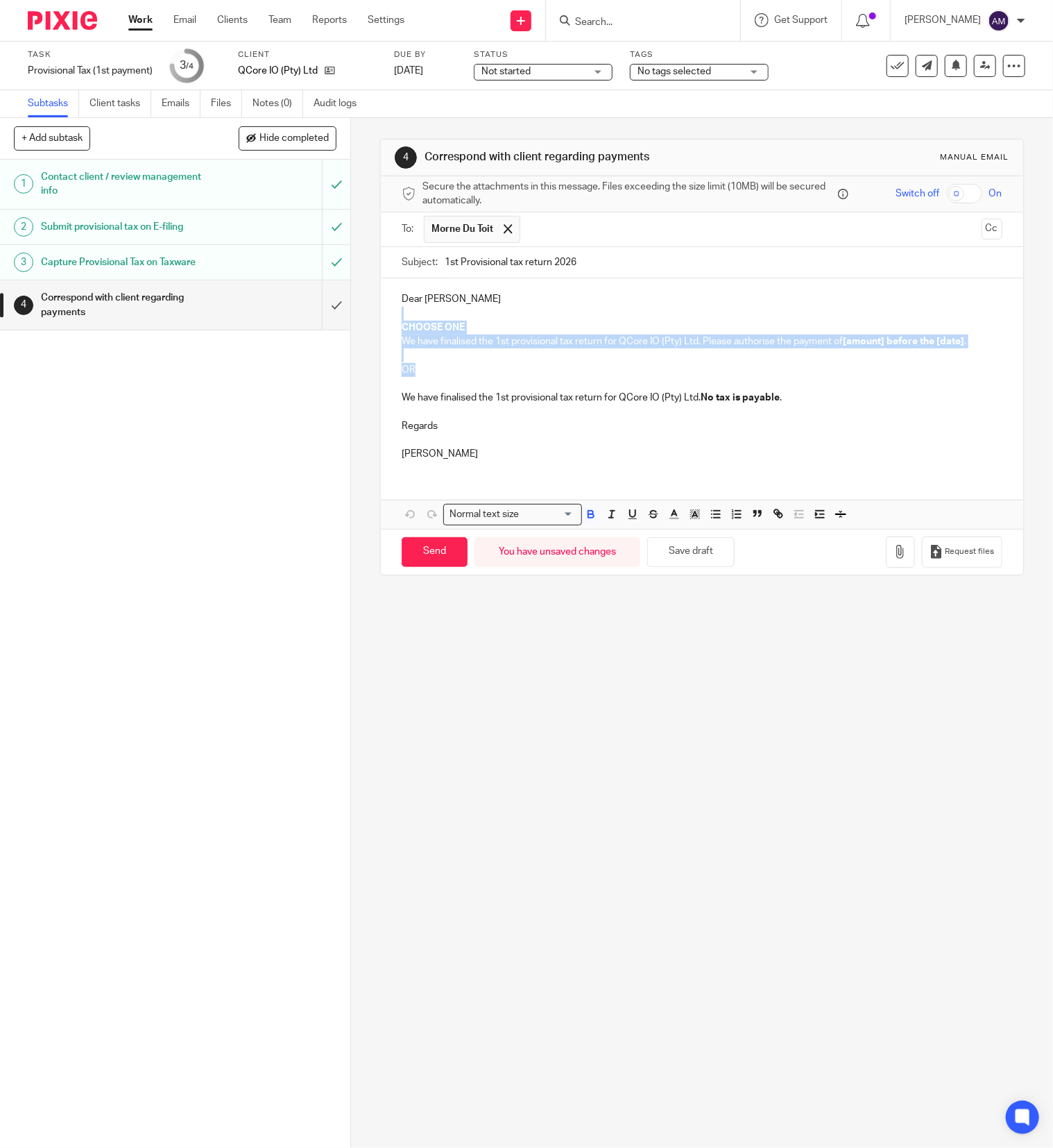
drag, startPoint x: 395, startPoint y: 313, endPoint x: 424, endPoint y: 373, distance: 66.6
click at [420, 375] on div "Dear [PERSON_NAME] CHOOSE ONE We have finalised the 1st provisional tax return …" at bounding box center [702, 374] width 642 height 193
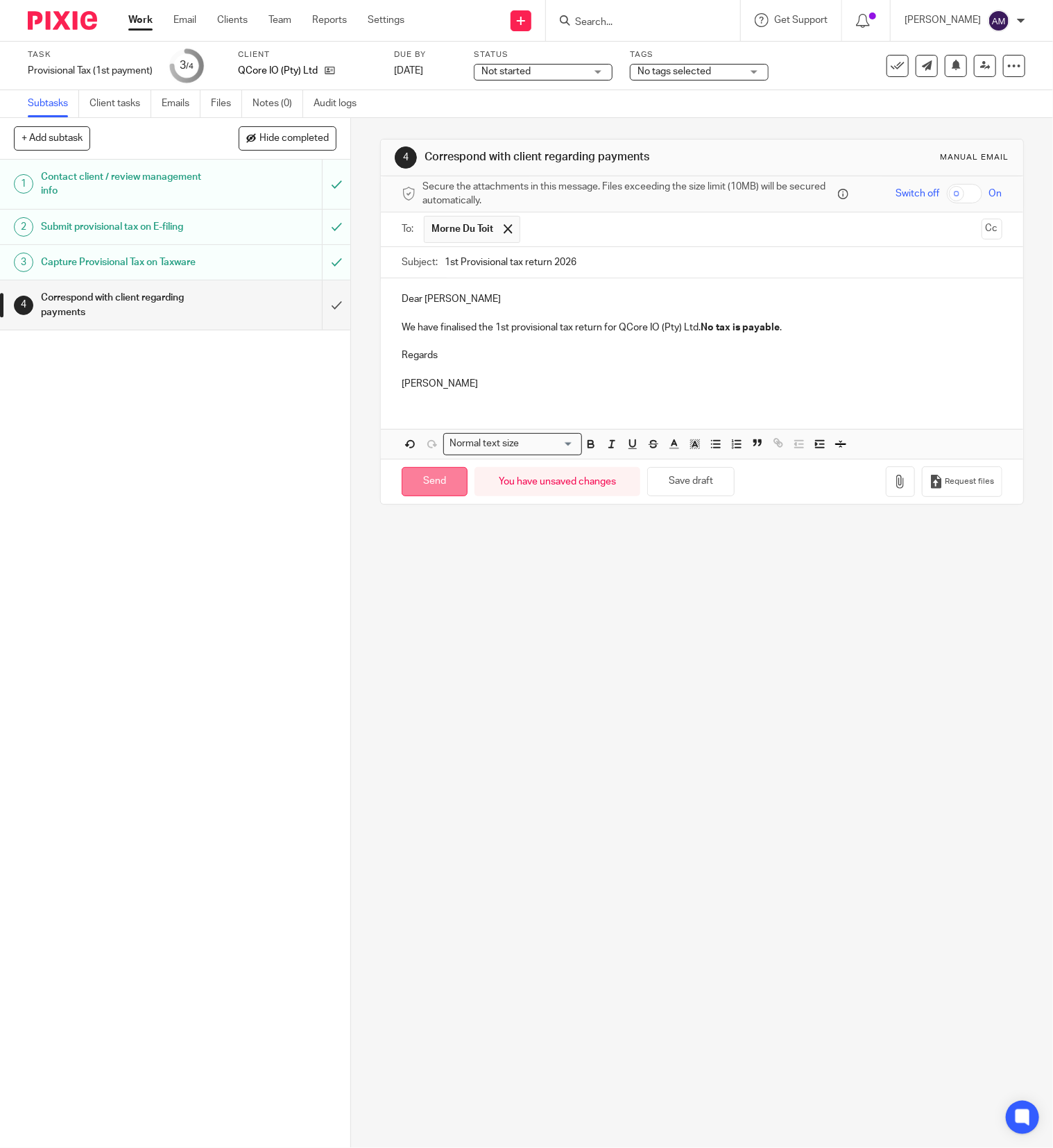
click at [428, 487] on input "Send" at bounding box center [434, 482] width 66 height 30
type input "Sent"
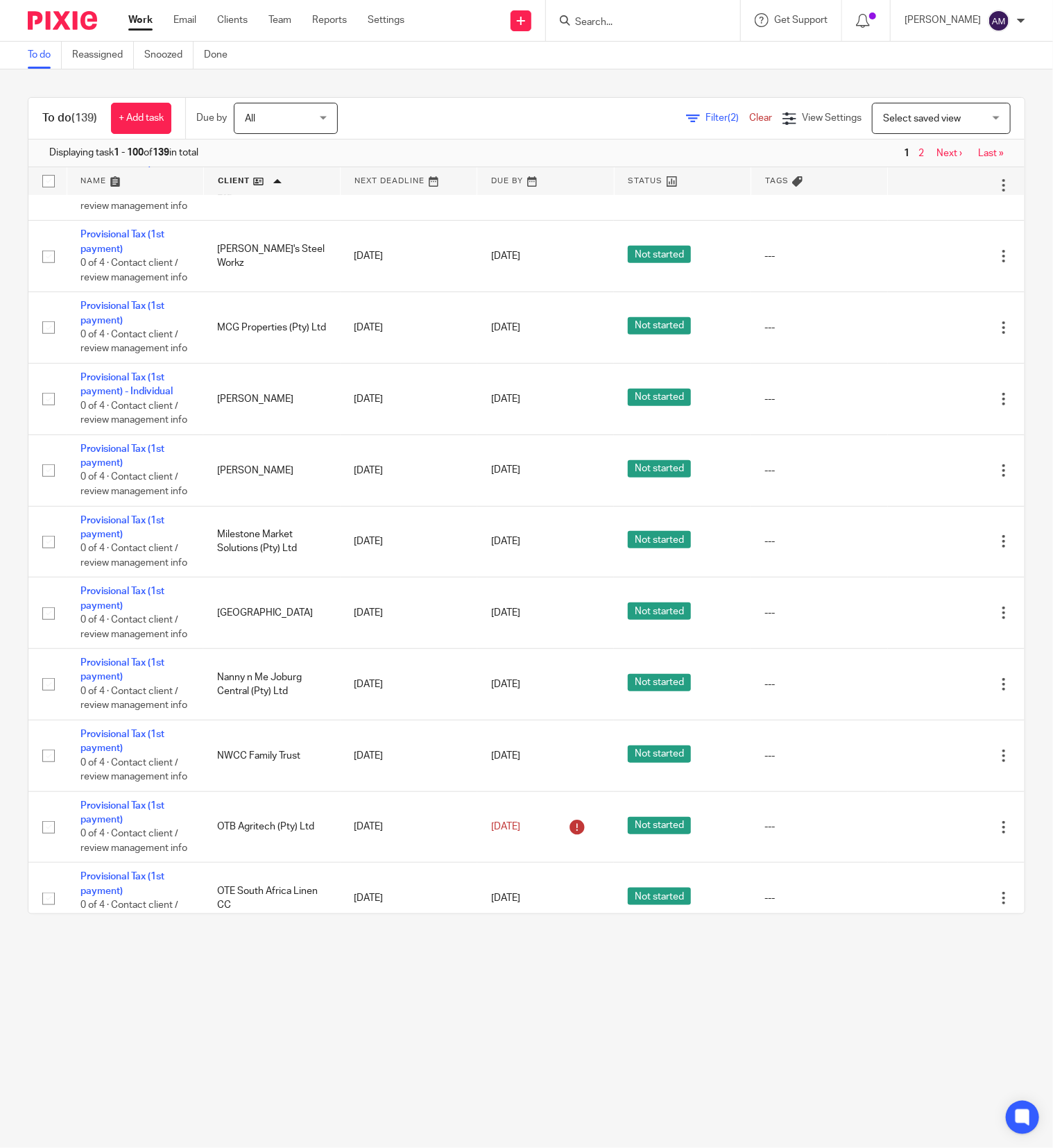
scroll to position [5551, 0]
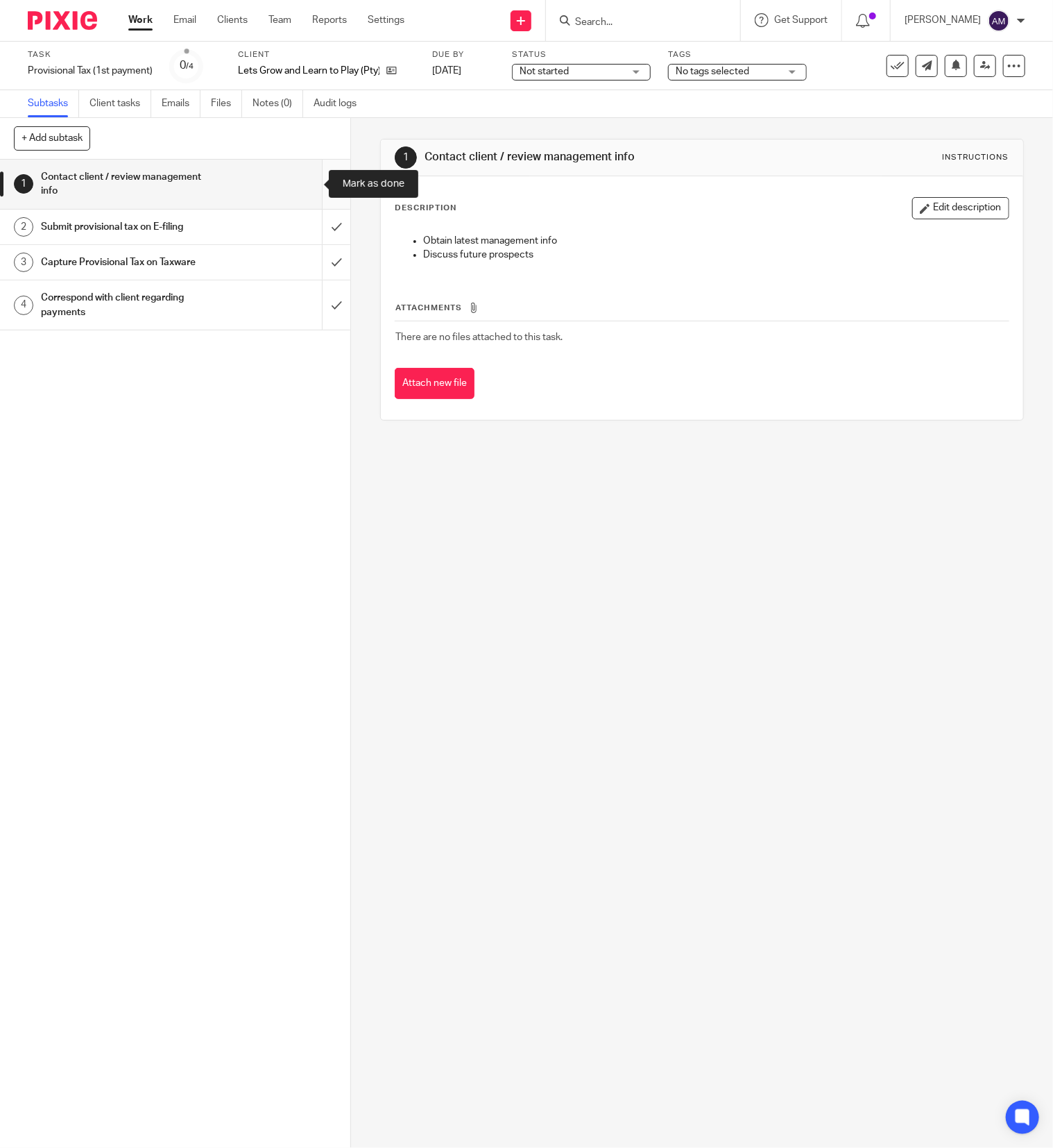
click at [306, 180] on input "submit" at bounding box center [175, 185] width 350 height 50
click at [306, 224] on input "submit" at bounding box center [175, 226] width 350 height 35
click at [306, 258] on input "submit" at bounding box center [175, 262] width 350 height 35
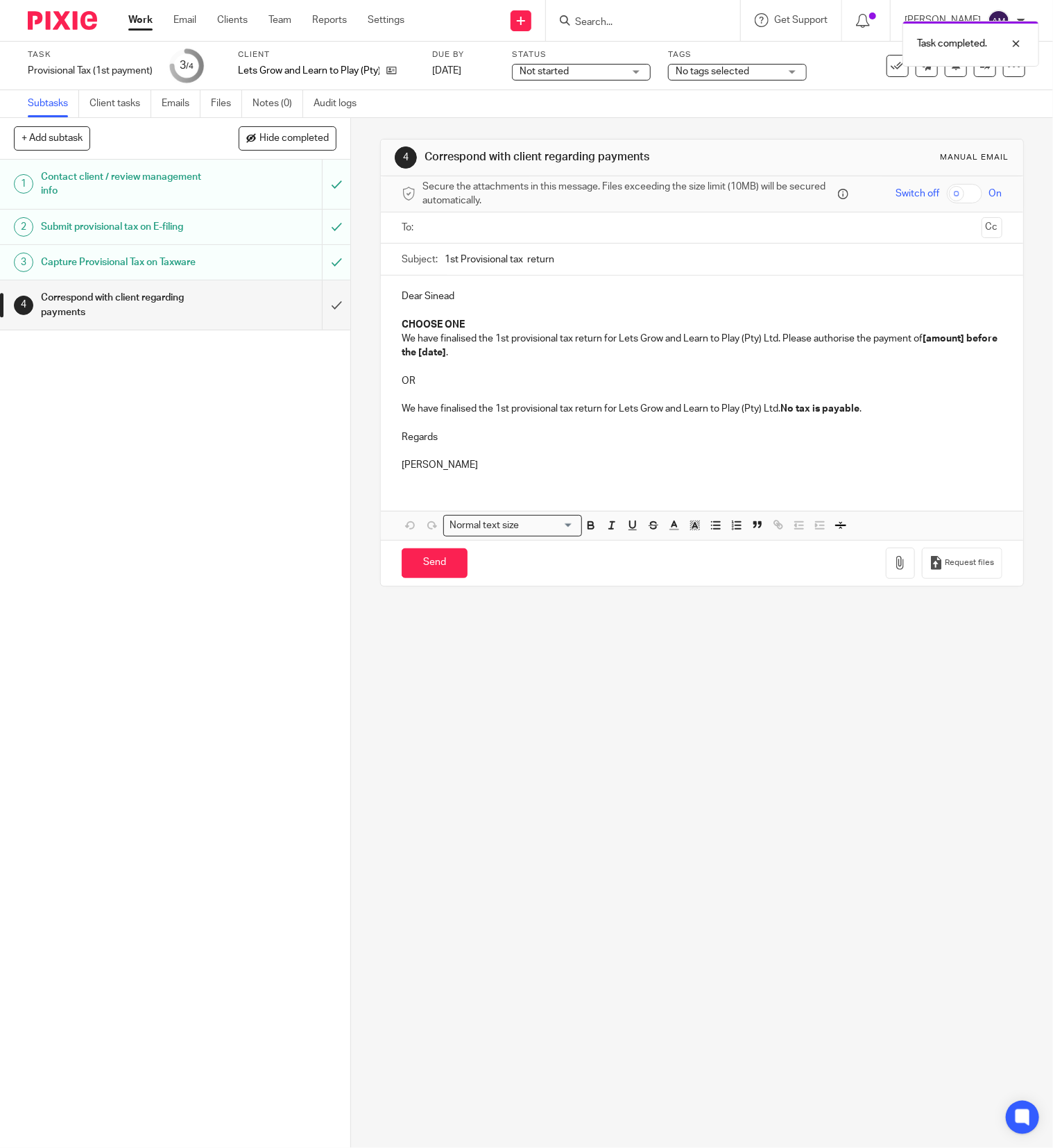
click at [470, 225] on input "text" at bounding box center [701, 228] width 548 height 16
click at [515, 262] on input "1st Provisional tax return" at bounding box center [723, 262] width 558 height 31
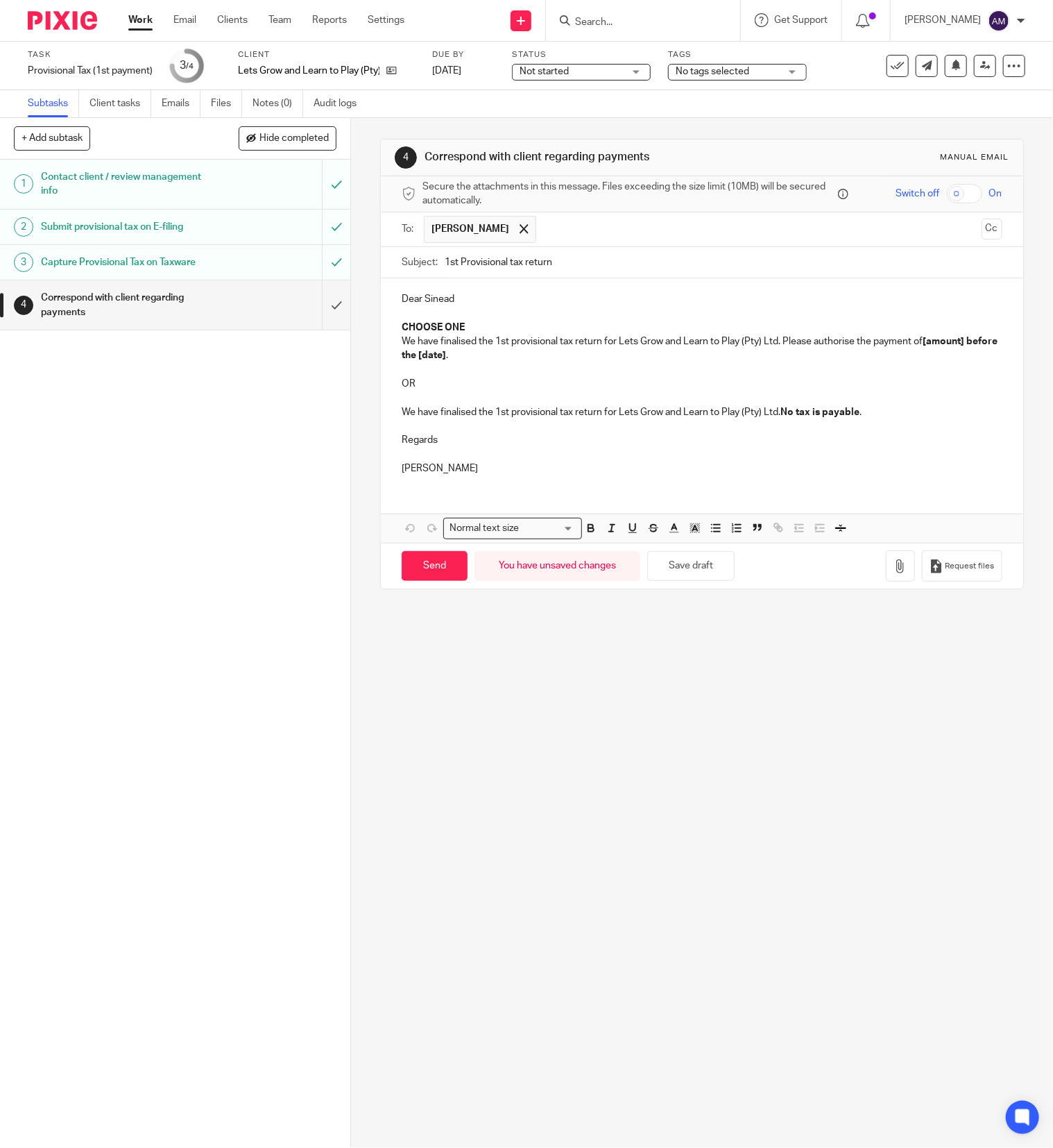
click at [570, 258] on input "1st Provisional tax return" at bounding box center [723, 262] width 558 height 31
type input "1st Provisional tax return 2026"
drag, startPoint x: 388, startPoint y: 315, endPoint x: 461, endPoint y: 328, distance: 74.1
click at [461, 328] on div "Dear Sinead CHOOSE ONE We have finalised the 1st provisional tax return for Let…" at bounding box center [702, 381] width 642 height 207
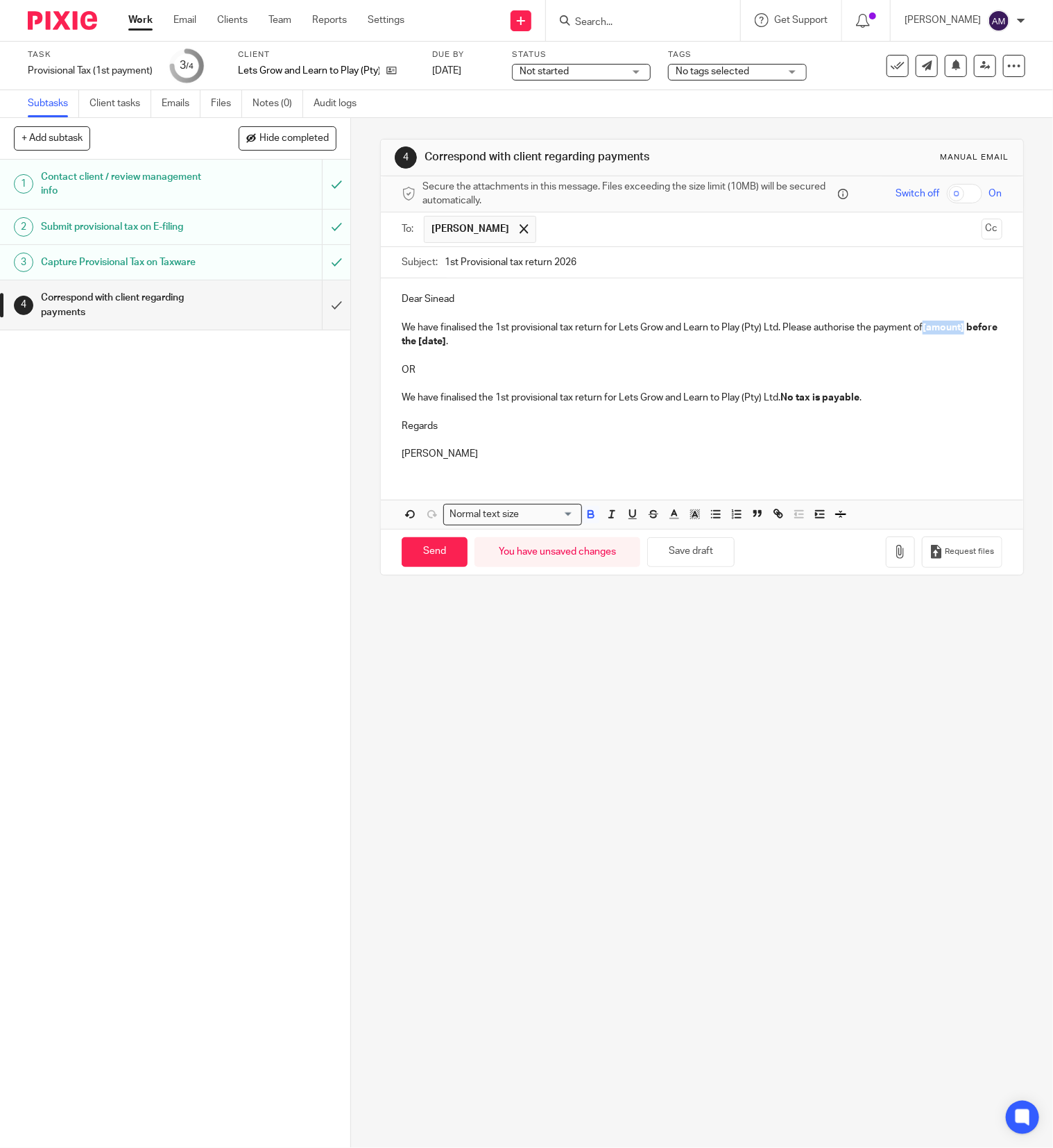
drag, startPoint x: 919, startPoint y: 330, endPoint x: 959, endPoint y: 332, distance: 40.0
click at [959, 332] on strong "[amount] before the [date]" at bounding box center [701, 334] width 598 height 23
drag, startPoint x: 390, startPoint y: 356, endPoint x: 875, endPoint y: 415, distance: 488.6
click at [875, 415] on div "Dear Sinead We have finalised the 1st provisional tax return for Lets Grow and …" at bounding box center [702, 374] width 642 height 193
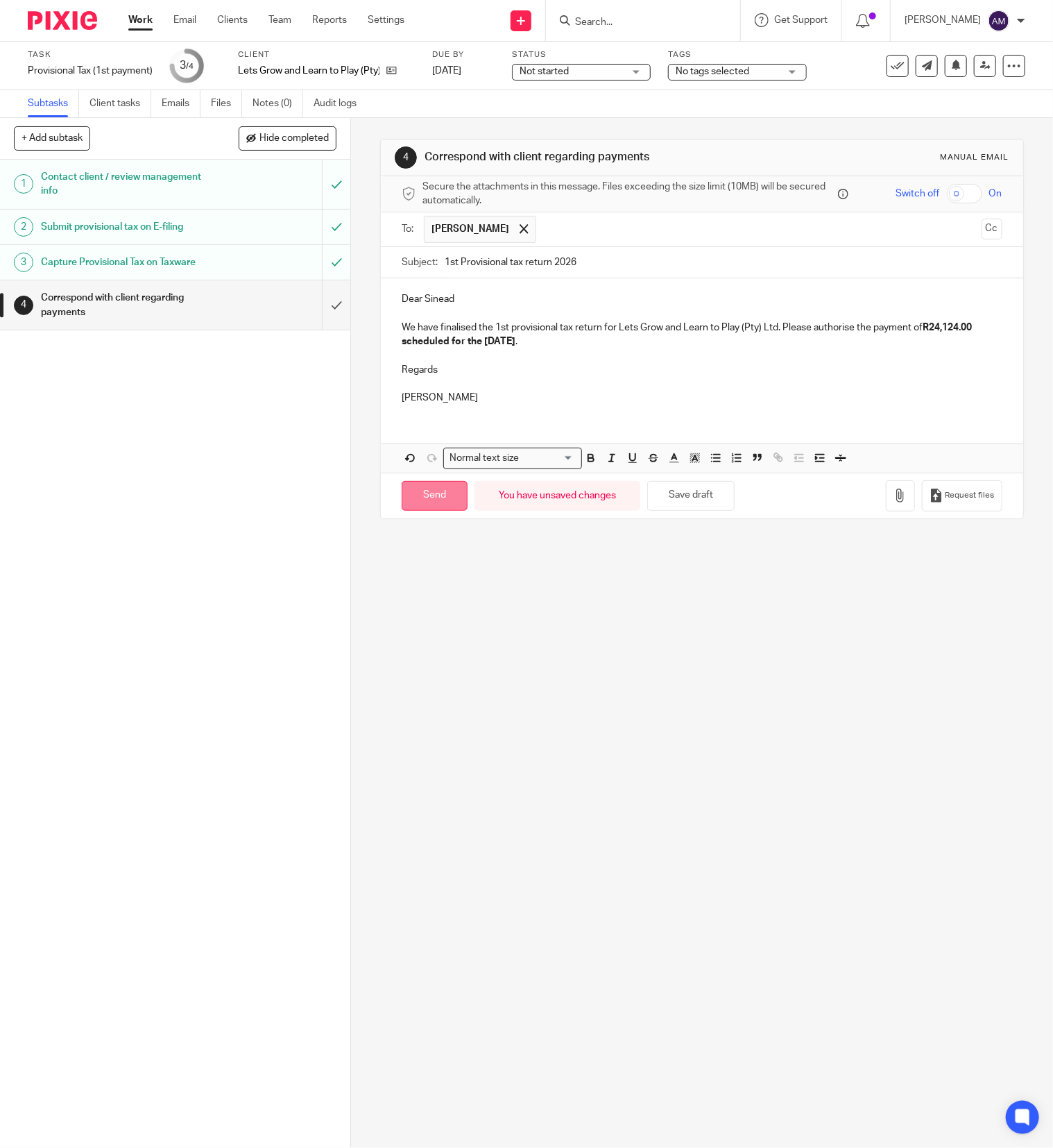
click at [426, 501] on input "Send" at bounding box center [434, 496] width 66 height 30
type input "Sent"
